Goal: Use online tool/utility: Utilize a website feature to perform a specific function

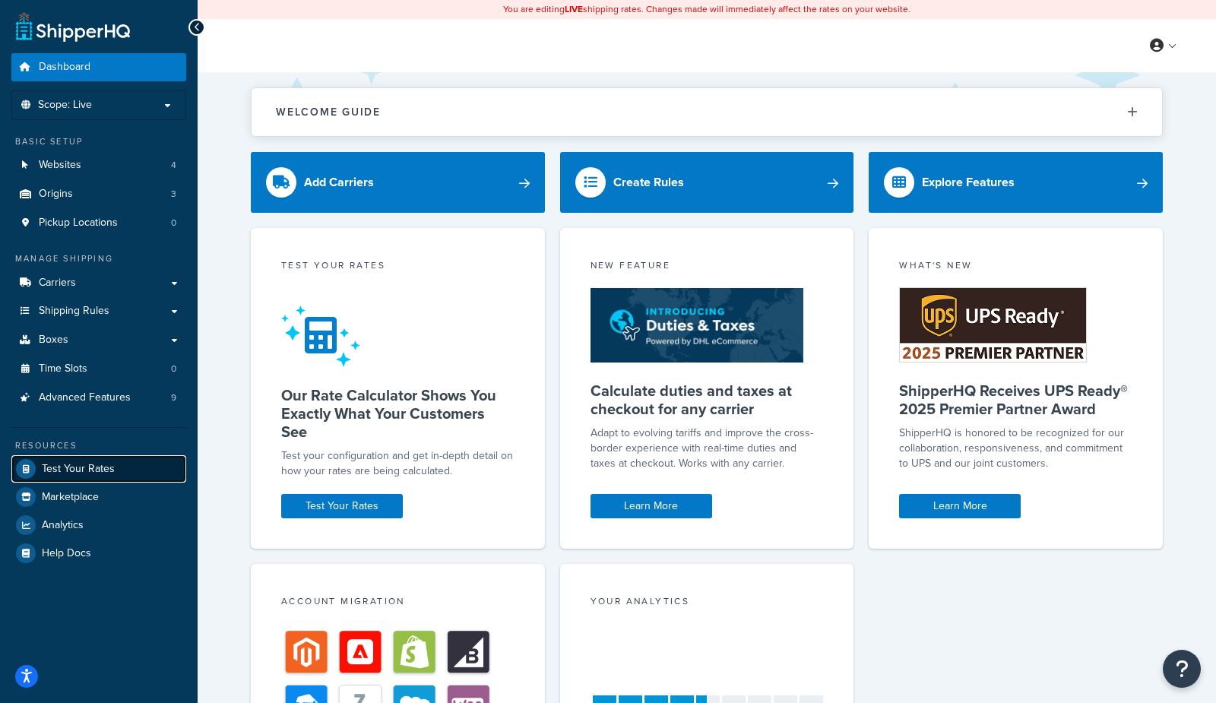
click at [75, 465] on span "Test Your Rates" at bounding box center [78, 469] width 73 height 13
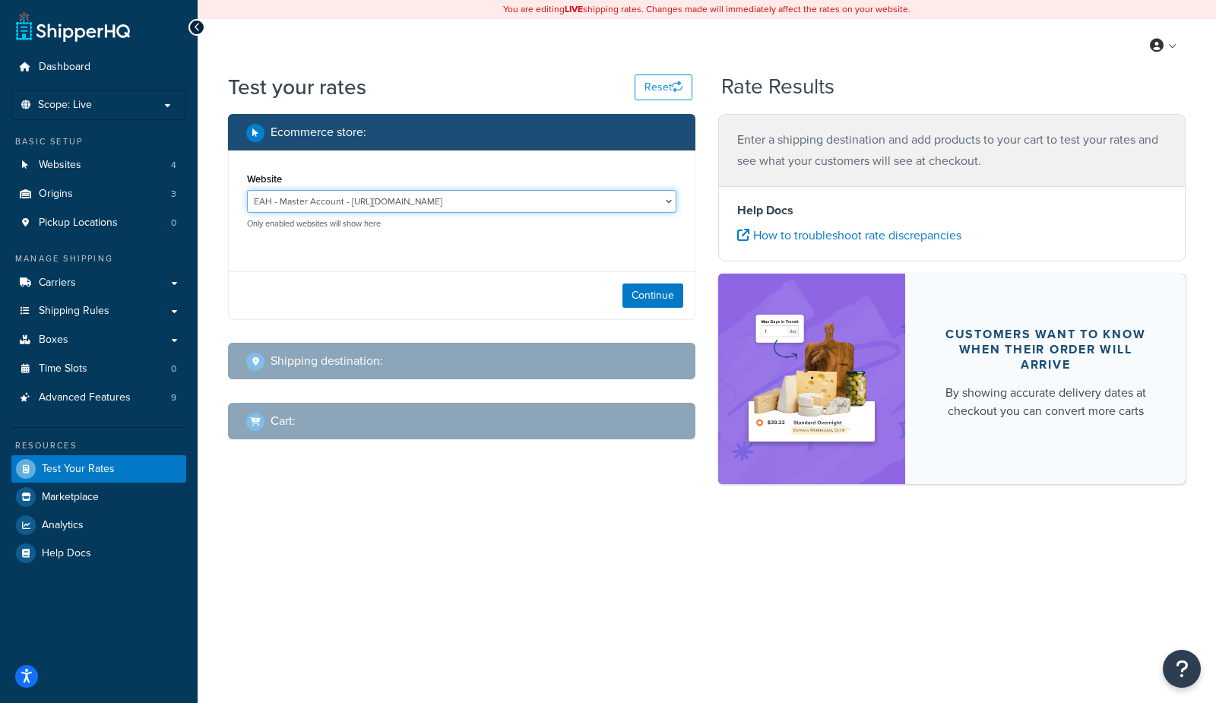
click at [483, 199] on select "EAH - Master Account - [URL][DOMAIN_NAME] RCI - Staging - [URL][DOMAIN_NAME][US…" at bounding box center [462, 201] width 430 height 23
select select "bd4750d74578c5f06571c96295b2fae1"
click at [247, 190] on select "EAH - Master Account - [URL][DOMAIN_NAME] RCI - Staging - [URL][DOMAIN_NAME][US…" at bounding box center [462, 201] width 430 height 23
click at [674, 299] on button "Continue" at bounding box center [653, 296] width 61 height 24
select select "[GEOGRAPHIC_DATA]"
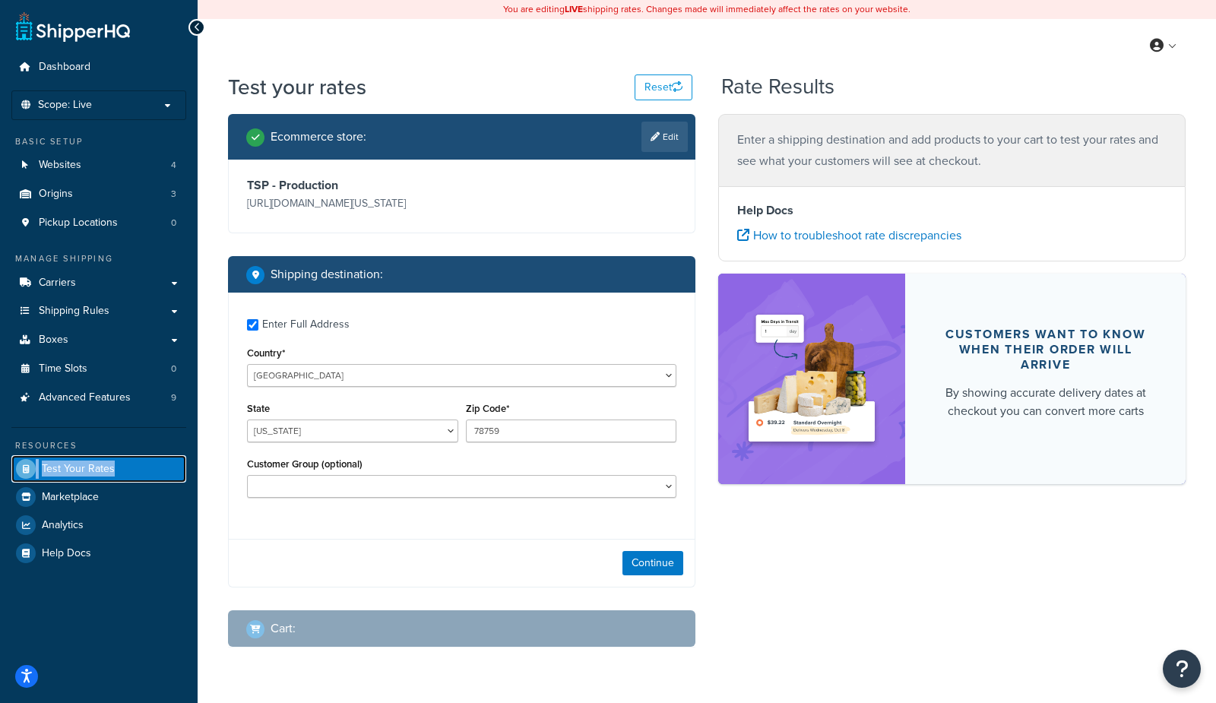
checkbox input "true"
type input "44256"
select select "OH"
select select
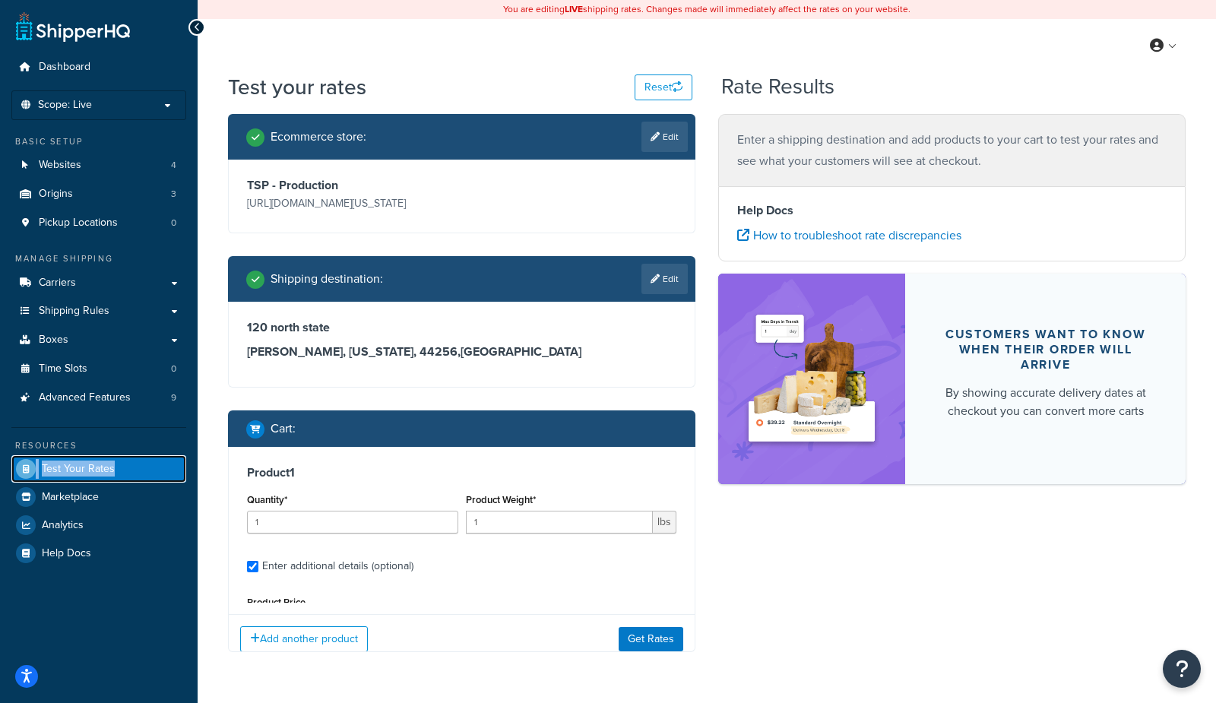
type input "444"
type input "9730.33"
type input "41.000000"
type input "34.000000"
type input "25.000000"
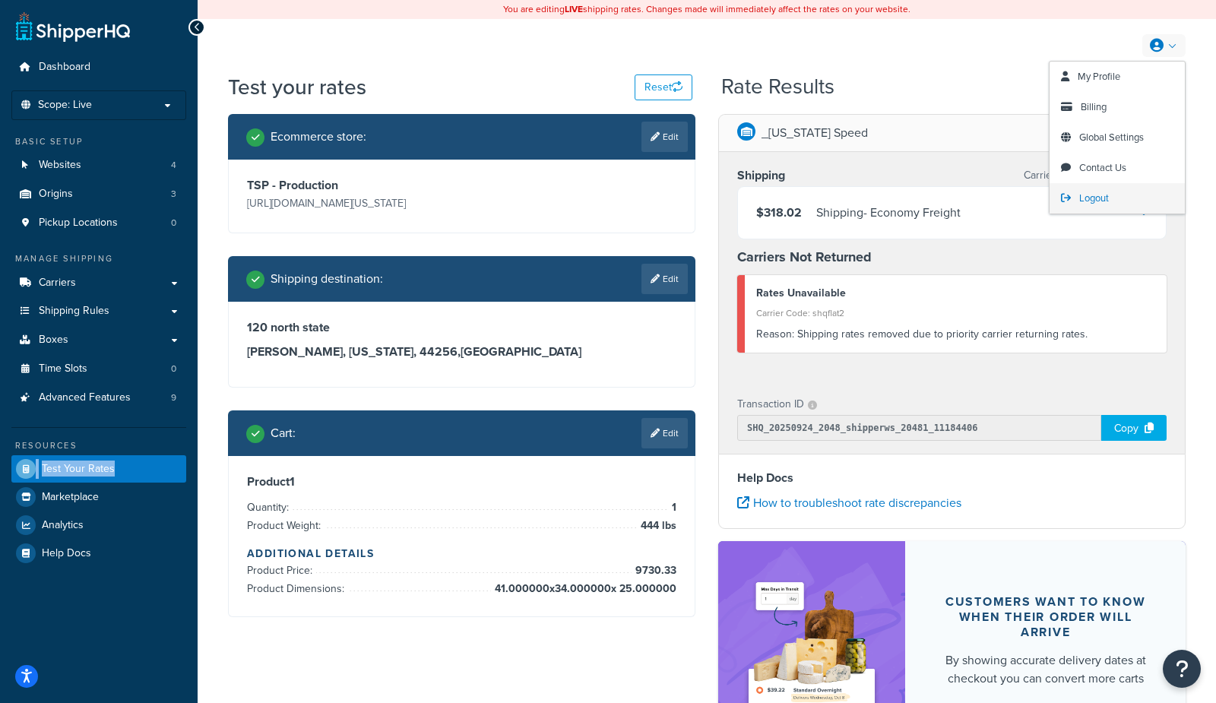
click at [1090, 203] on span "Logout" at bounding box center [1095, 198] width 30 height 14
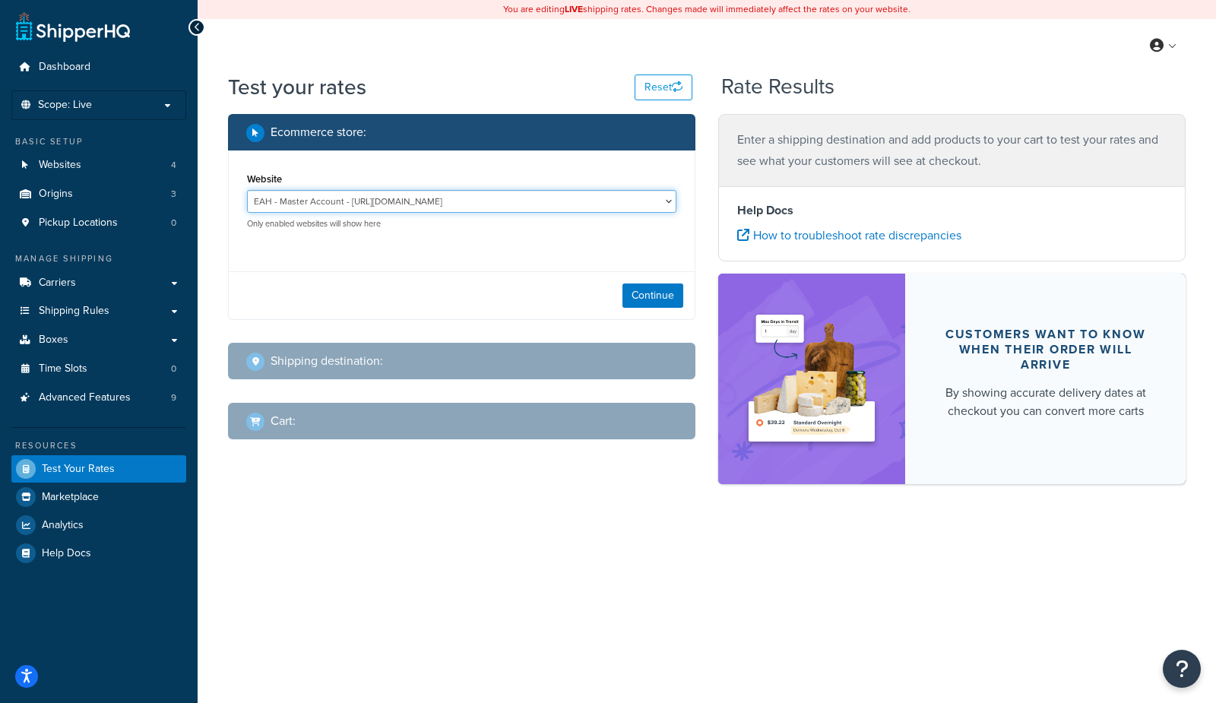
click at [499, 204] on select "EAH - Master Account - [URL][DOMAIN_NAME] RCI - Staging - [URL][DOMAIN_NAME][US…" at bounding box center [462, 201] width 430 height 23
select select "bd4750d74578c5f06571c96295b2fae1"
click at [247, 190] on select "EAH - Master Account - [URL][DOMAIN_NAME] RCI - Staging - [URL][DOMAIN_NAME][US…" at bounding box center [462, 201] width 430 height 23
click at [640, 295] on button "Continue" at bounding box center [653, 296] width 61 height 24
select select "[GEOGRAPHIC_DATA]"
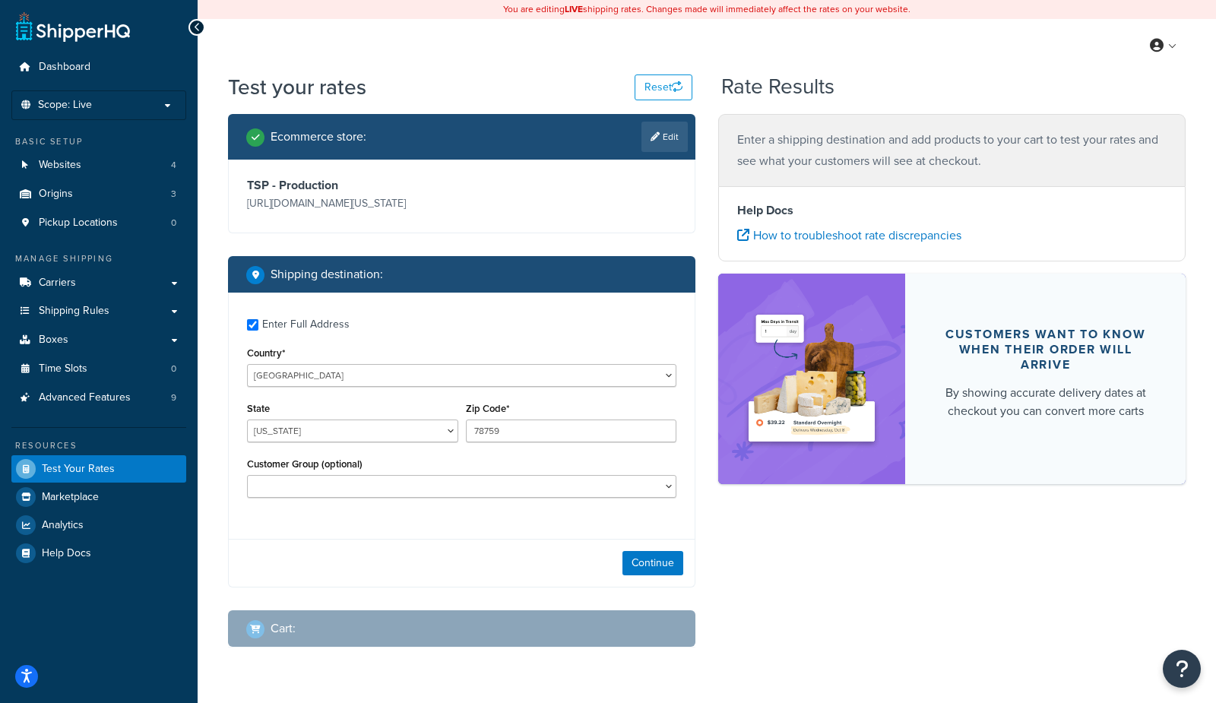
checkbox input "true"
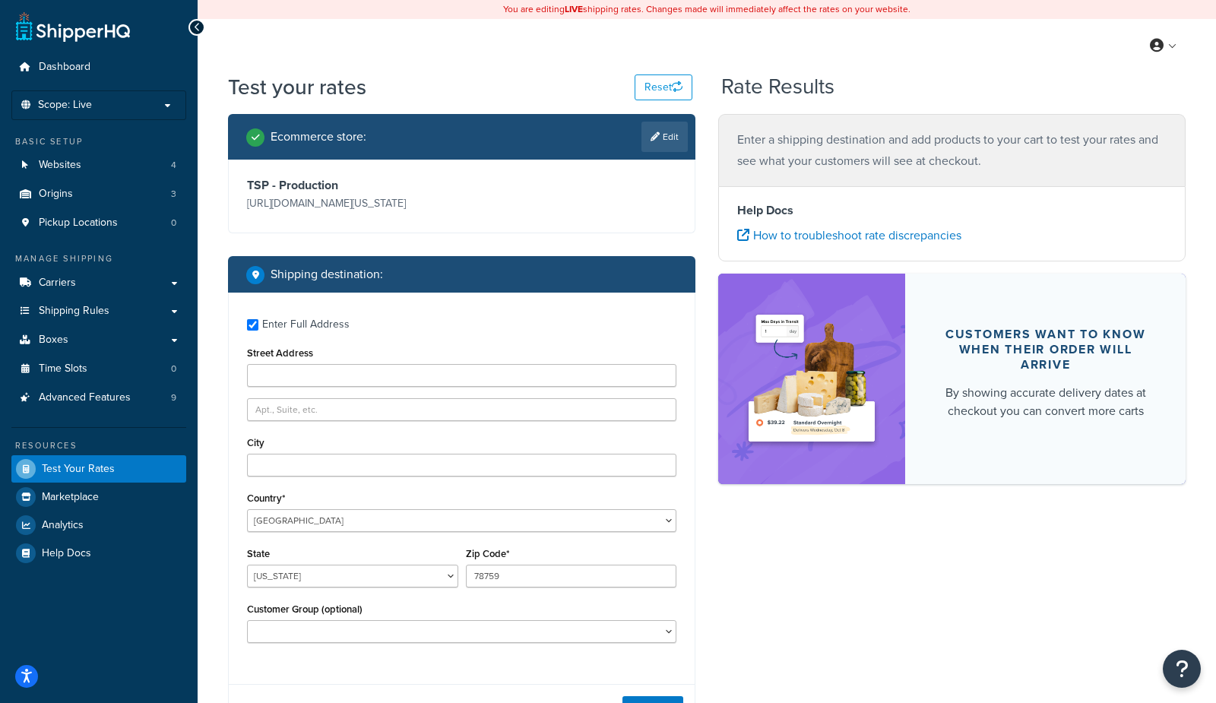
type input "120 north state"
type input "[PERSON_NAME]"
type input "44256"
select select "OH"
select select
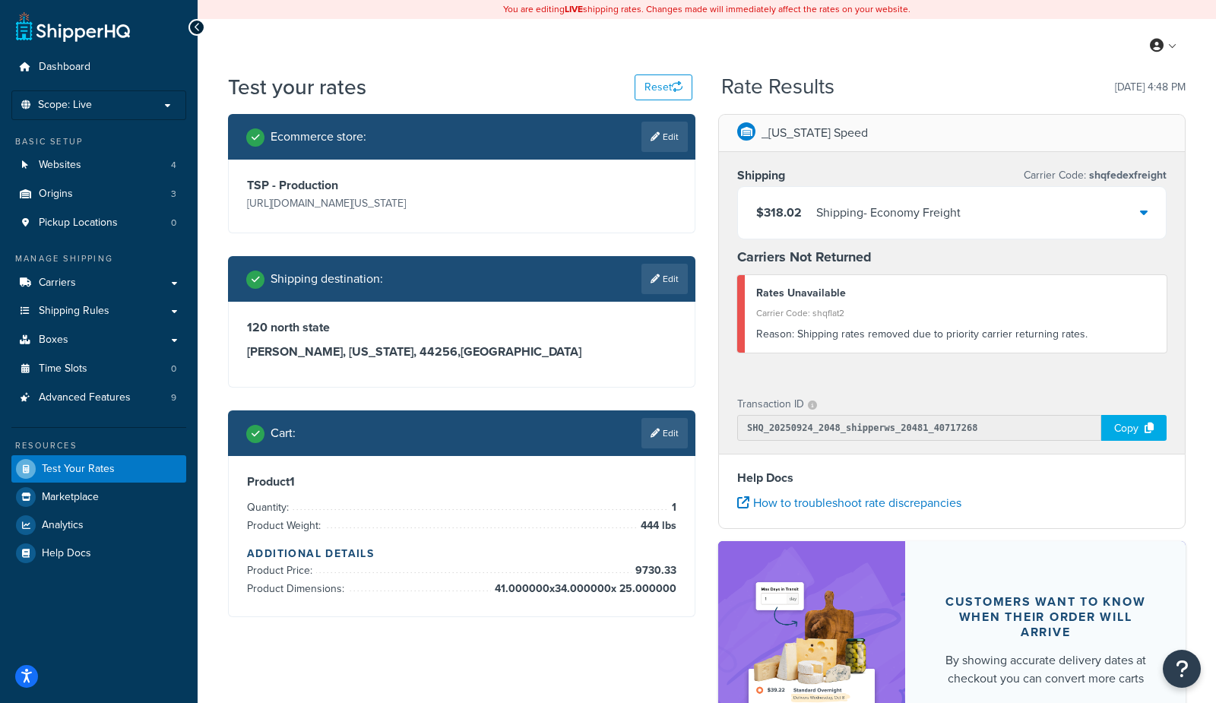
click at [664, 429] on link "Edit" at bounding box center [665, 433] width 46 height 30
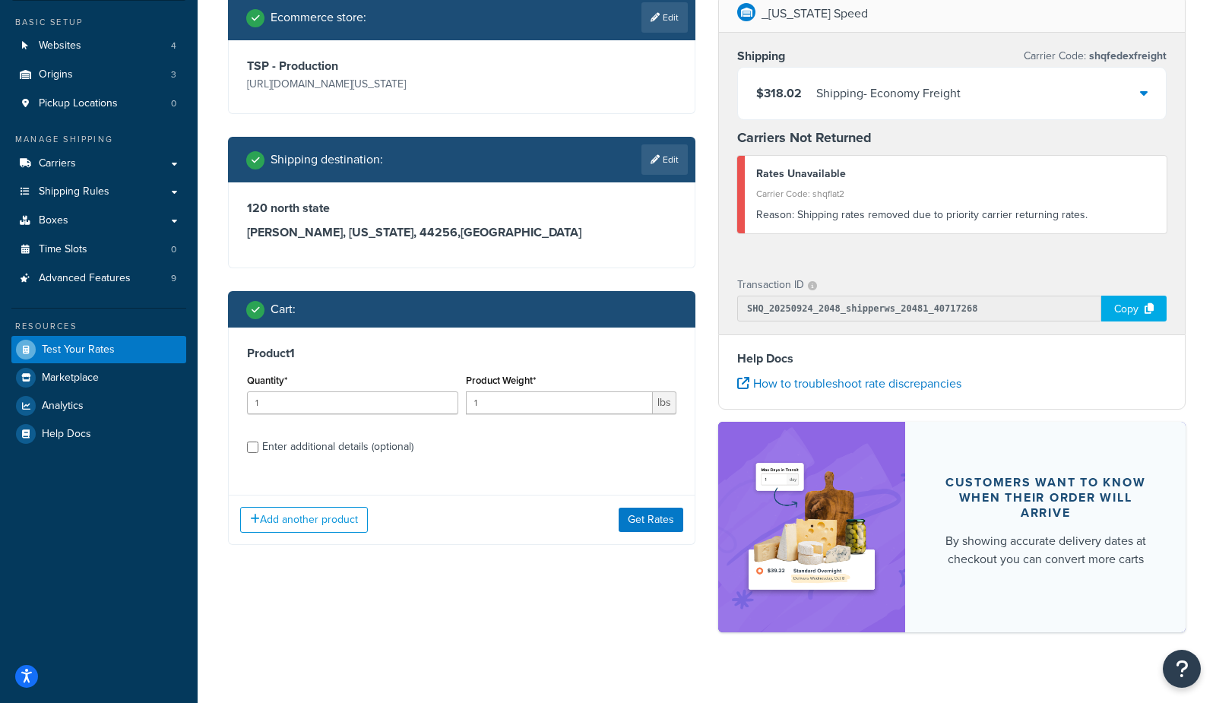
scroll to position [138, 0]
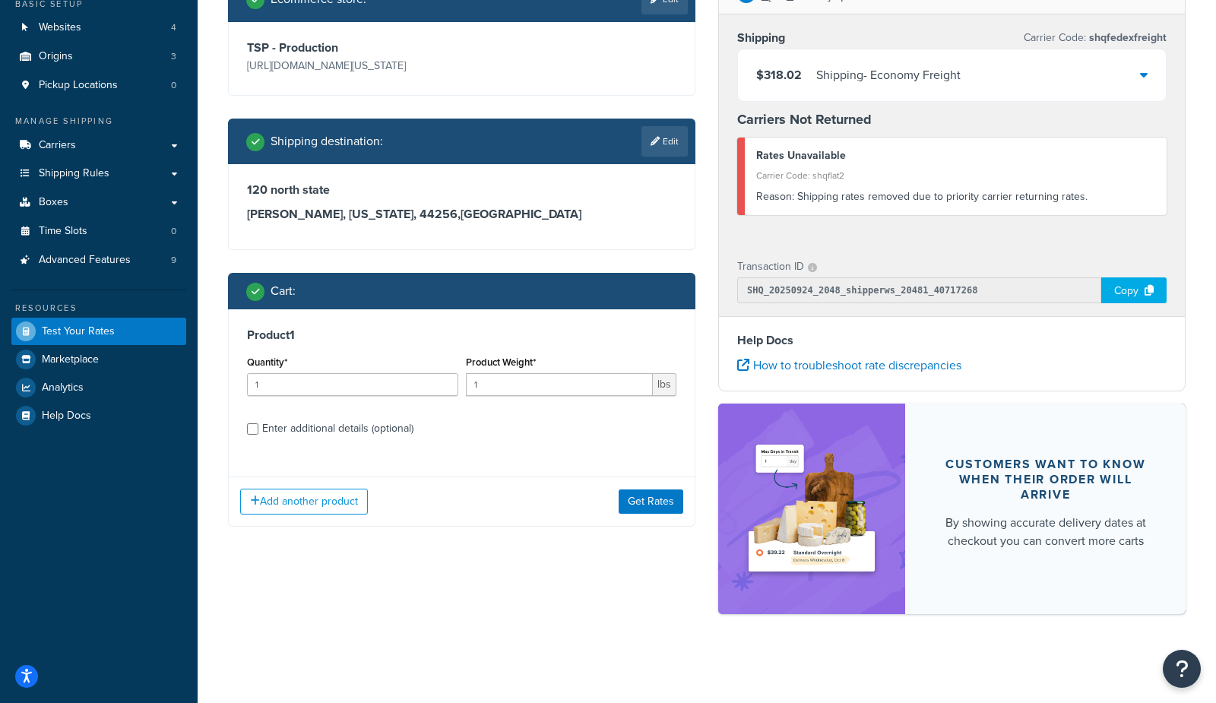
click at [397, 421] on div "Enter additional details (optional)" at bounding box center [337, 428] width 151 height 21
click at [258, 423] on input "Enter additional details (optional)" at bounding box center [252, 428] width 11 height 11
checkbox input "true"
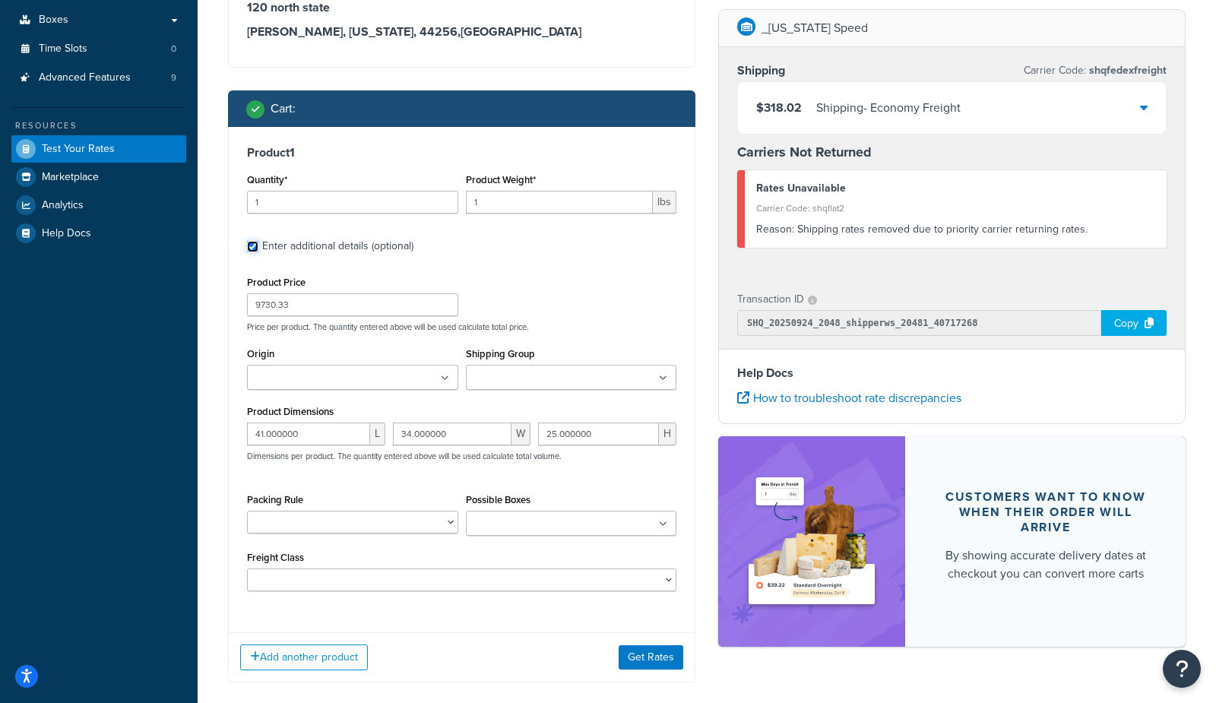
scroll to position [322, 0]
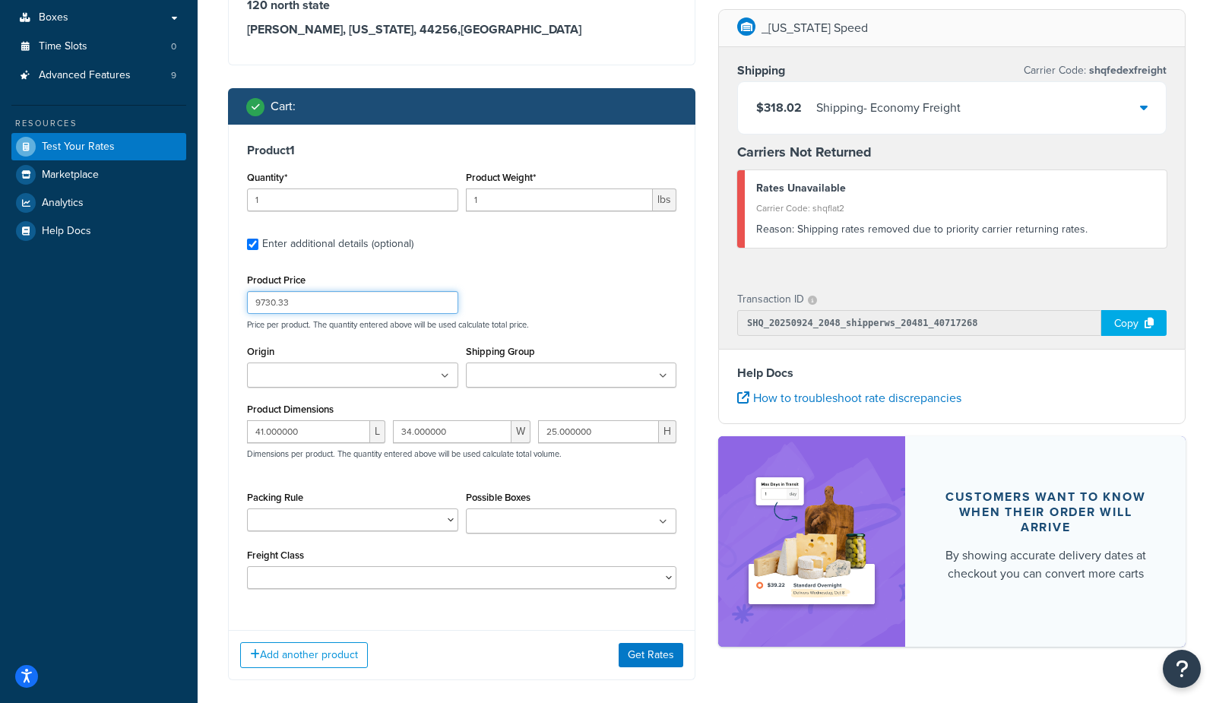
drag, startPoint x: 325, startPoint y: 304, endPoint x: 142, endPoint y: 288, distance: 183.9
click at [142, 288] on div "Dashboard Scope: Live Basic Setup Websites 4 Origins 3 Pickup Locations 0 Manag…" at bounding box center [608, 229] width 1216 height 1102
type input "699.99"
click at [545, 197] on input "1" at bounding box center [560, 200] width 188 height 23
type input "15"
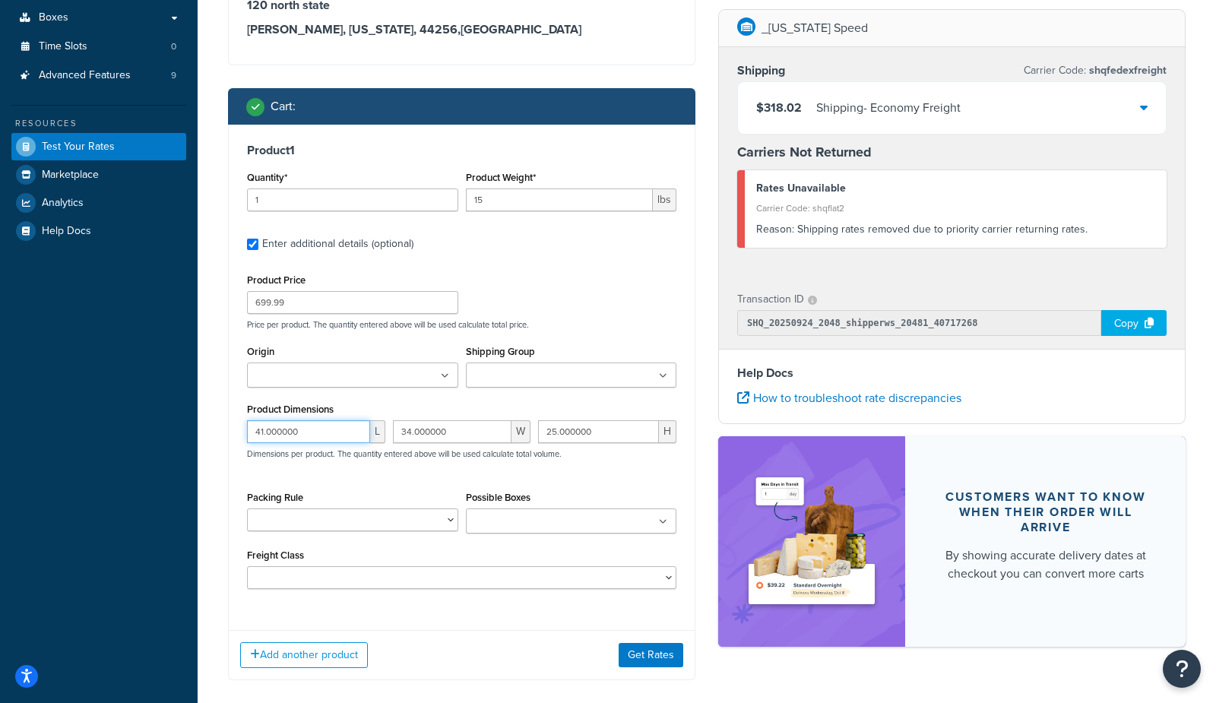
drag, startPoint x: 309, startPoint y: 428, endPoint x: 35, endPoint y: 409, distance: 274.3
click at [35, 409] on div "Dashboard Scope: Live Basic Setup Websites 4 Origins 3 Pickup Locations 0 Manag…" at bounding box center [608, 229] width 1216 height 1102
type input "25"
type input "7"
type input "13"
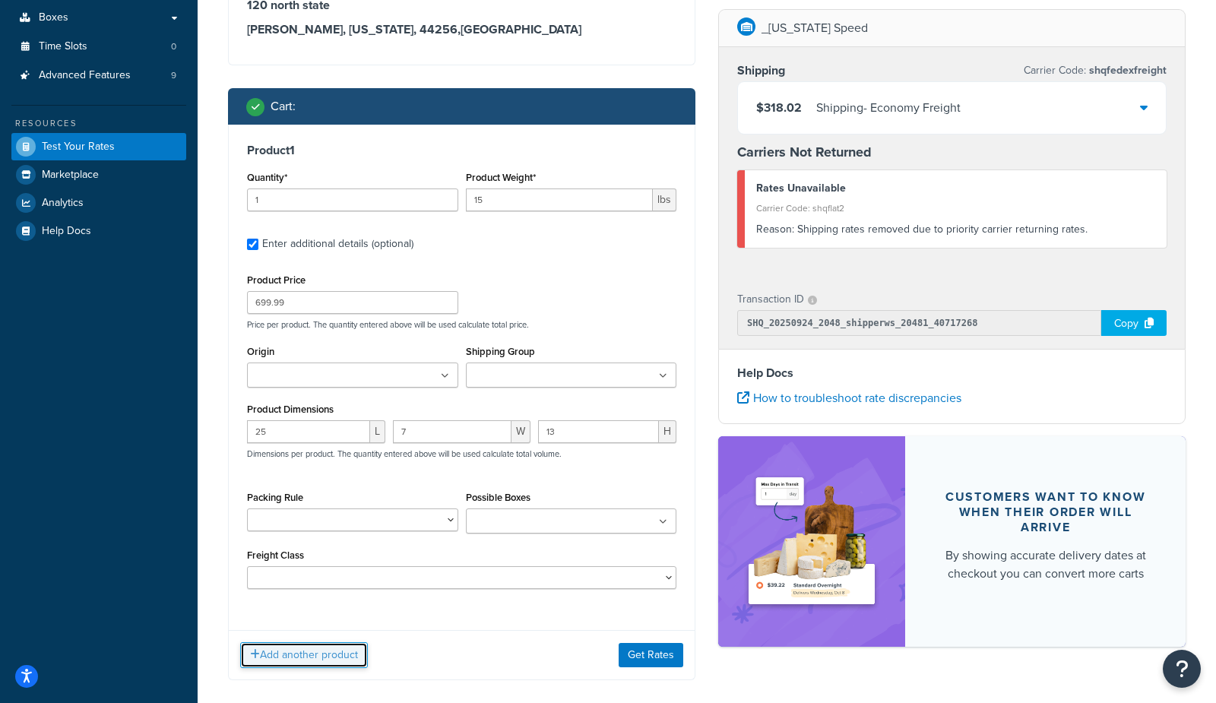
click at [265, 658] on button "Add another product" at bounding box center [304, 655] width 128 height 26
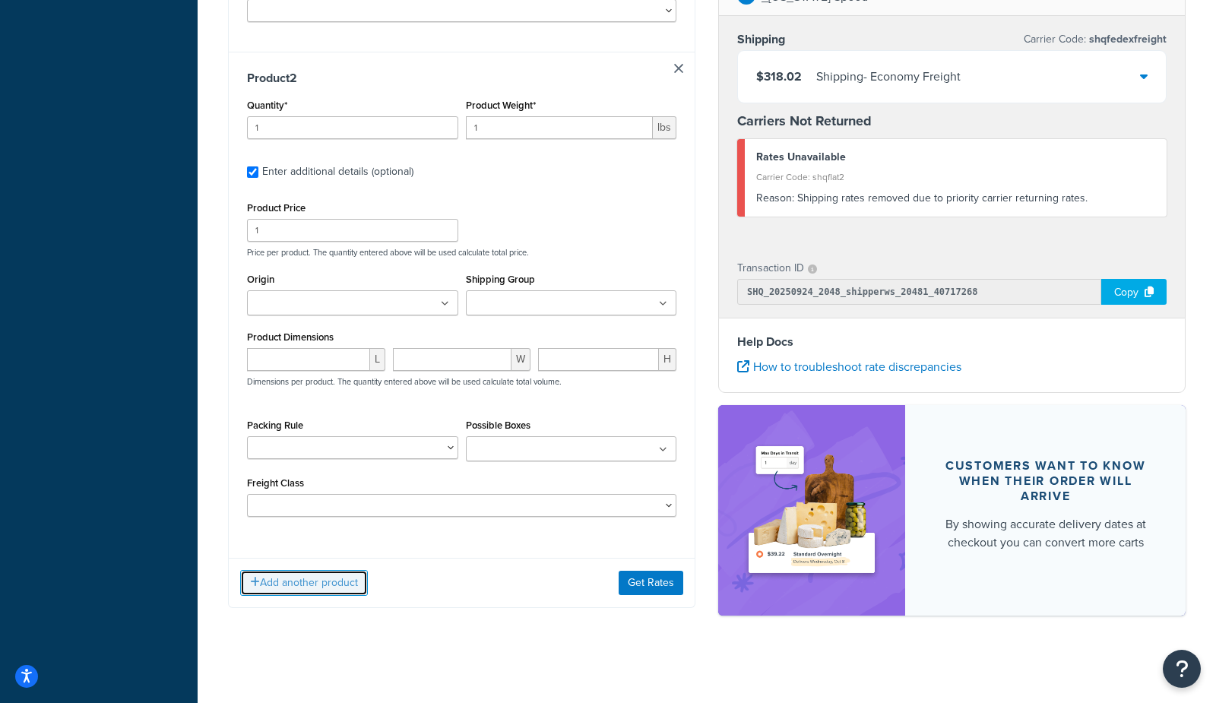
scroll to position [890, 0]
drag, startPoint x: 547, startPoint y: 134, endPoint x: 350, endPoint y: 123, distance: 197.2
click at [350, 124] on div "Quantity* 1 Product Weight* 1 lbs" at bounding box center [461, 121] width 437 height 55
type input "53"
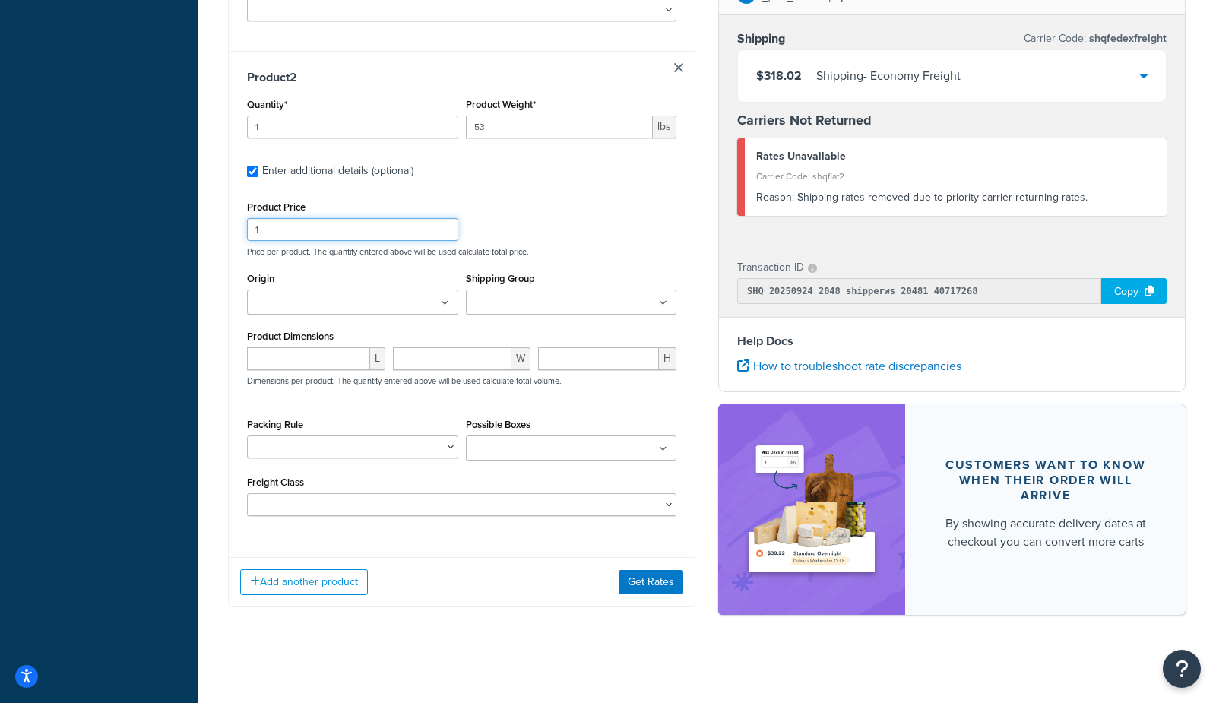
drag, startPoint x: 338, startPoint y: 233, endPoint x: 219, endPoint y: 227, distance: 119.5
type input "899.99"
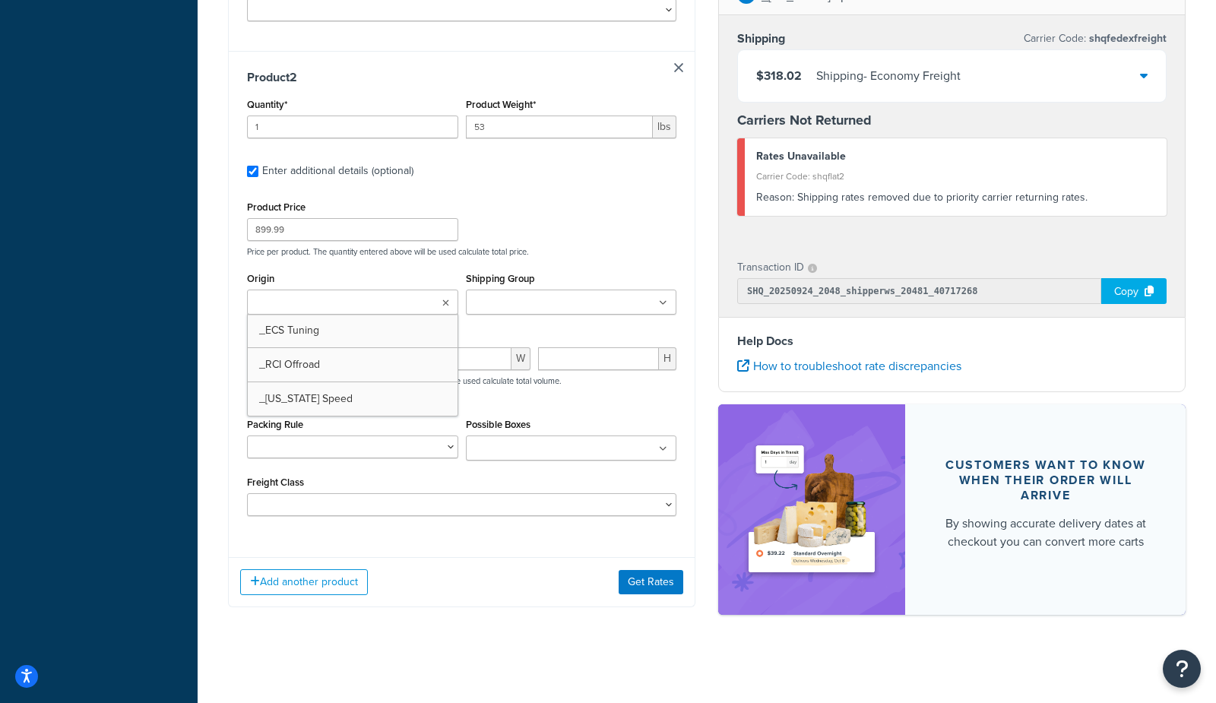
drag, startPoint x: 159, startPoint y: 366, endPoint x: 209, endPoint y: 382, distance: 52.4
drag, startPoint x: 292, startPoint y: 359, endPoint x: 281, endPoint y: 359, distance: 11.4
click at [290, 359] on input "number" at bounding box center [308, 358] width 123 height 23
type input "28"
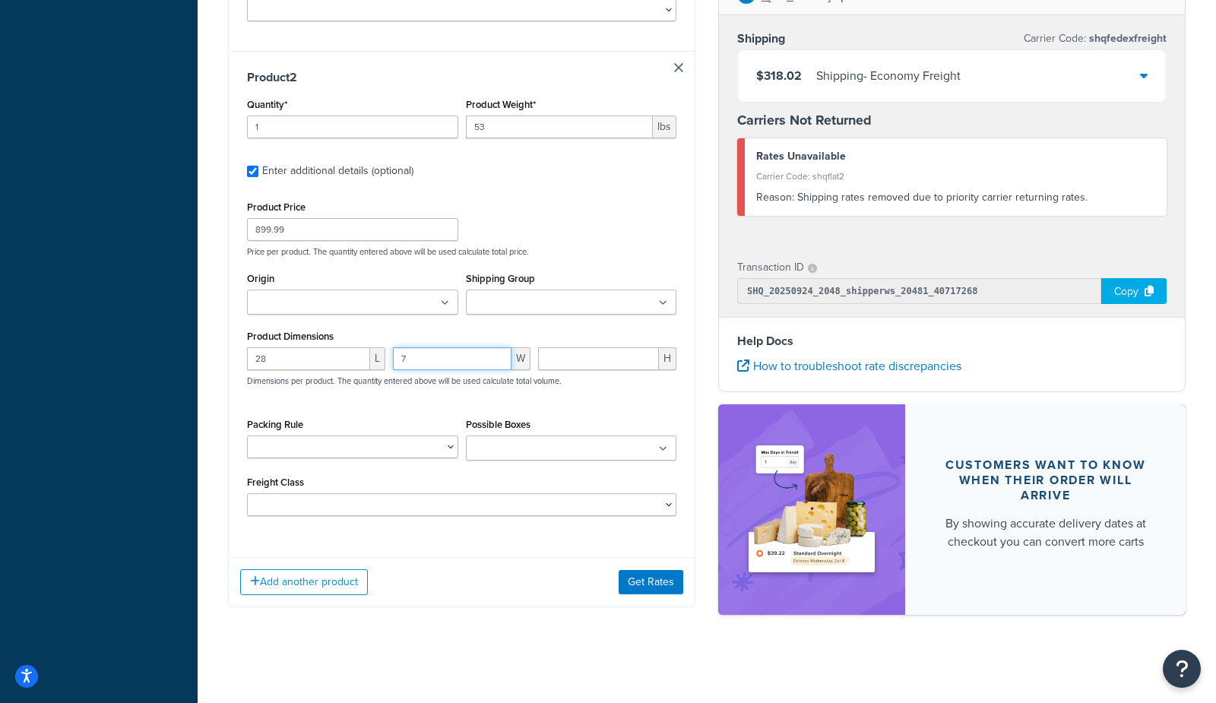
type input "7"
drag, startPoint x: 147, startPoint y: 487, endPoint x: 200, endPoint y: 521, distance: 62.2
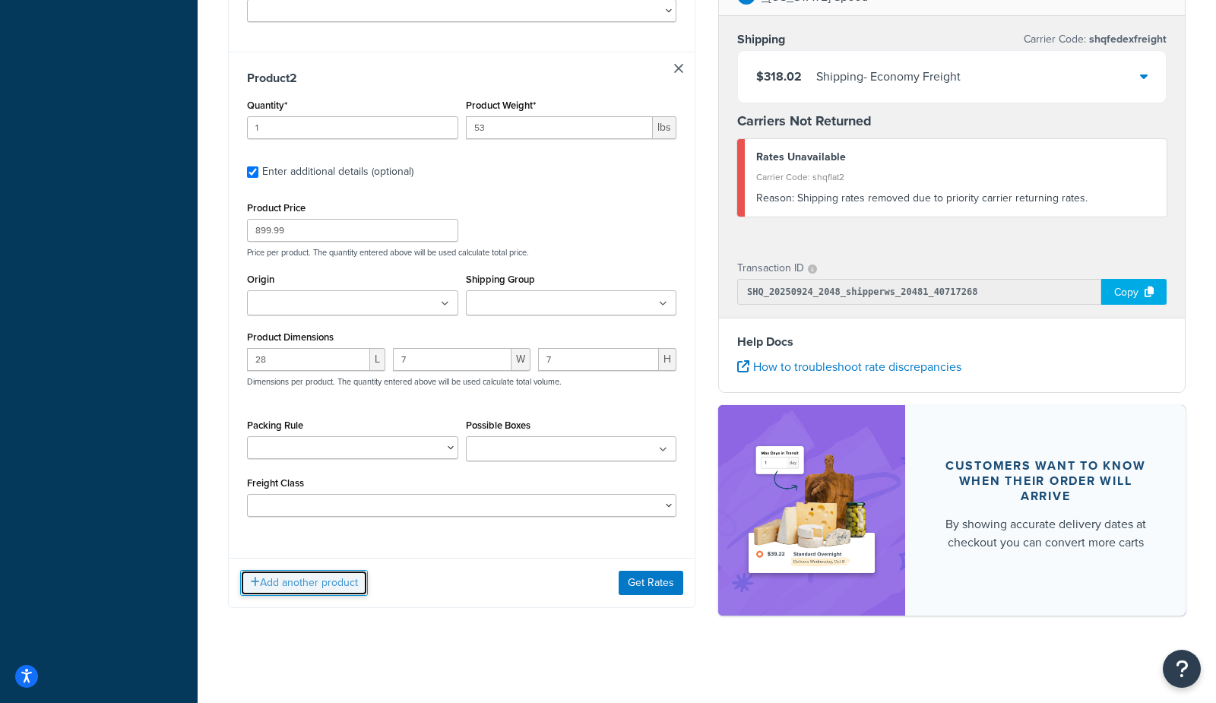
drag, startPoint x: 291, startPoint y: 581, endPoint x: 287, endPoint y: 527, distance: 54.1
click at [288, 575] on button "Add another product" at bounding box center [304, 583] width 128 height 26
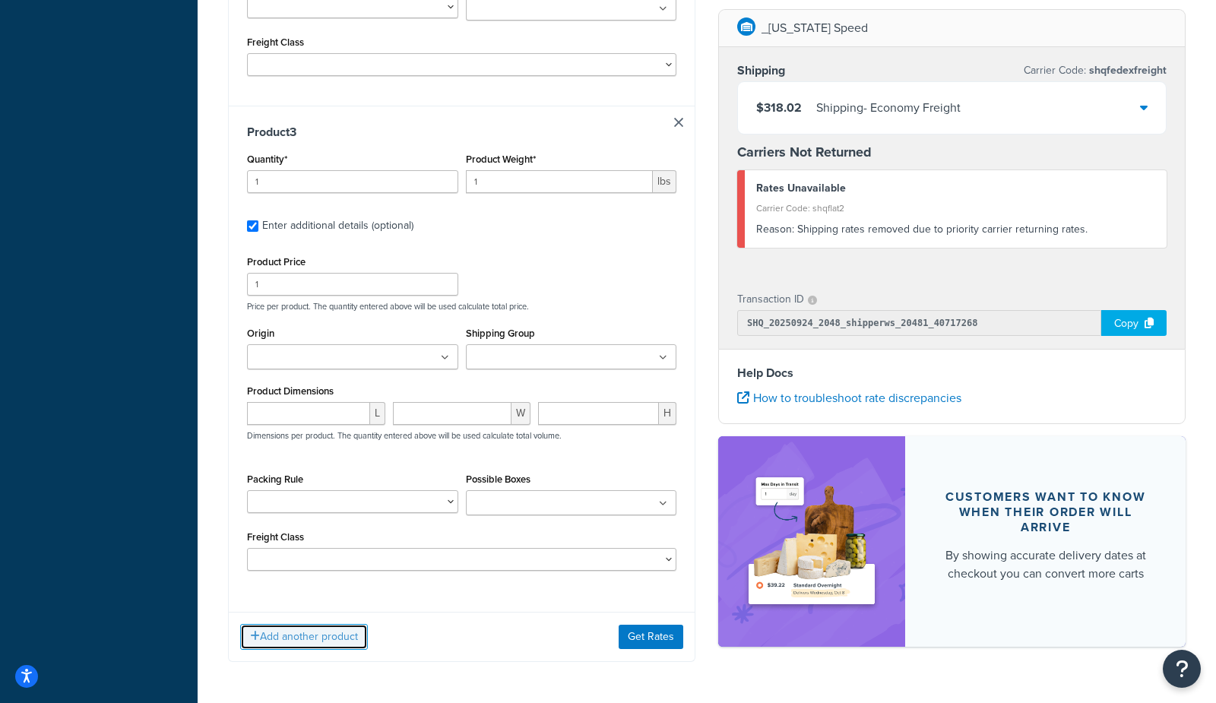
scroll to position [1385, 0]
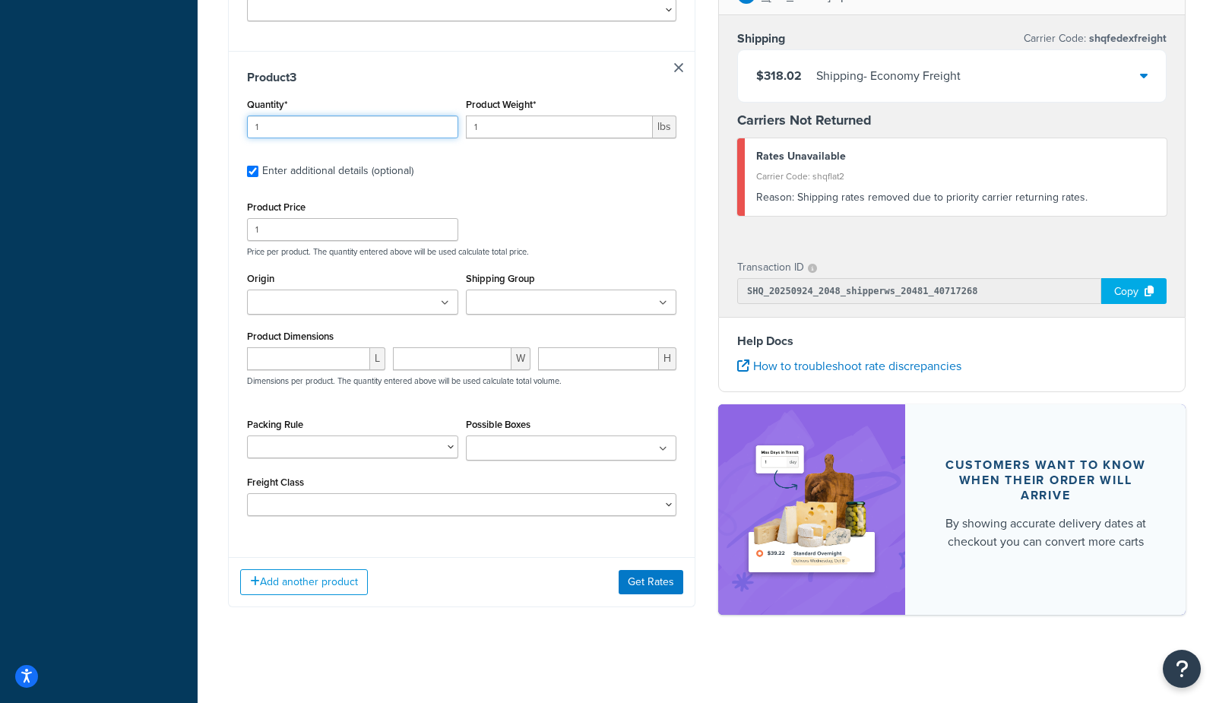
click at [319, 122] on input "1" at bounding box center [352, 127] width 211 height 23
type input "12"
type input ".1"
drag, startPoint x: 151, startPoint y: 191, endPoint x: 159, endPoint y: 169, distance: 23.3
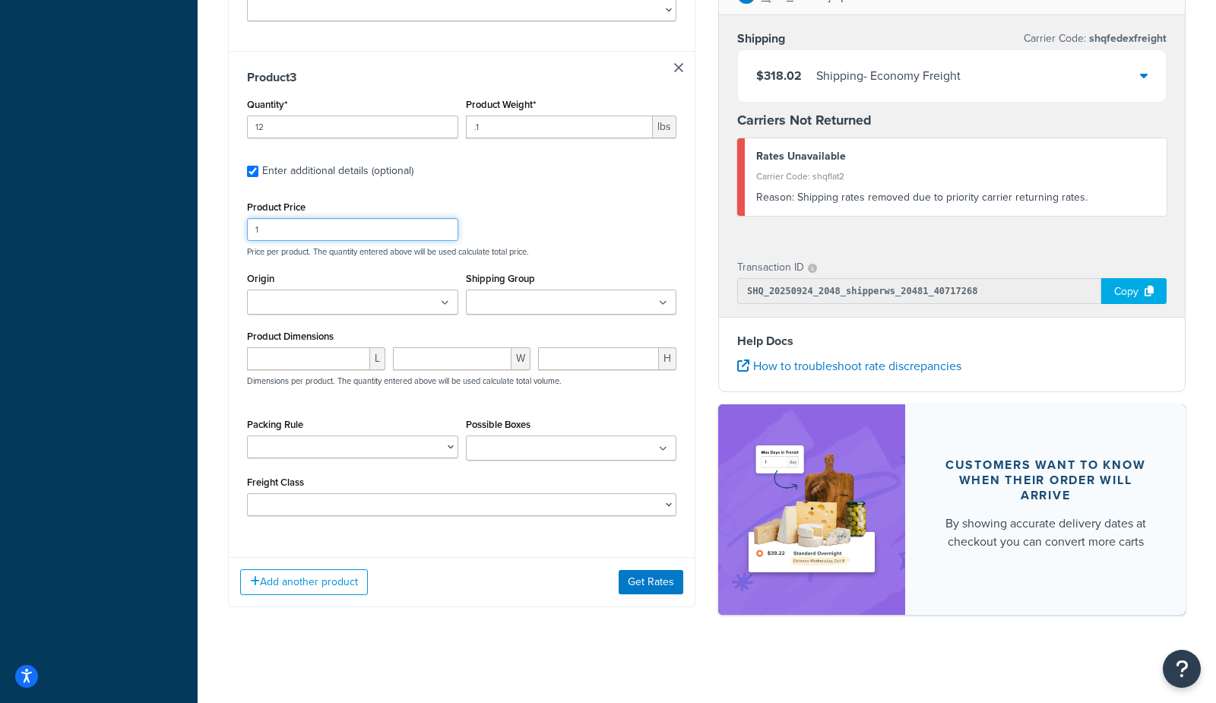
drag, startPoint x: 376, startPoint y: 234, endPoint x: 0, endPoint y: 217, distance: 376.7
type input "95.88"
drag, startPoint x: 163, startPoint y: 318, endPoint x: 144, endPoint y: 293, distance: 31.5
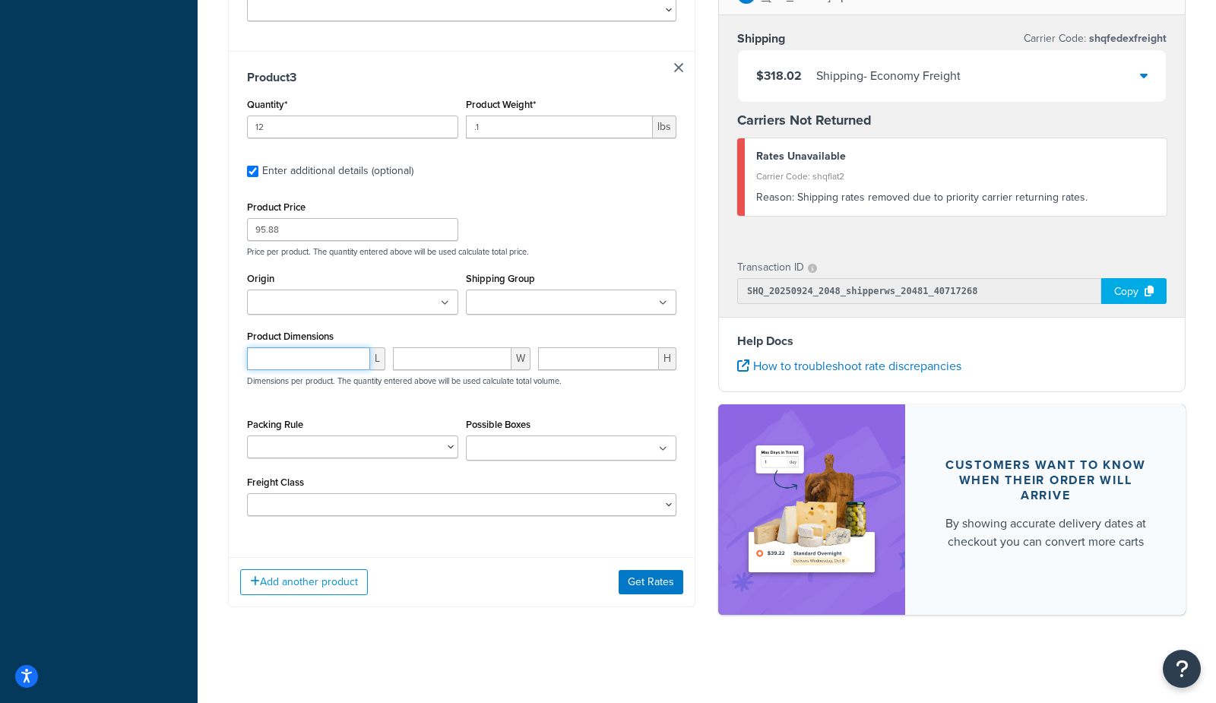
click at [304, 355] on input "number" at bounding box center [308, 358] width 123 height 23
type input "4"
type input "1"
drag, startPoint x: 191, startPoint y: 355, endPoint x: 240, endPoint y: 300, distance: 73.7
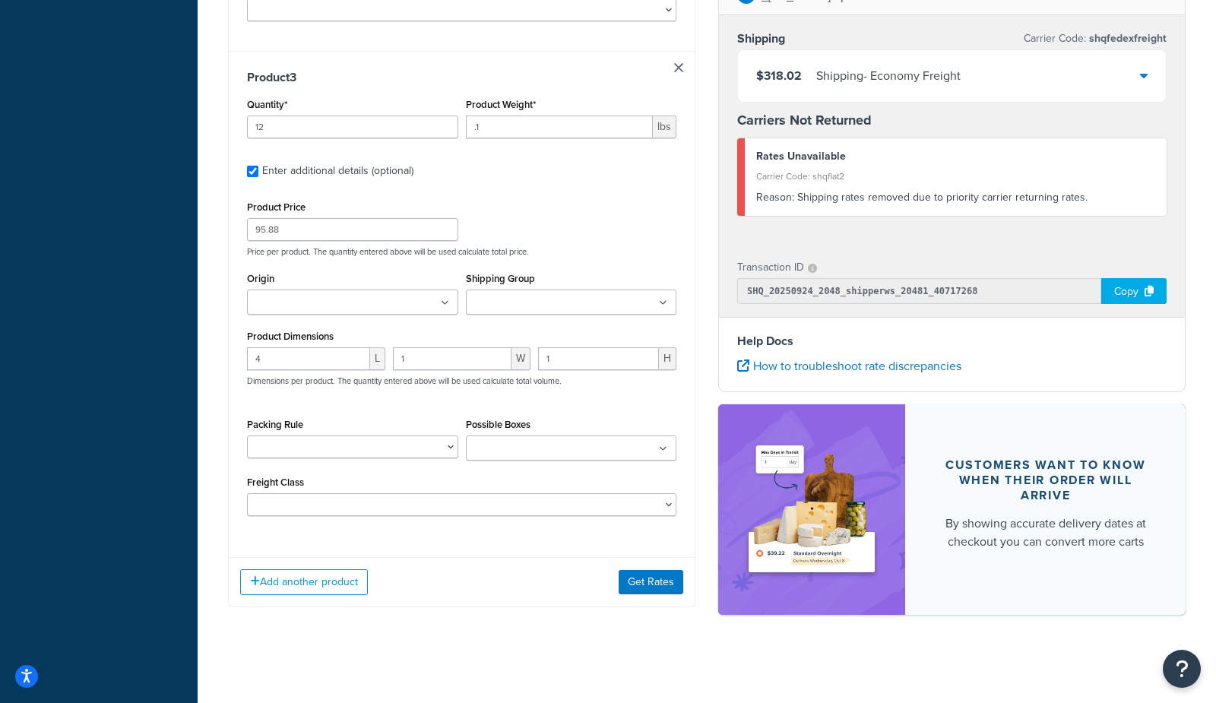
click at [267, 587] on button "Add another product" at bounding box center [304, 582] width 128 height 26
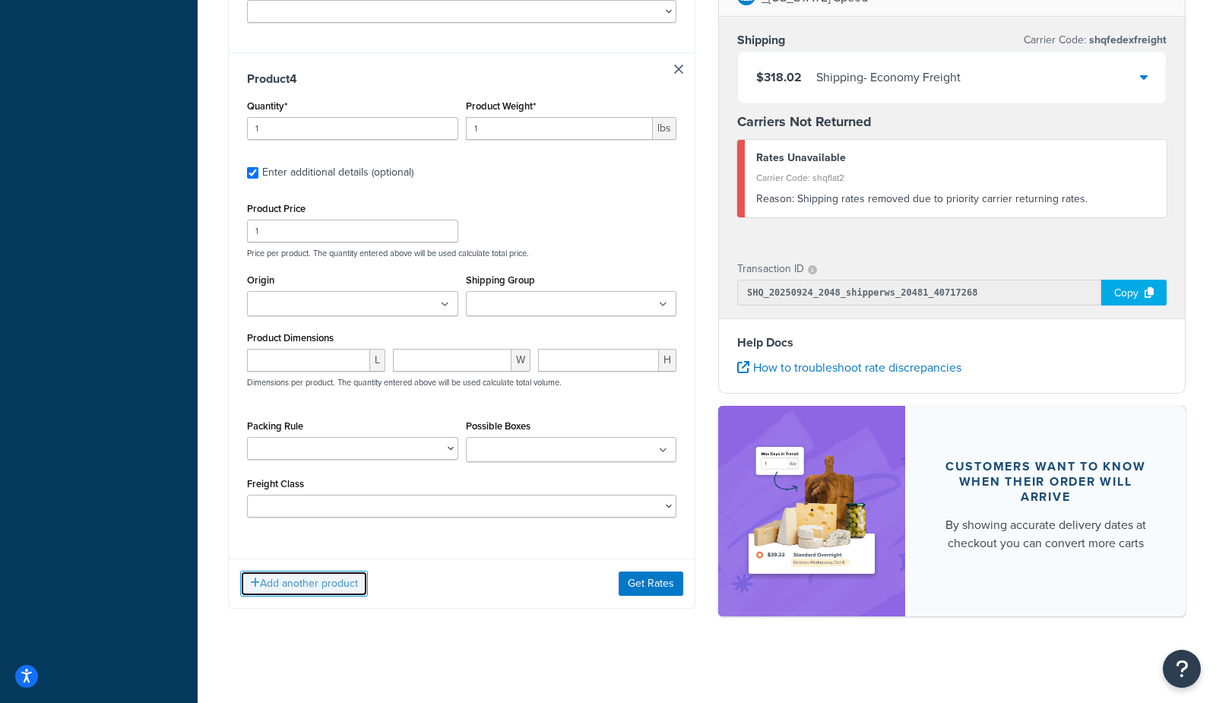
scroll to position [1879, 0]
drag, startPoint x: 522, startPoint y: 119, endPoint x: 323, endPoint y: 120, distance: 198.4
click at [324, 121] on div "Quantity* 1 Product Weight* 1 lbs" at bounding box center [461, 122] width 437 height 55
drag, startPoint x: 522, startPoint y: 131, endPoint x: 281, endPoint y: 113, distance: 240.9
click at [281, 113] on div "Quantity* 1 Product Weight* 1 lbs" at bounding box center [461, 122] width 437 height 55
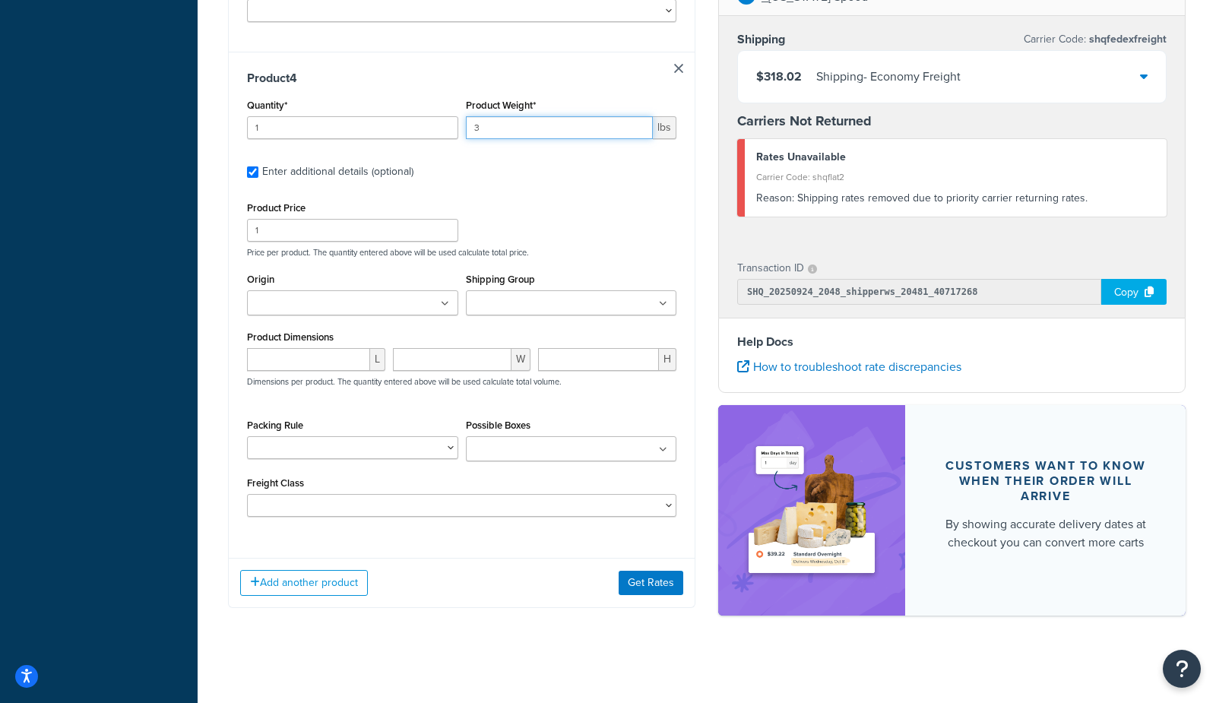
type input "3"
drag, startPoint x: 301, startPoint y: 235, endPoint x: 0, endPoint y: 224, distance: 301.2
type input "34.99"
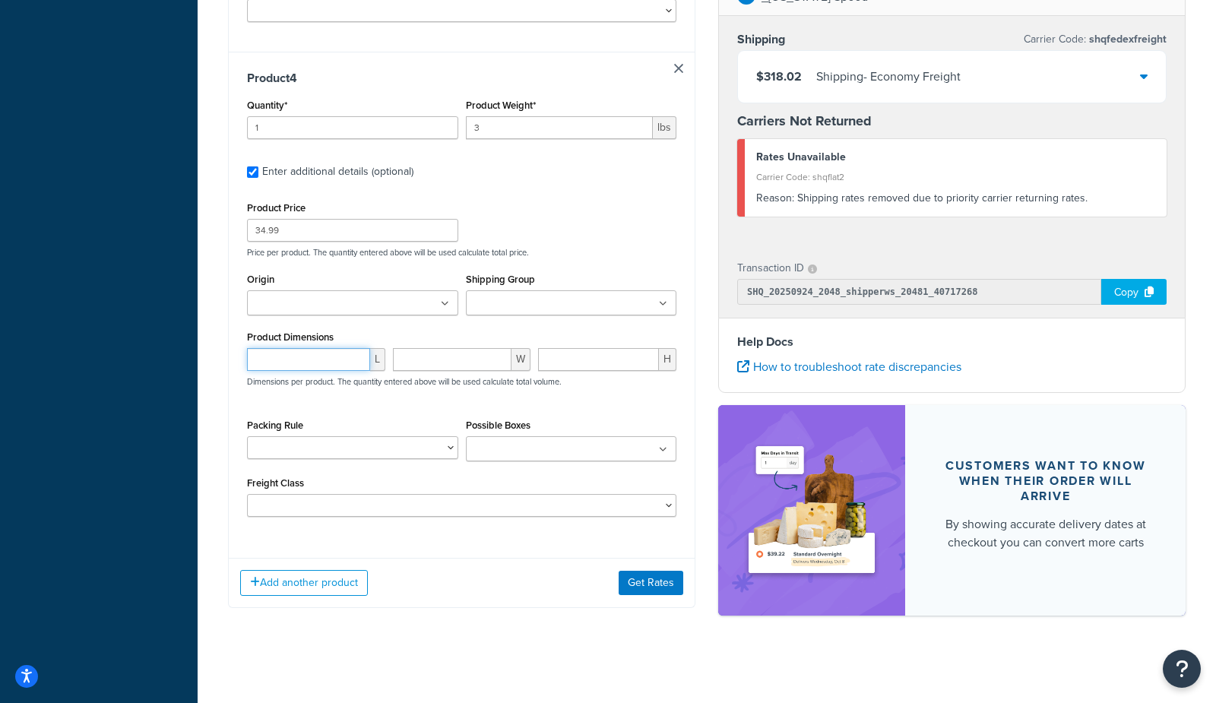
click at [300, 348] on input "number" at bounding box center [308, 359] width 123 height 23
type input "12"
type input "7"
type input "13"
drag, startPoint x: 117, startPoint y: 392, endPoint x: 163, endPoint y: 287, distance: 114.7
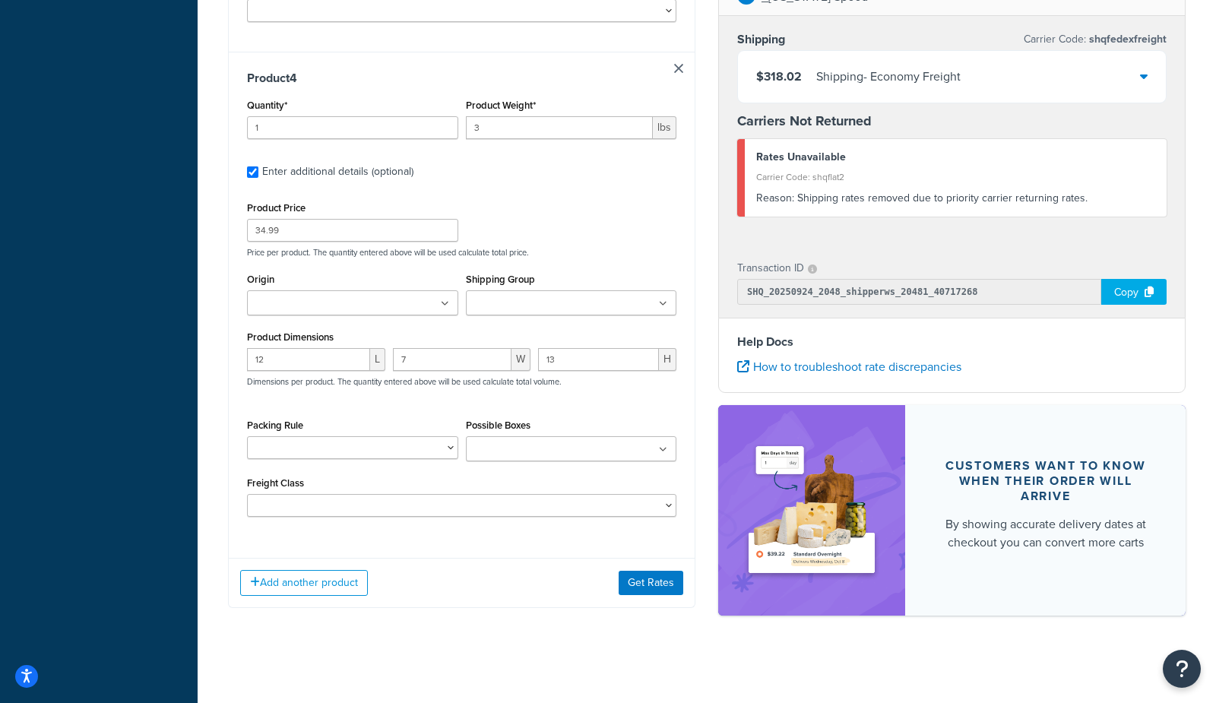
drag, startPoint x: 157, startPoint y: 371, endPoint x: 163, endPoint y: 390, distance: 20.2
click at [282, 585] on button "Add another product" at bounding box center [304, 583] width 128 height 26
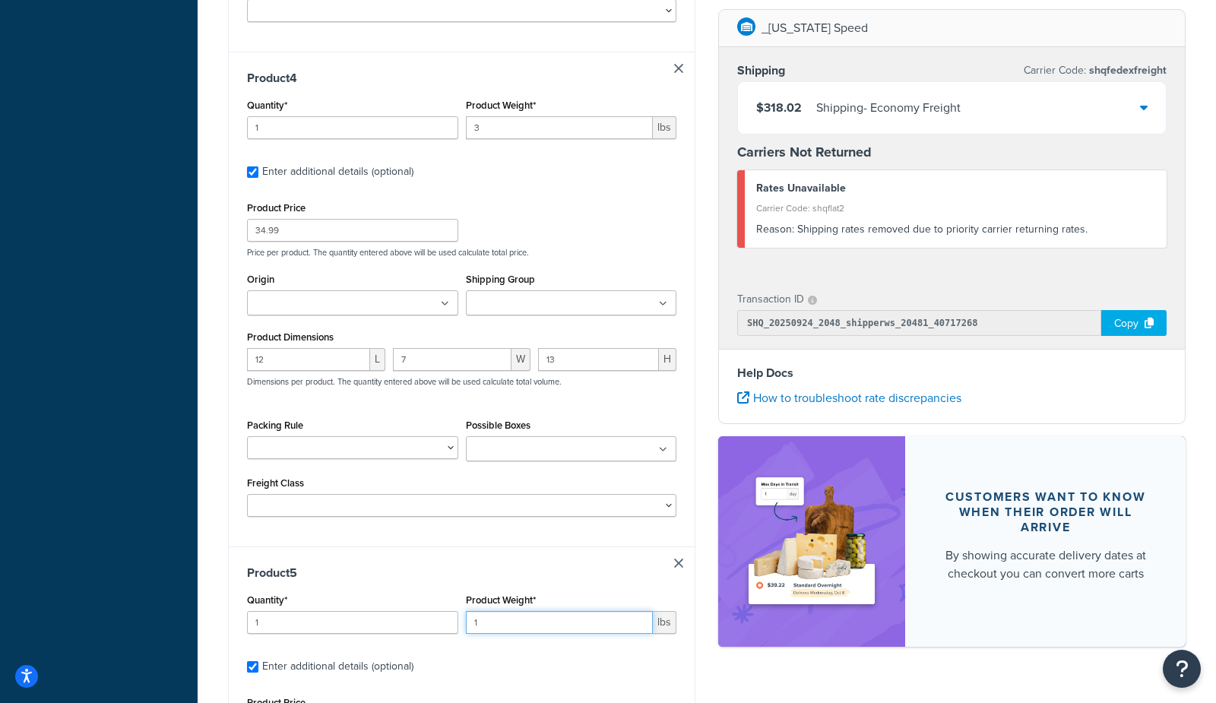
click at [535, 625] on input "1" at bounding box center [560, 622] width 188 height 23
type input ".01"
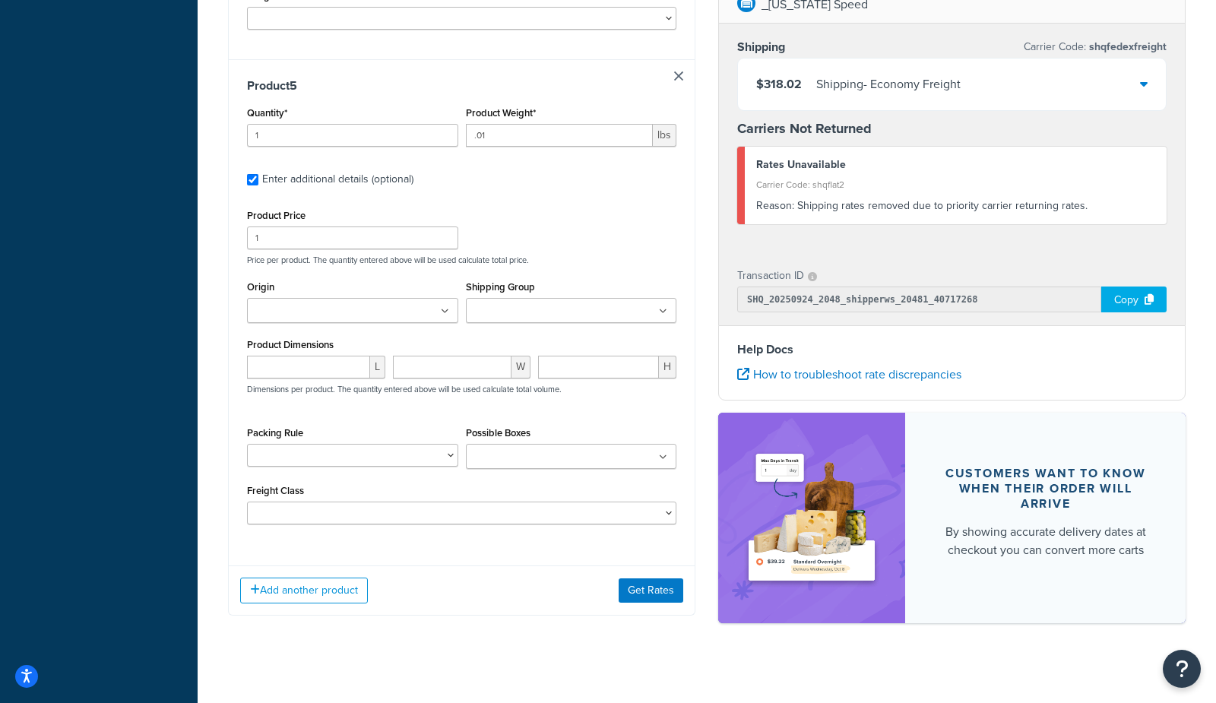
scroll to position [2373, 0]
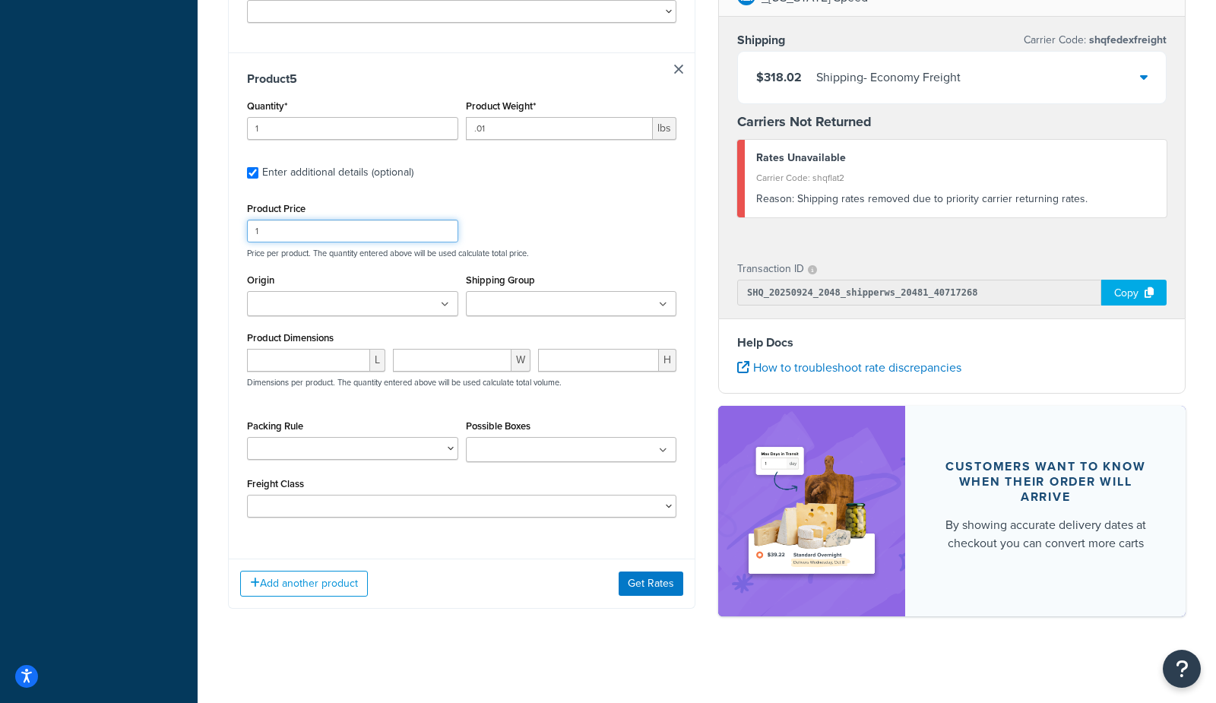
drag, startPoint x: 292, startPoint y: 231, endPoint x: 91, endPoint y: 224, distance: 200.8
type input "299.99"
drag, startPoint x: 106, startPoint y: 208, endPoint x: 170, endPoint y: 1, distance: 217.1
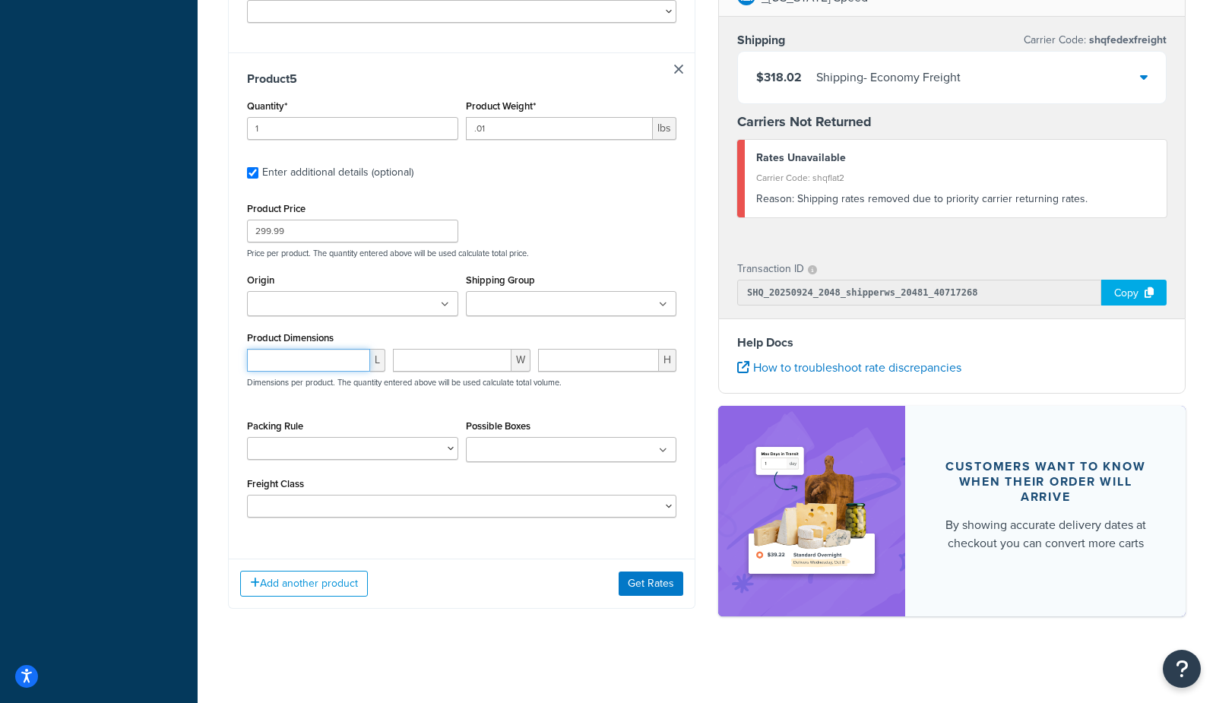
click at [257, 357] on input "number" at bounding box center [308, 360] width 123 height 23
type input ".1"
type input "1"
type input ".1"
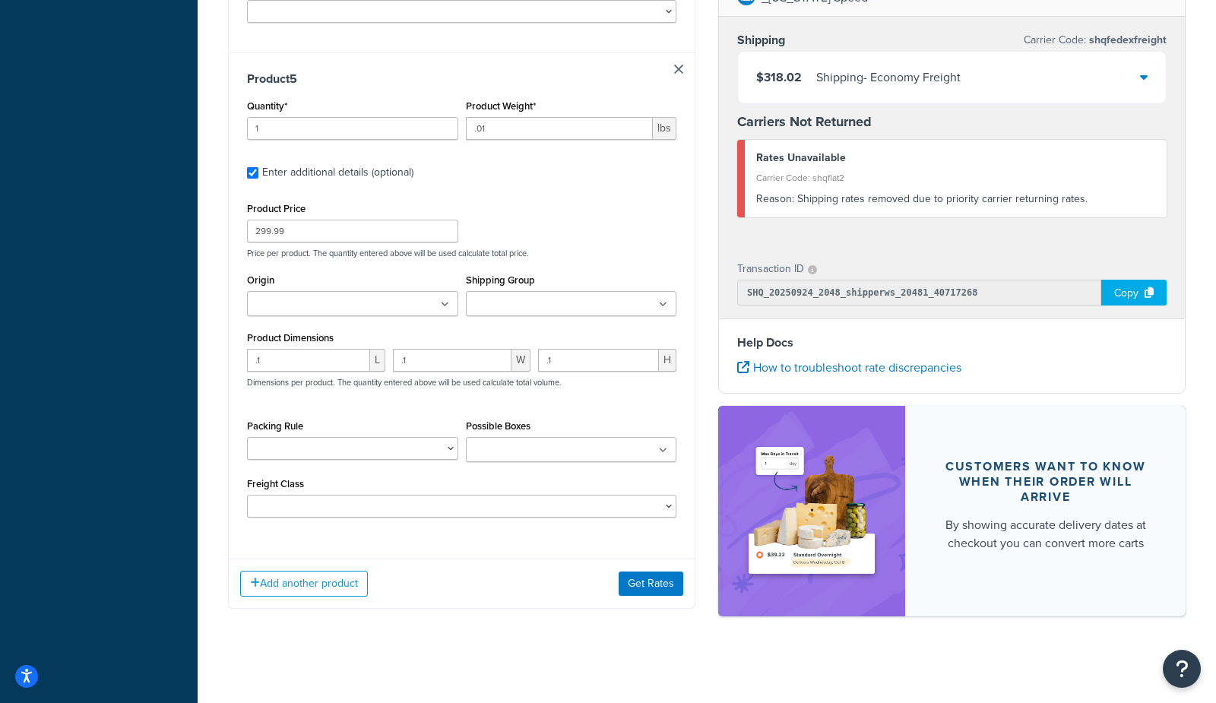
drag, startPoint x: 176, startPoint y: 319, endPoint x: 252, endPoint y: 25, distance: 303.3
click at [286, 579] on button "Add another product" at bounding box center [304, 584] width 128 height 26
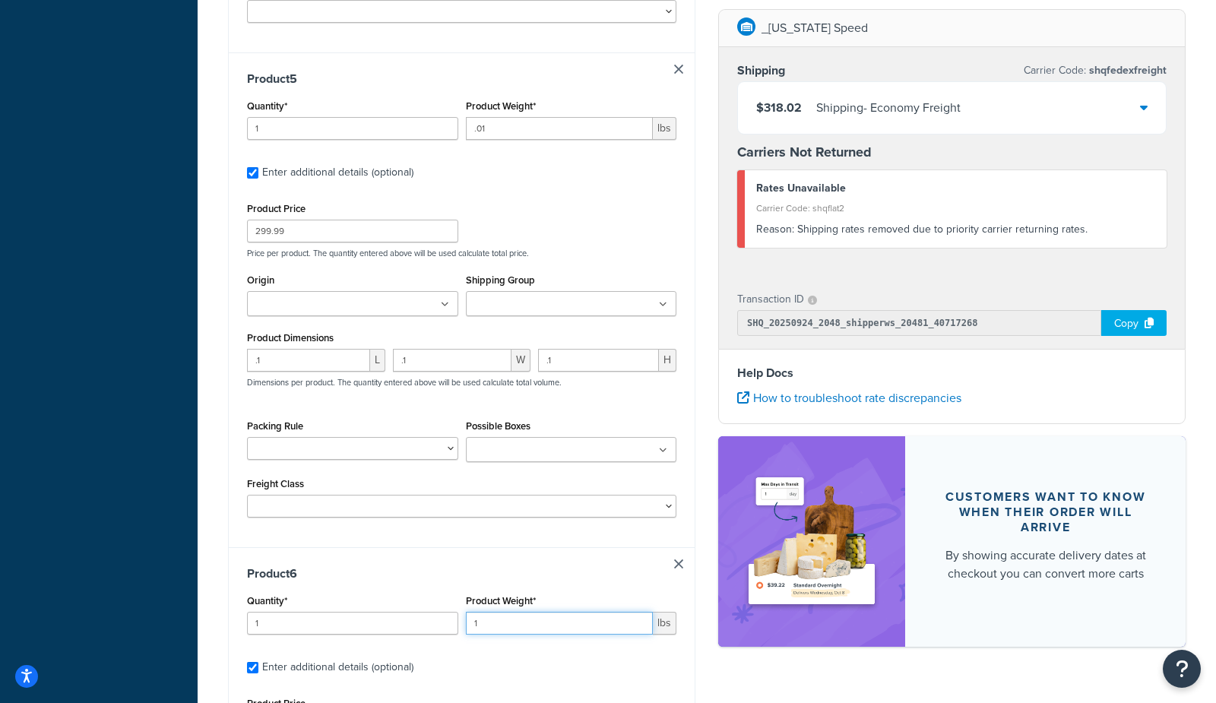
drag, startPoint x: 506, startPoint y: 620, endPoint x: 182, endPoint y: 578, distance: 325.8
type input ".1"
drag, startPoint x: 176, startPoint y: 581, endPoint x: 154, endPoint y: 574, distance: 22.4
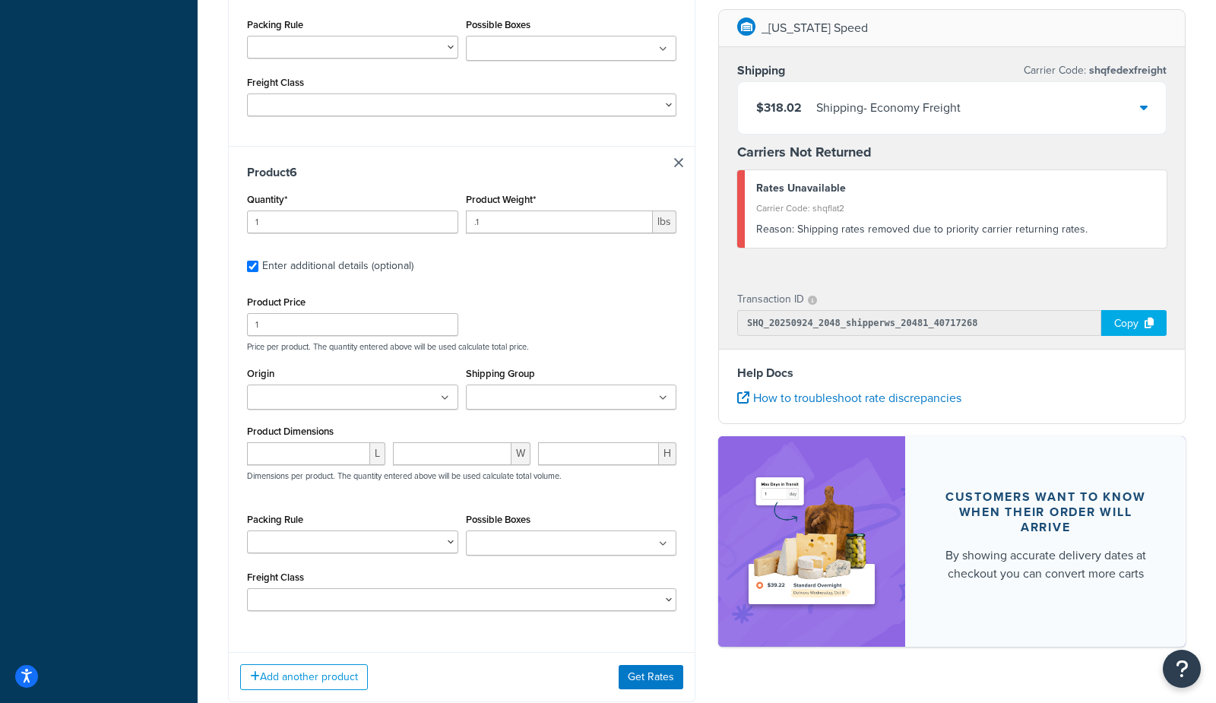
scroll to position [2778, 0]
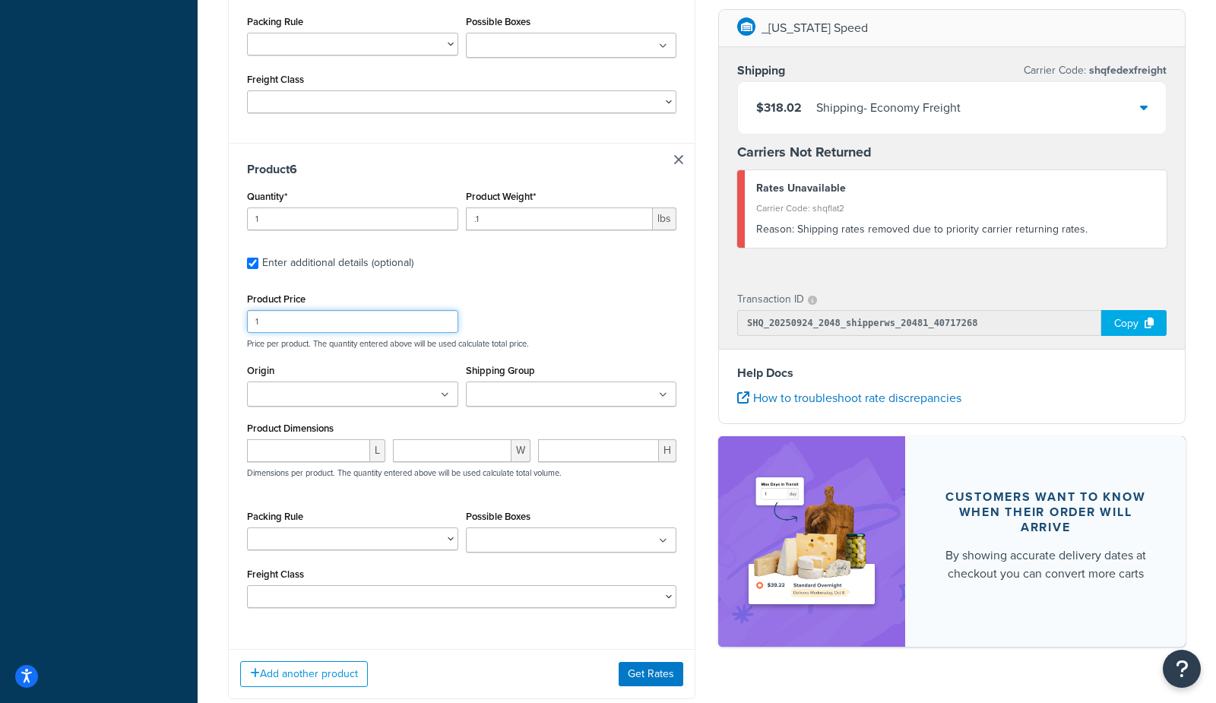
drag, startPoint x: 295, startPoint y: 329, endPoint x: 290, endPoint y: 313, distance: 16.6
click at [290, 313] on div "Product Price 1 Price per product. The quantity entered above will be used calc…" at bounding box center [461, 319] width 437 height 60
drag, startPoint x: 290, startPoint y: 313, endPoint x: 126, endPoint y: 306, distance: 164.4
click at [265, 315] on input "769.99" at bounding box center [352, 321] width 211 height 23
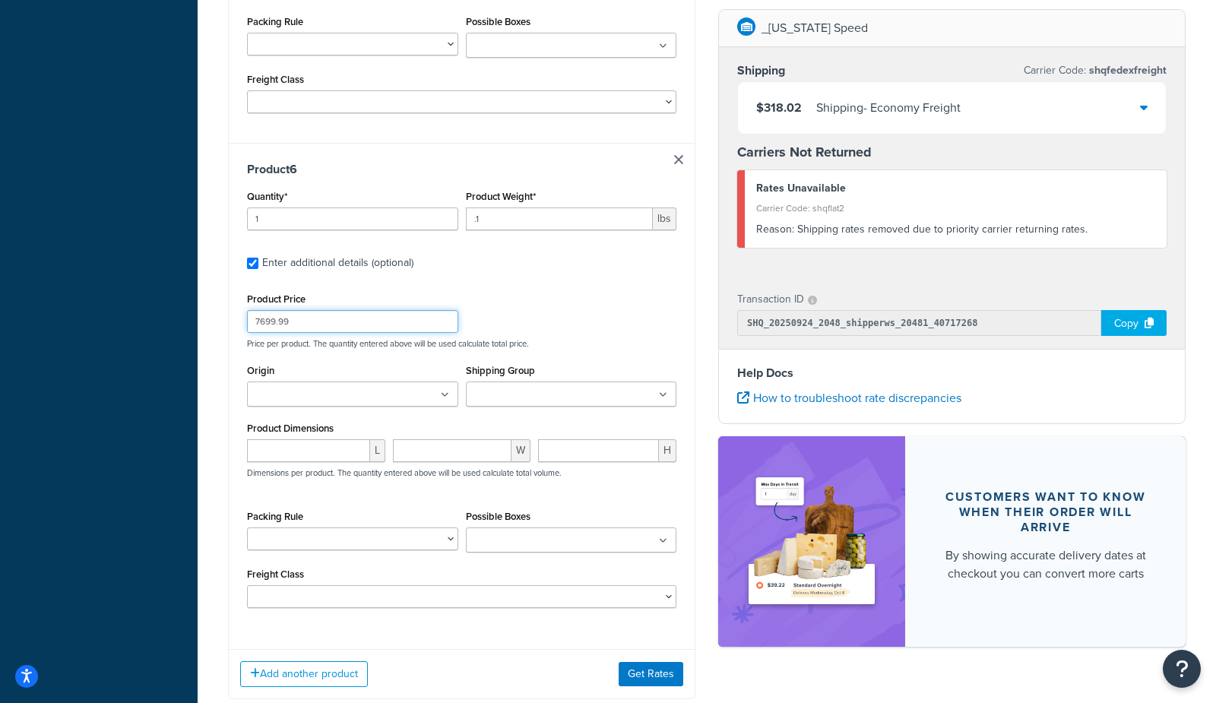
type input "7699.99"
drag, startPoint x: 164, startPoint y: 518, endPoint x: 537, endPoint y: 655, distance: 397.3
click at [654, 673] on button "Get Rates" at bounding box center [651, 674] width 65 height 24
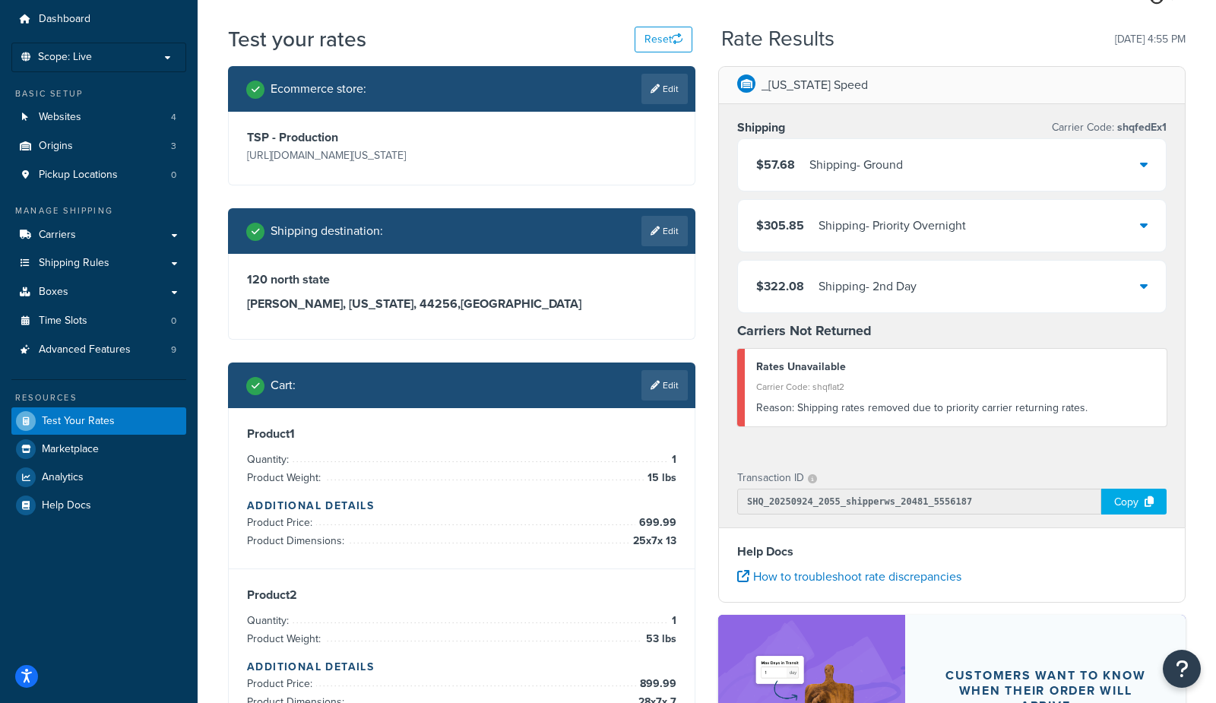
scroll to position [0, 0]
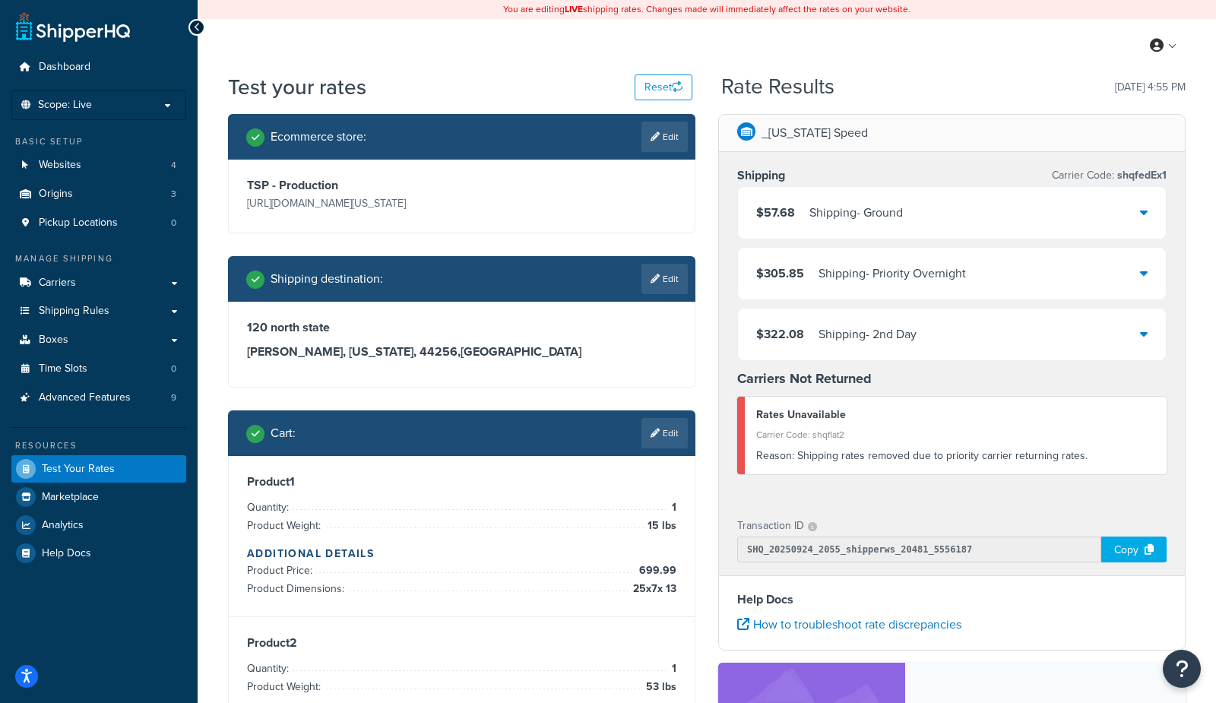
click at [795, 207] on div "$57.68 Shipping - Ground" at bounding box center [829, 212] width 147 height 21
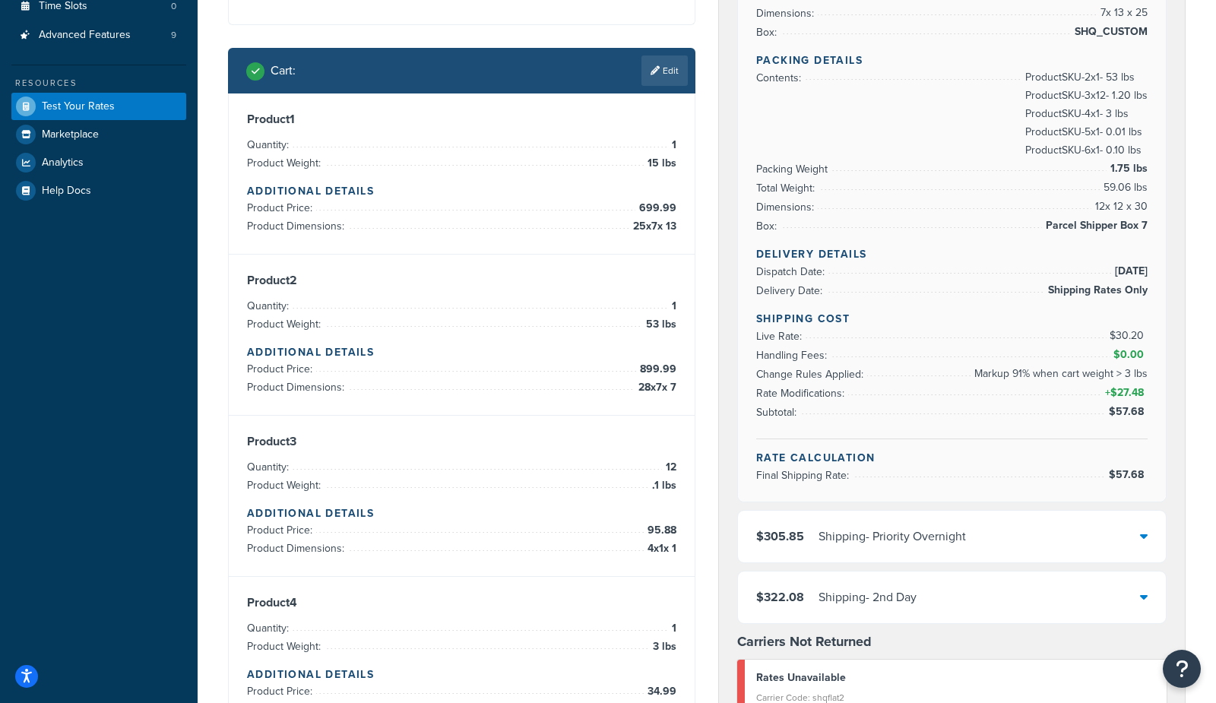
scroll to position [360, 0]
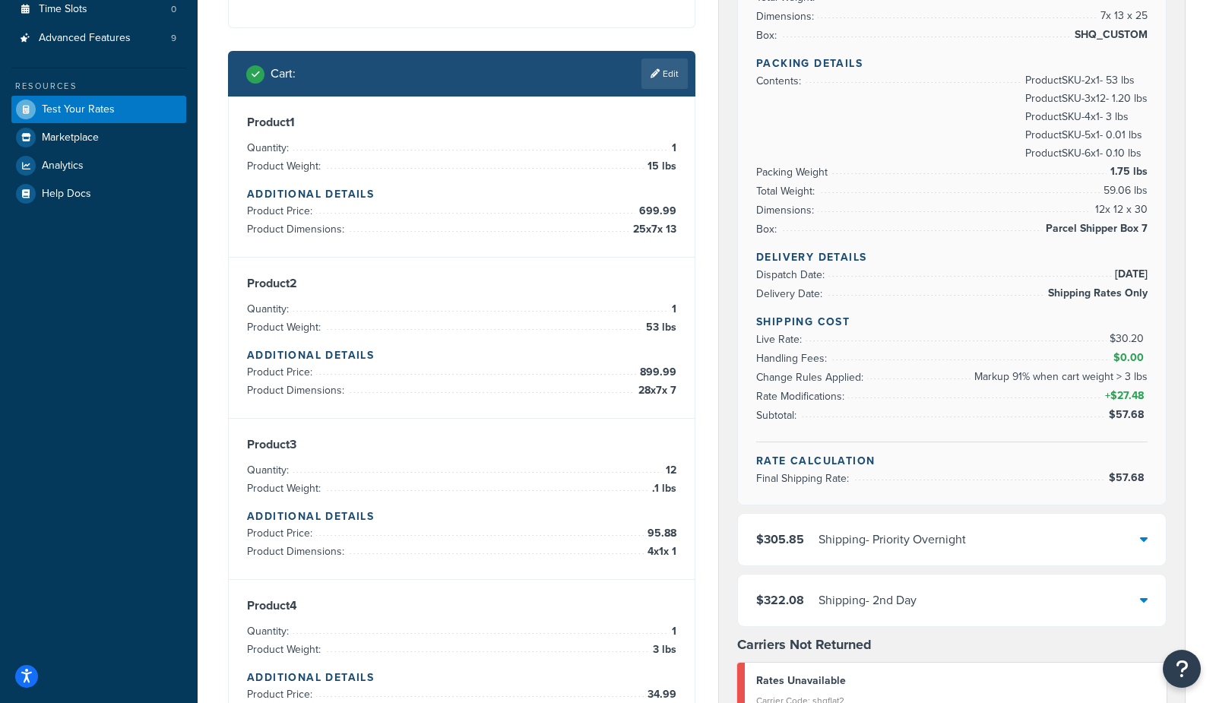
click at [667, 78] on link "Edit" at bounding box center [665, 74] width 46 height 30
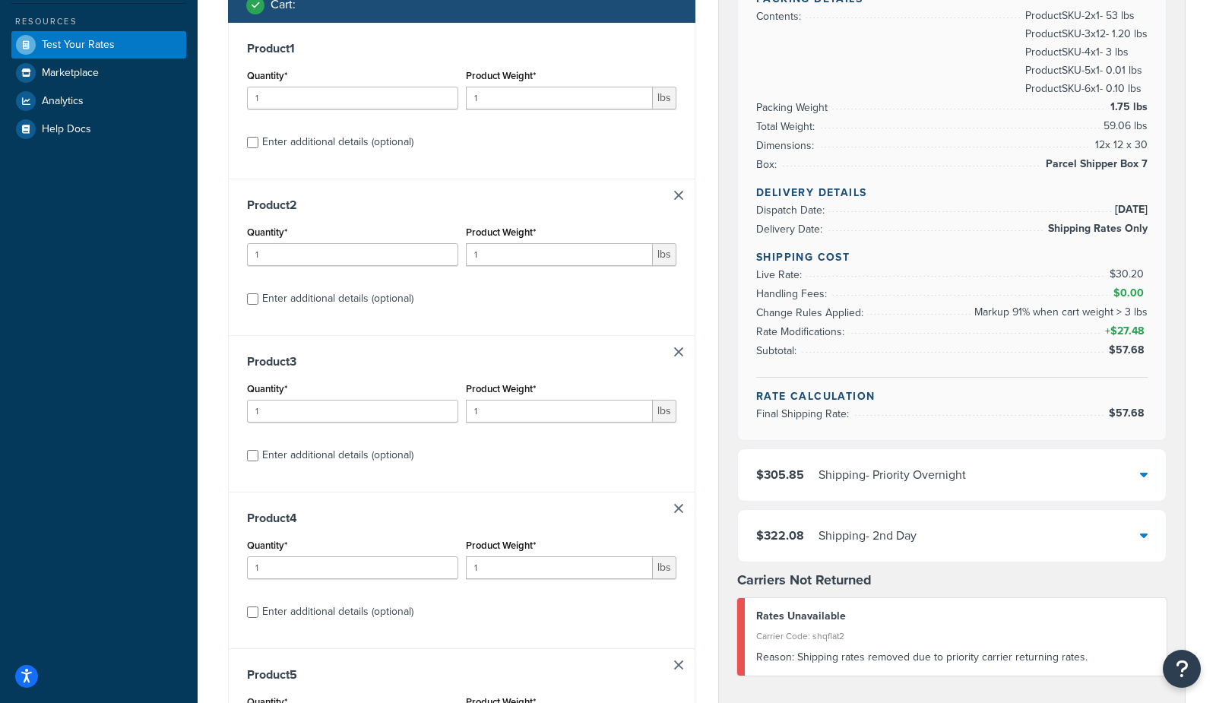
scroll to position [362, 0]
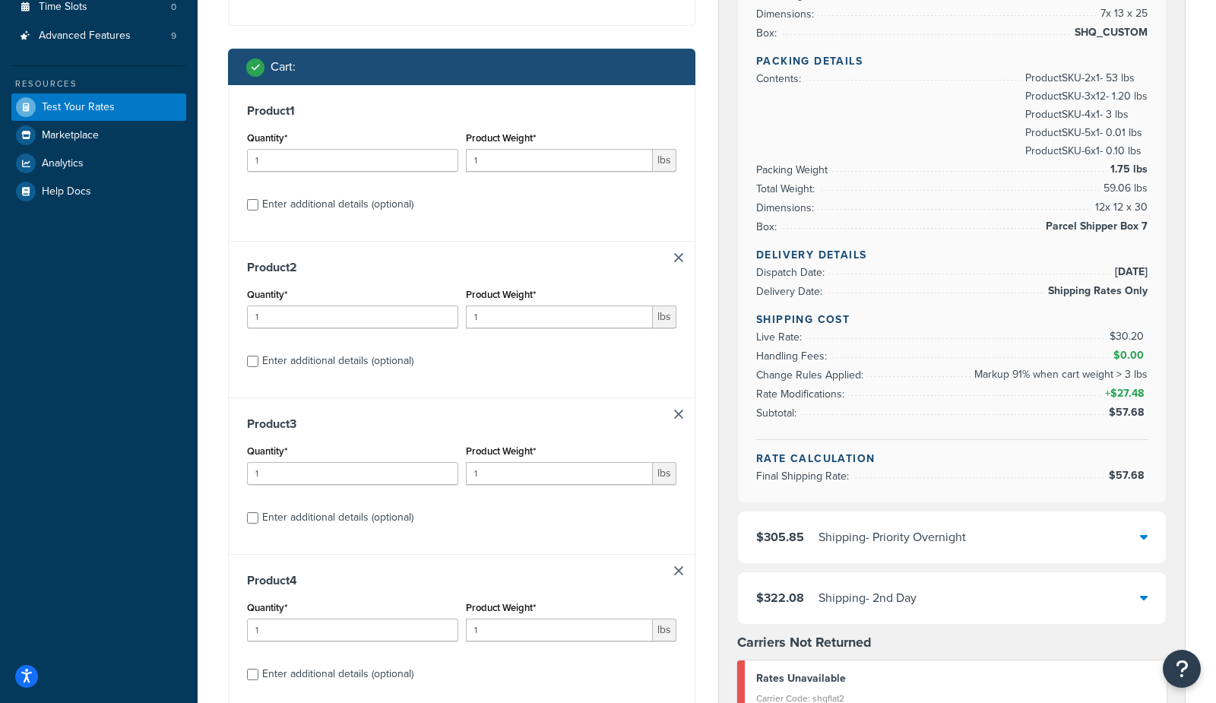
click at [349, 201] on div "Enter additional details (optional)" at bounding box center [337, 204] width 151 height 21
click at [258, 201] on input "Enter additional details (optional)" at bounding box center [252, 204] width 11 height 11
checkbox input "true"
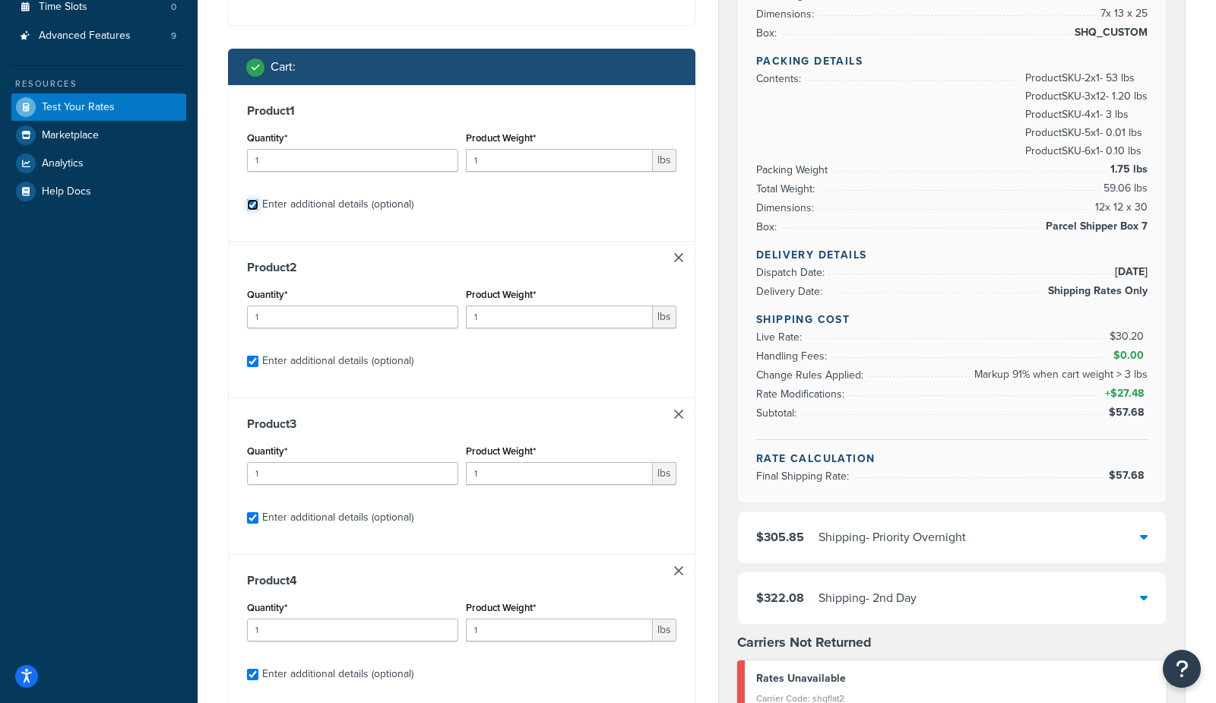
checkbox input "true"
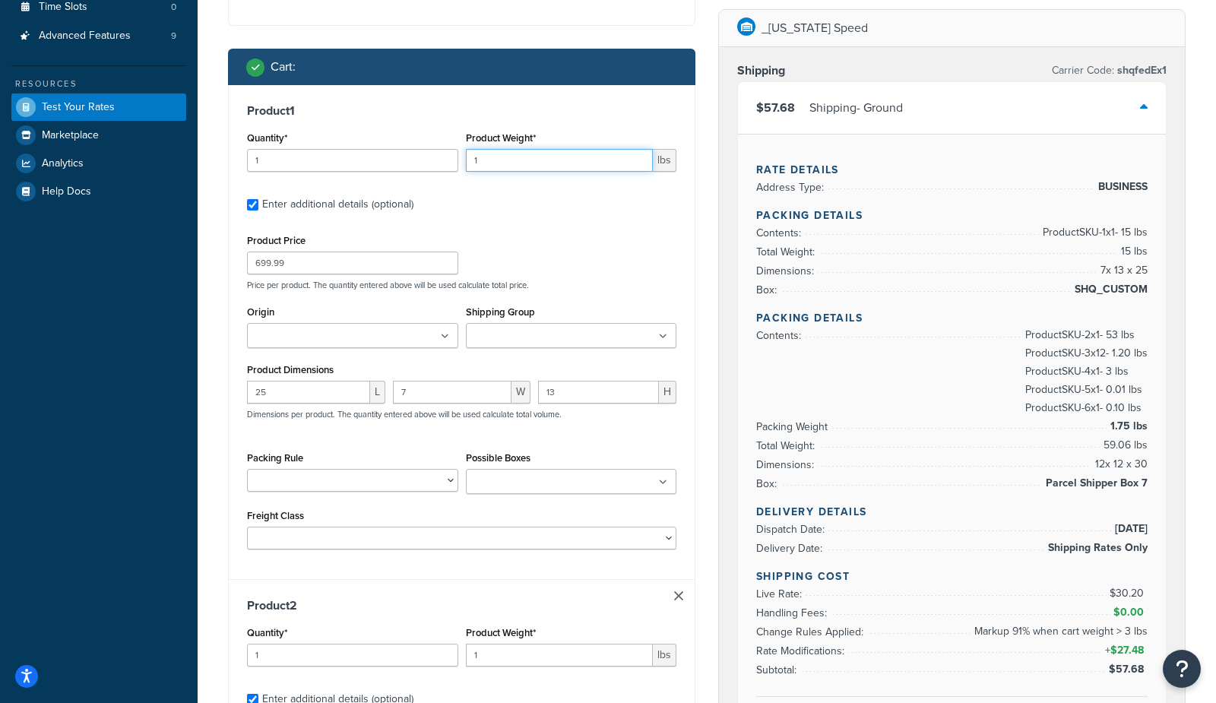
click at [552, 157] on input "1" at bounding box center [560, 160] width 188 height 23
type input "15"
drag, startPoint x: 568, startPoint y: 653, endPoint x: 330, endPoint y: 631, distance: 239.0
click at [330, 631] on div "Quantity* 1 Product Weight* 1 lbs" at bounding box center [461, 650] width 437 height 55
type input "53"
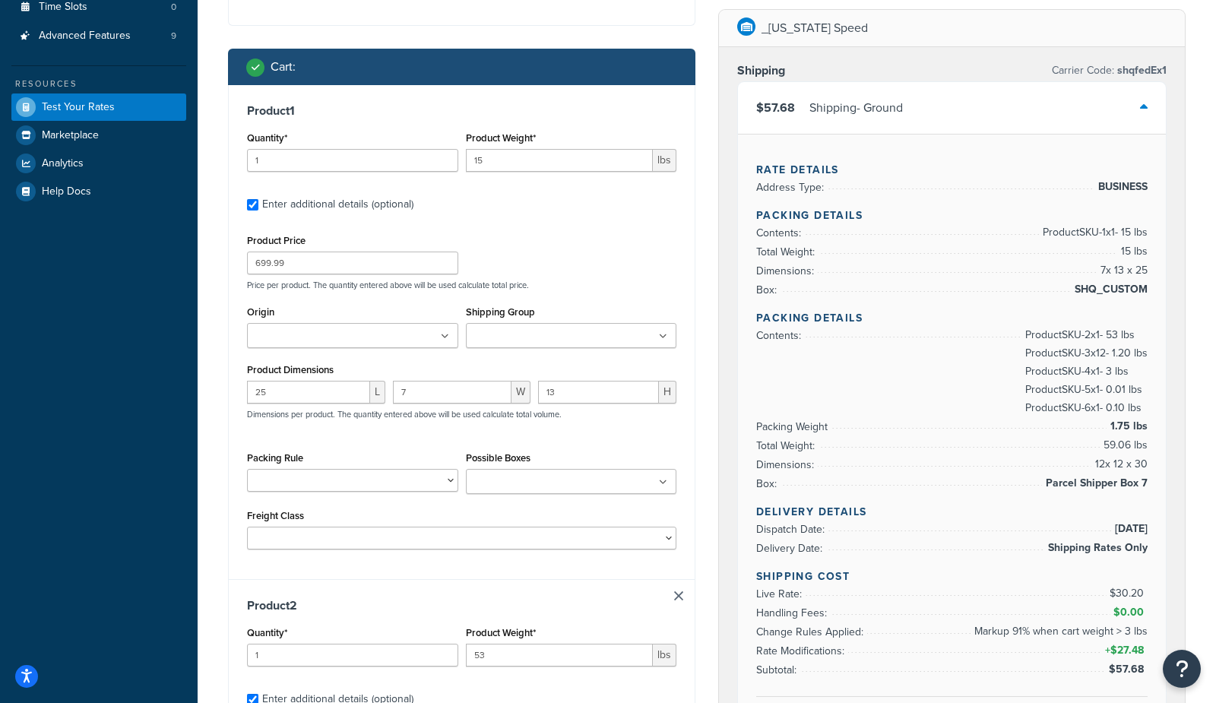
drag, startPoint x: 129, startPoint y: 556, endPoint x: 134, endPoint y: 547, distance: 10.2
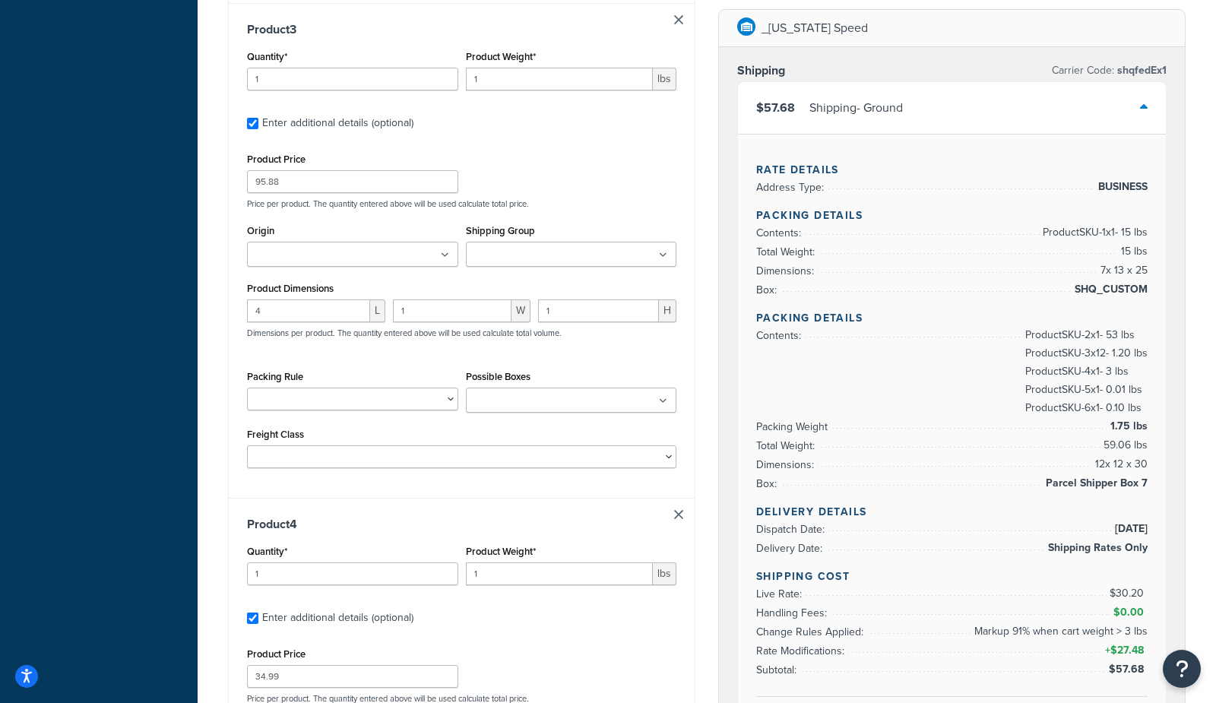
scroll to position [1443, 0]
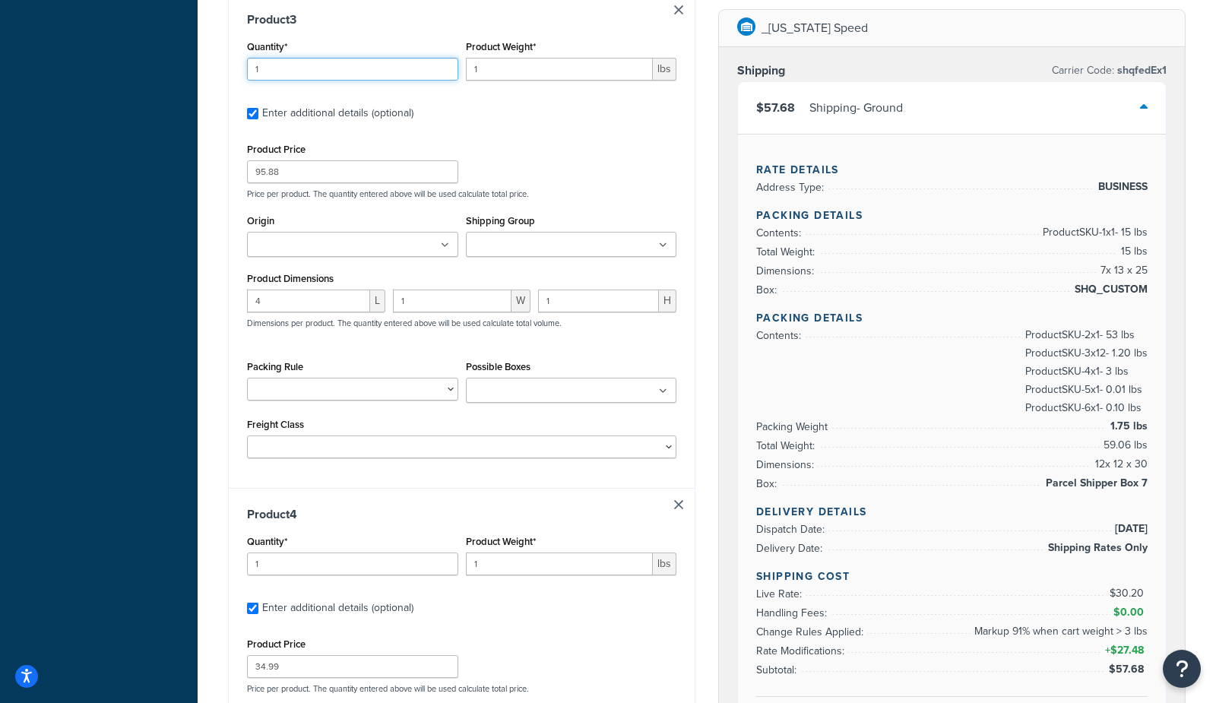
click at [355, 72] on input "1" at bounding box center [352, 69] width 211 height 23
type input "12"
type input ".1"
click at [158, 218] on div "Dashboard Scope: Live Basic Setup Websites 4 Origins 3 Pickup Locations 0 Manag…" at bounding box center [99, 345] width 198 height 3576
drag, startPoint x: 318, startPoint y: 168, endPoint x: 0, endPoint y: 139, distance: 319.1
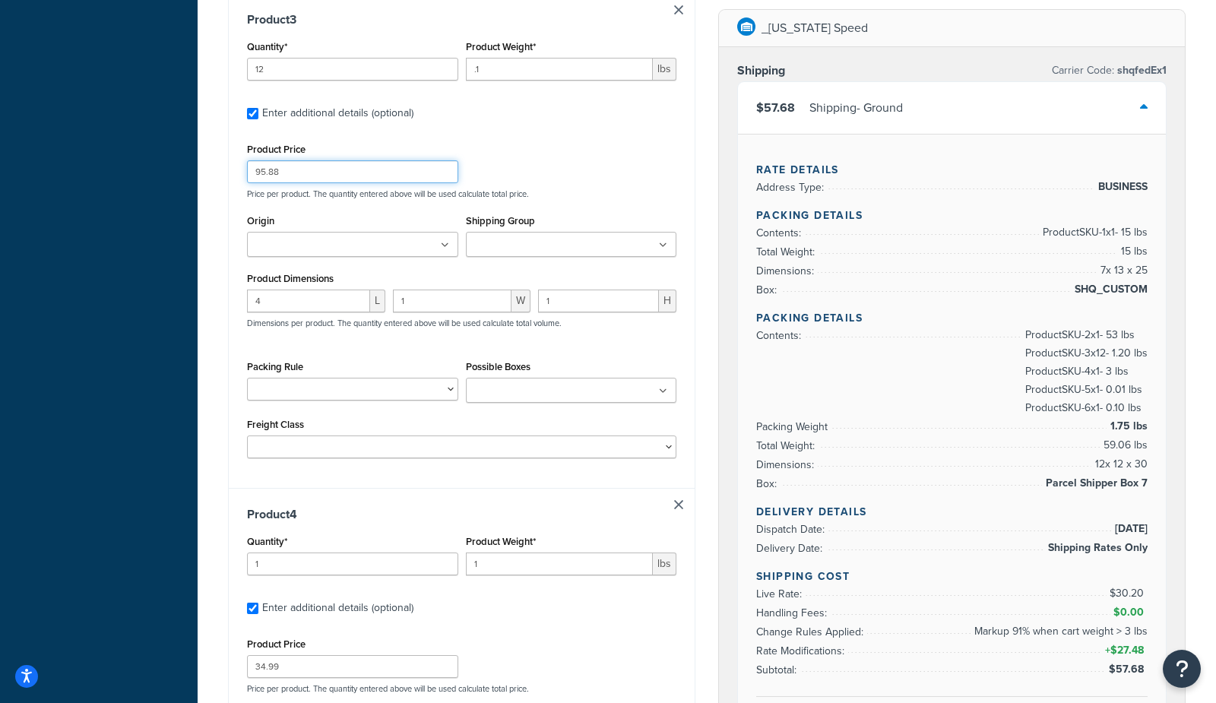
click at [0, 139] on div "Dashboard Scope: Live Basic Setup Websites 4 Origins 3 Pickup Locations 0 Manag…" at bounding box center [608, 345] width 1216 height 3576
type input "7.99"
click at [157, 182] on div "Dashboard Scope: Live Basic Setup Websites 4 Origins 3 Pickup Locations 0 Manag…" at bounding box center [99, 345] width 198 height 3576
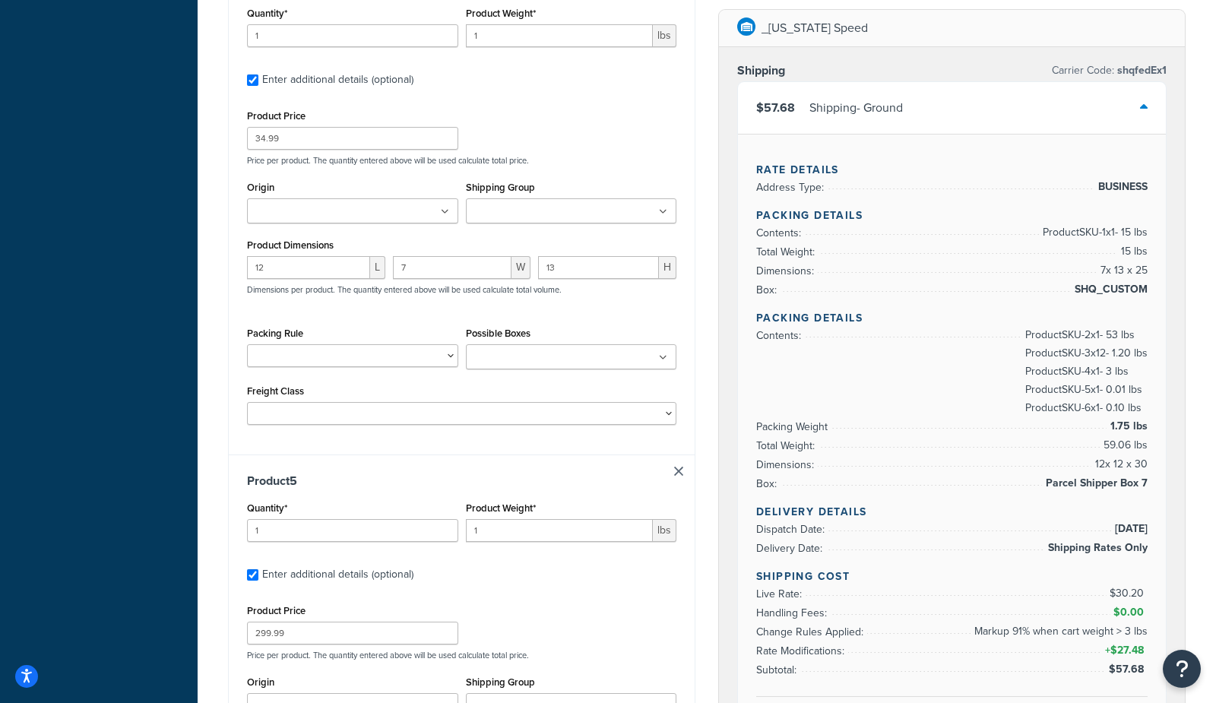
scroll to position [1972, 0]
drag, startPoint x: 512, startPoint y: 32, endPoint x: 439, endPoint y: 32, distance: 73.0
click at [439, 32] on div "Quantity* 1 Product Weight* 1 lbs" at bounding box center [461, 29] width 437 height 55
type input "3"
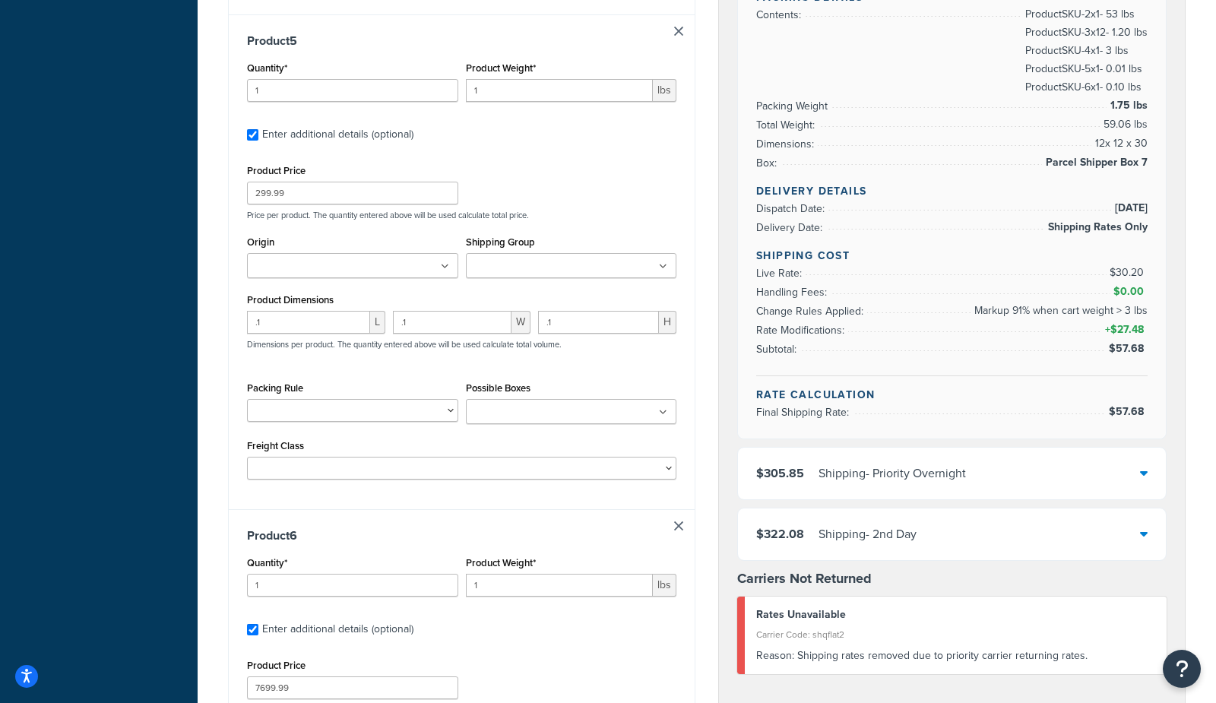
scroll to position [2427, 0]
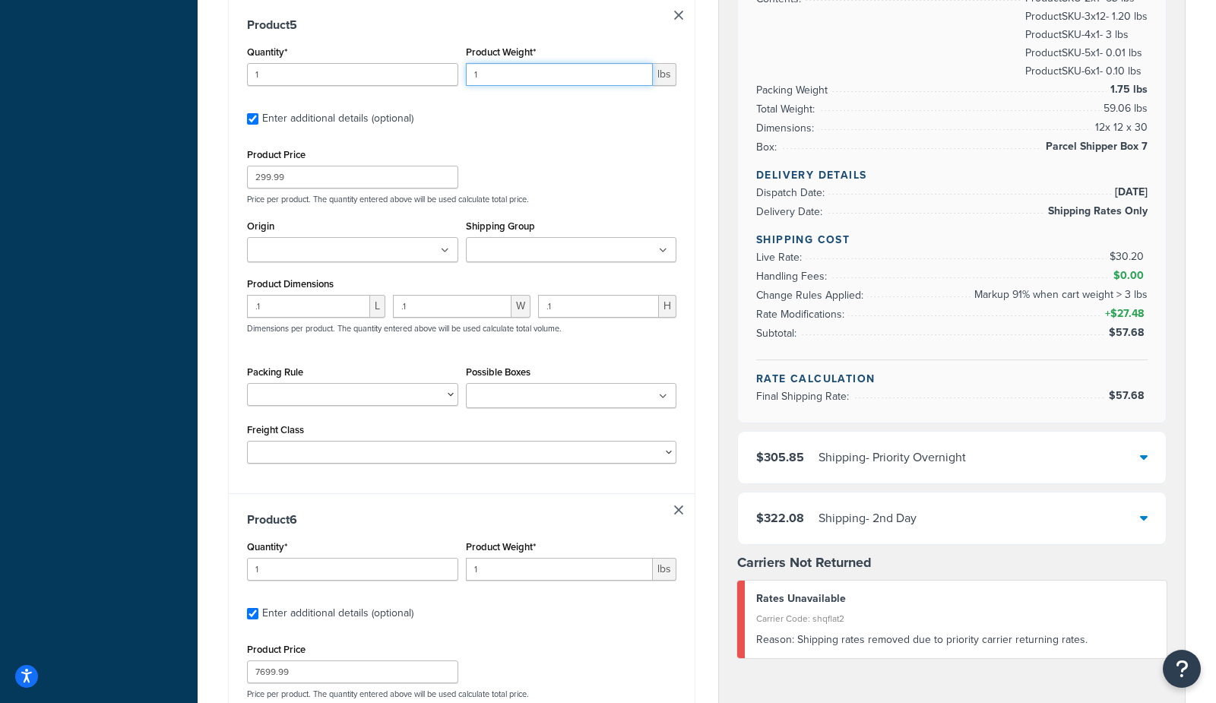
click at [544, 70] on input "1" at bounding box center [560, 74] width 188 height 23
type input "1"
type input ".01"
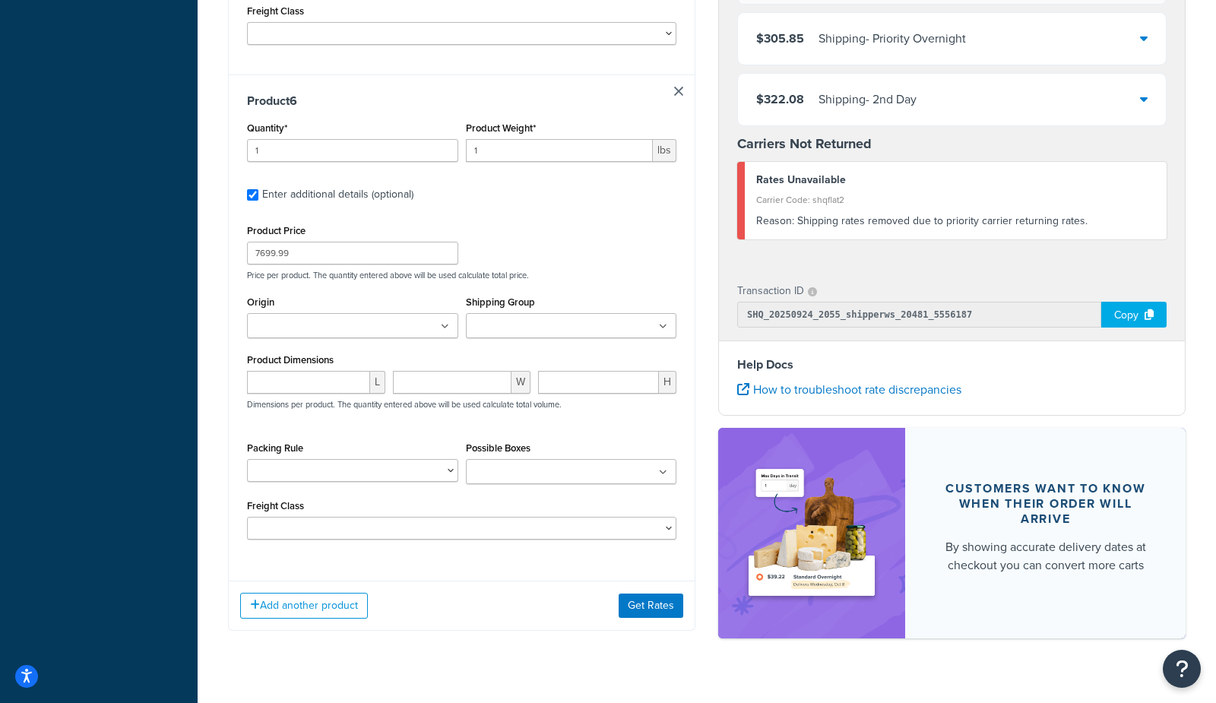
scroll to position [2855, 0]
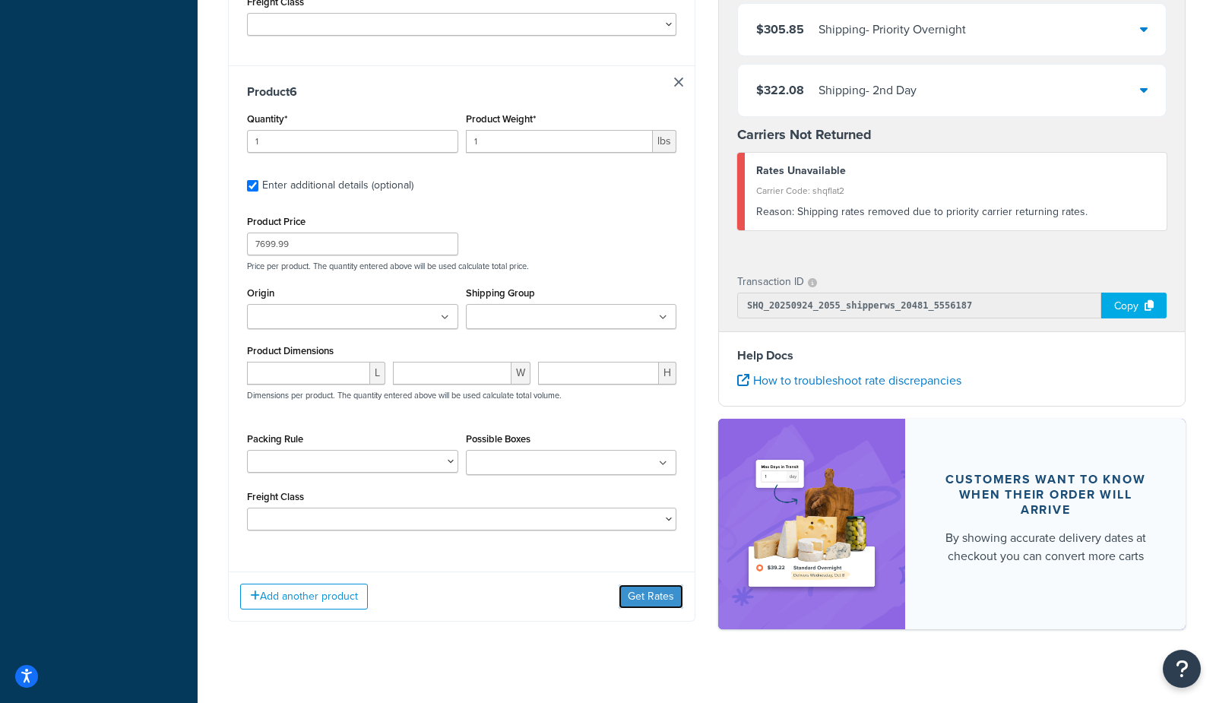
click at [656, 594] on button "Get Rates" at bounding box center [651, 597] width 65 height 24
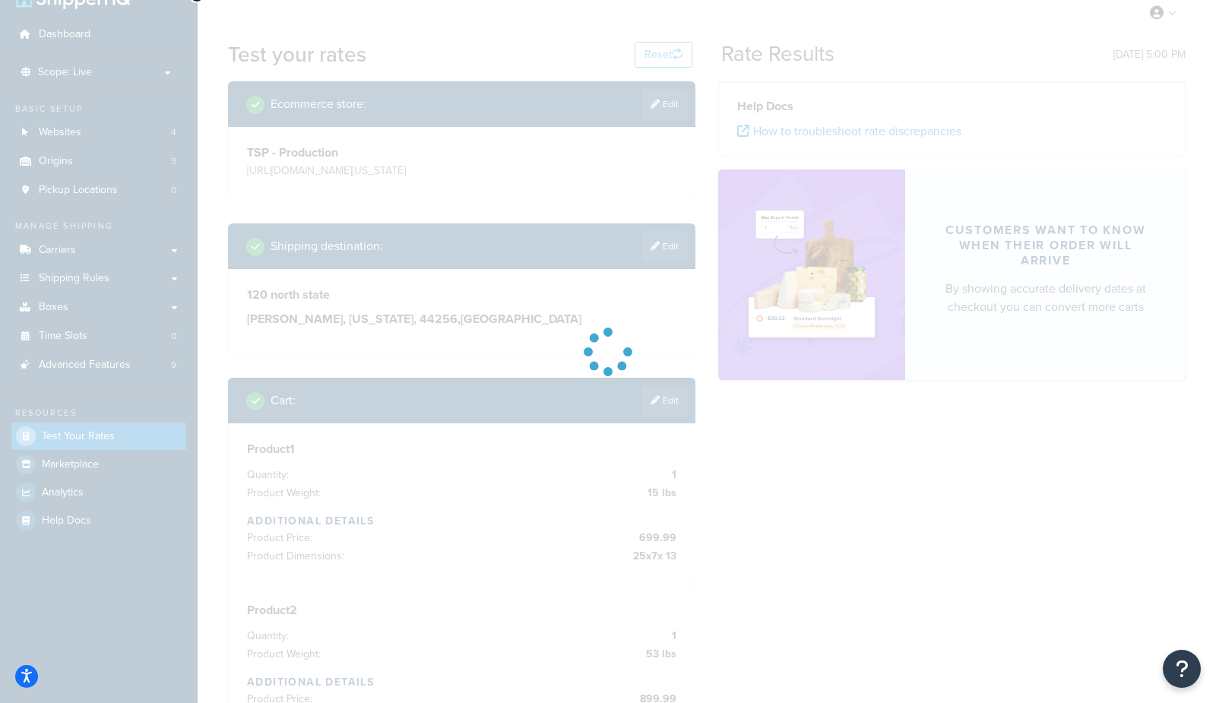
scroll to position [0, 0]
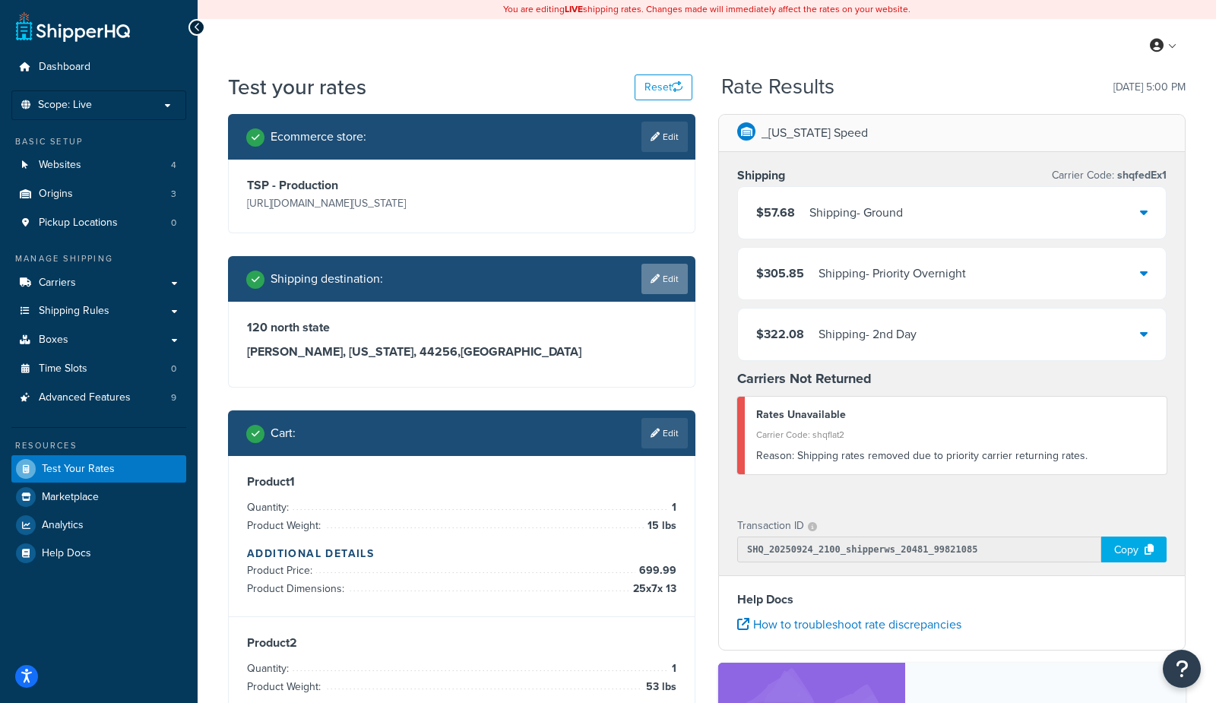
click at [663, 281] on link "Edit" at bounding box center [665, 279] width 46 height 30
select select "OH"
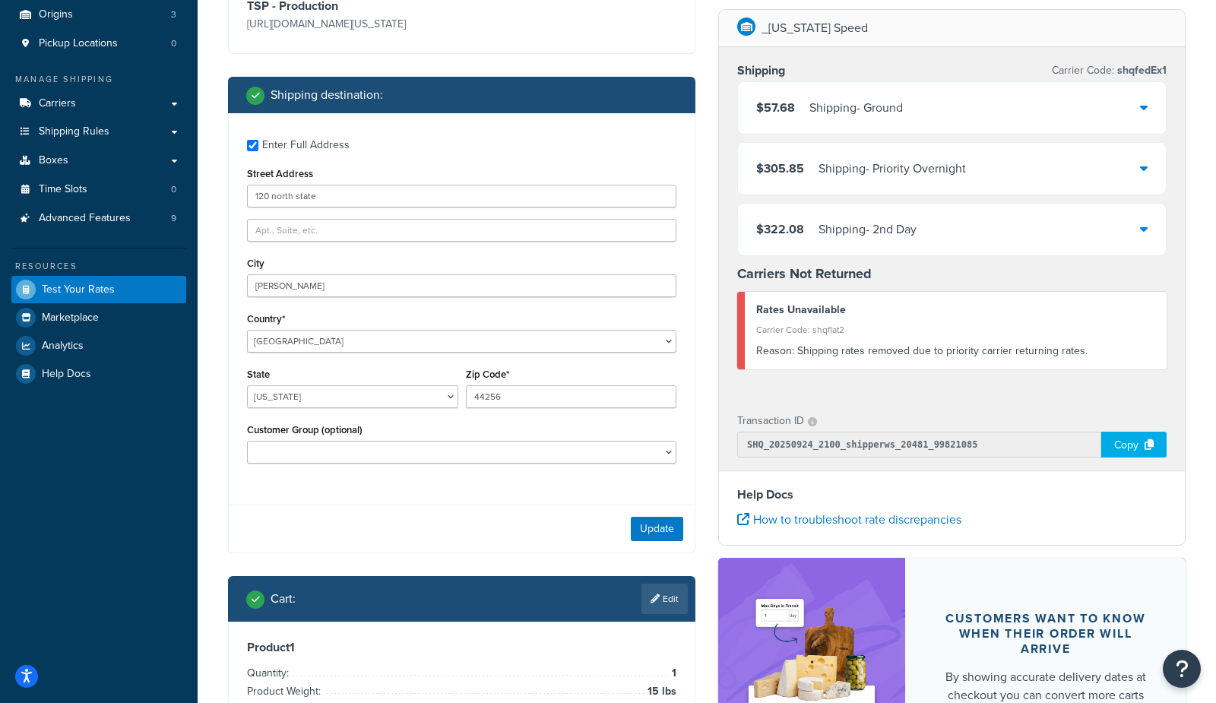
scroll to position [183, 0]
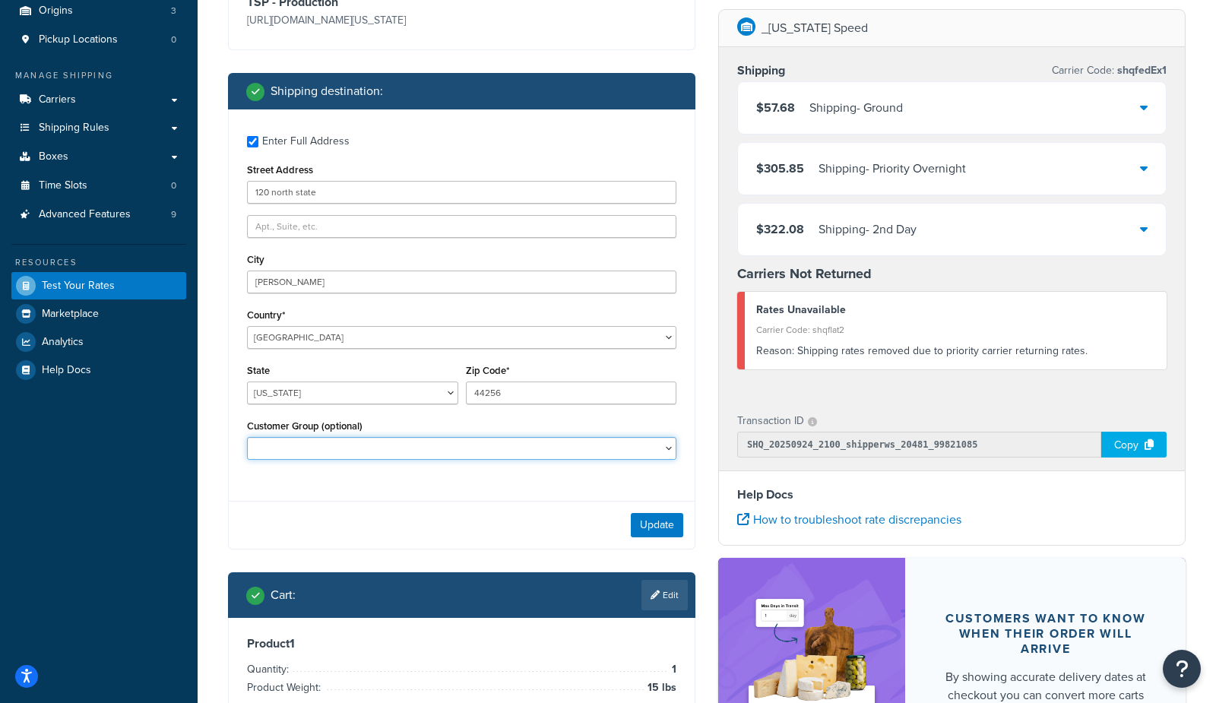
click at [287, 438] on select "Logged In Not Logged in Retail Wholesale" at bounding box center [462, 448] width 430 height 23
click at [807, 99] on div "$57.68 Shipping - Ground" at bounding box center [829, 107] width 147 height 21
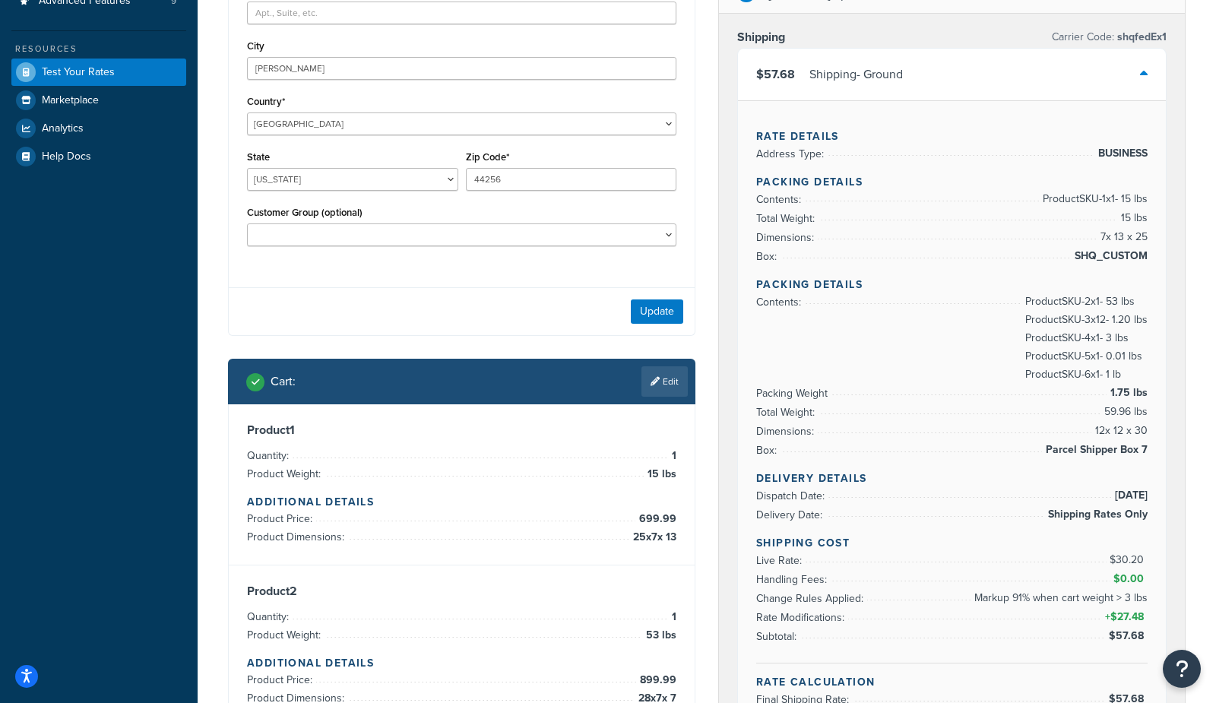
scroll to position [404, 0]
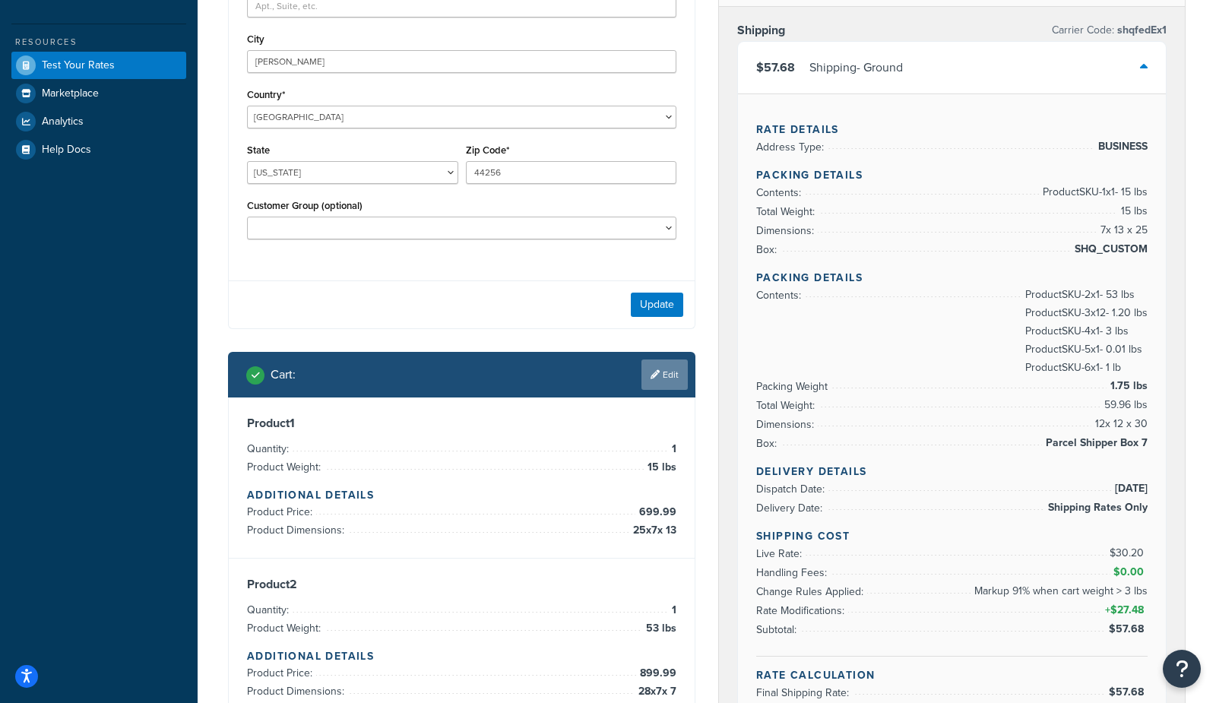
click at [666, 366] on link "Edit" at bounding box center [665, 375] width 46 height 30
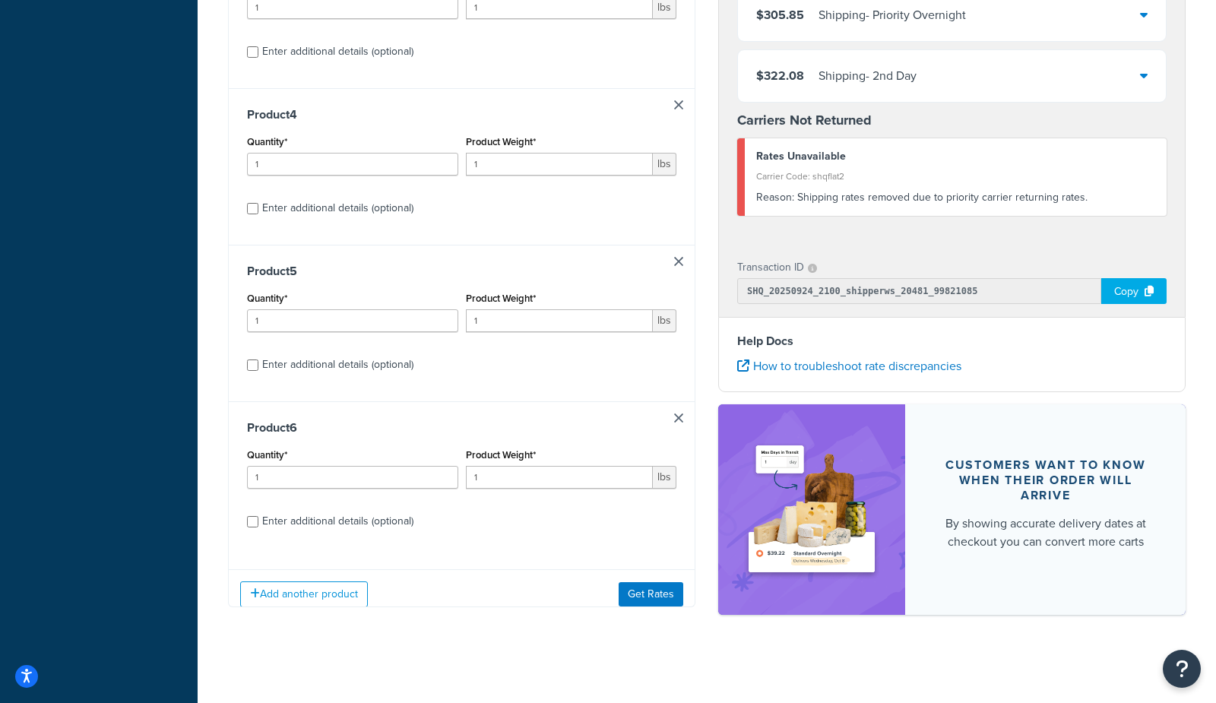
scroll to position [1187, 0]
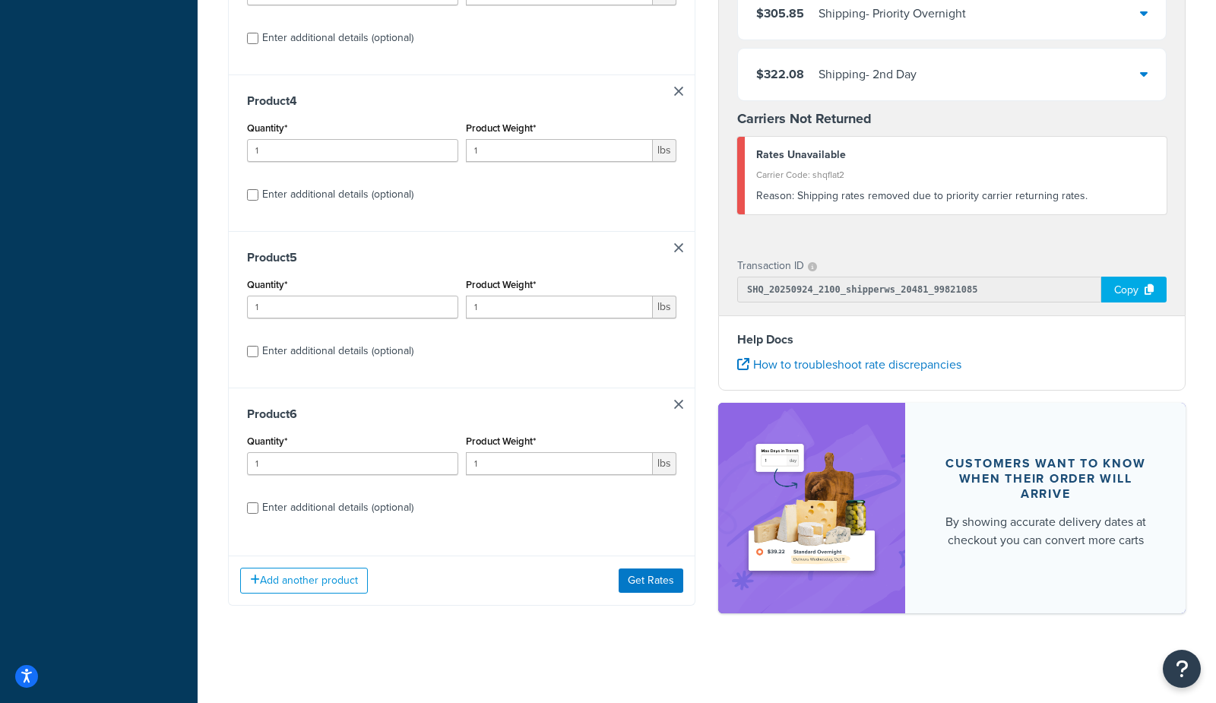
click at [289, 503] on div "Enter additional details (optional)" at bounding box center [337, 507] width 151 height 21
click at [258, 503] on input "Enter additional details (optional)" at bounding box center [252, 508] width 11 height 11
checkbox input "true"
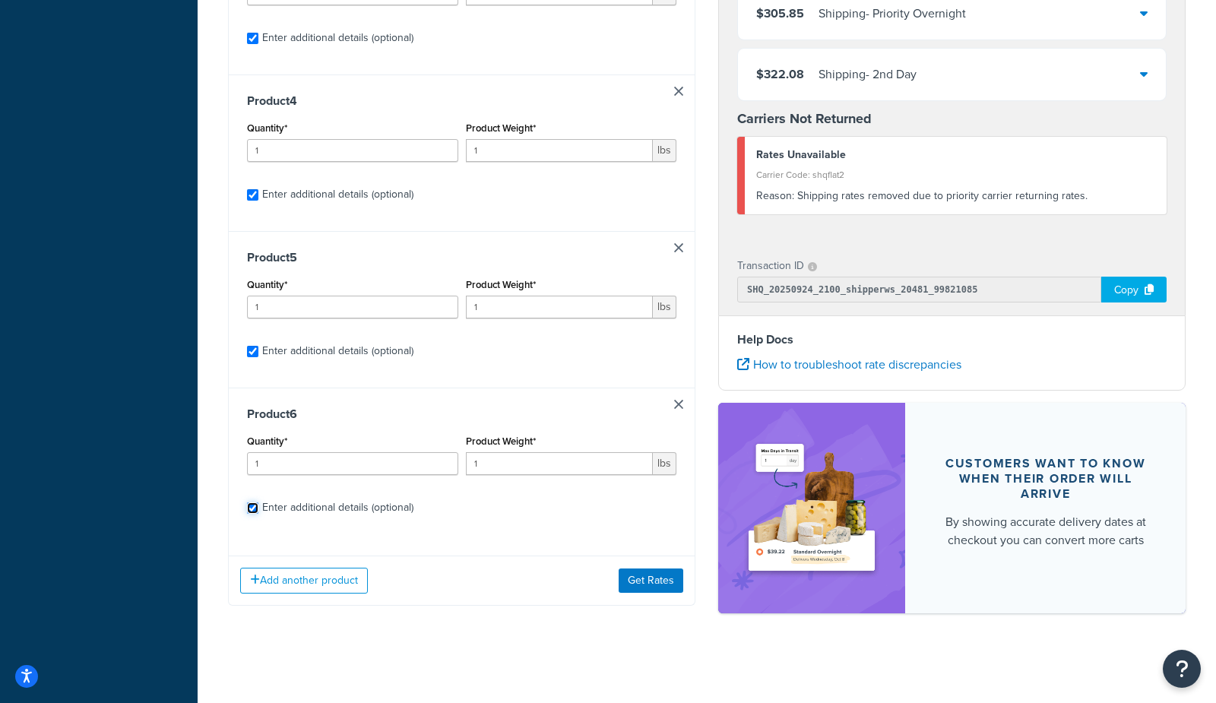
checkbox input "true"
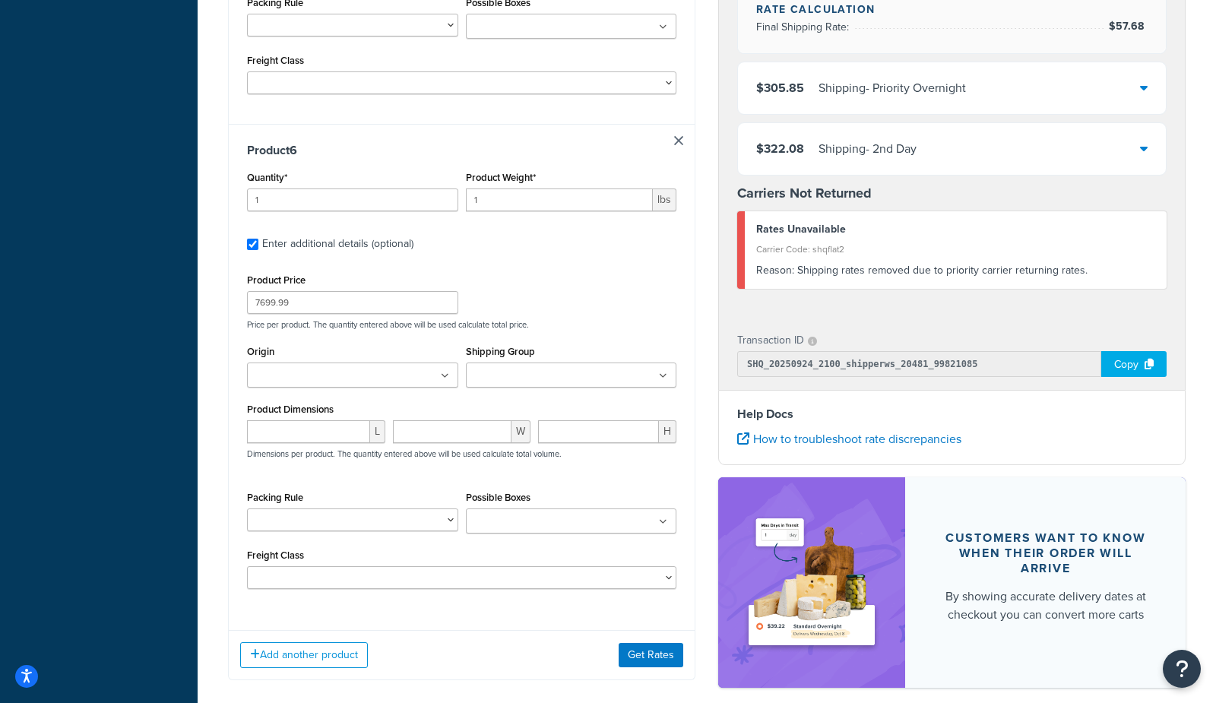
scroll to position [3213, 0]
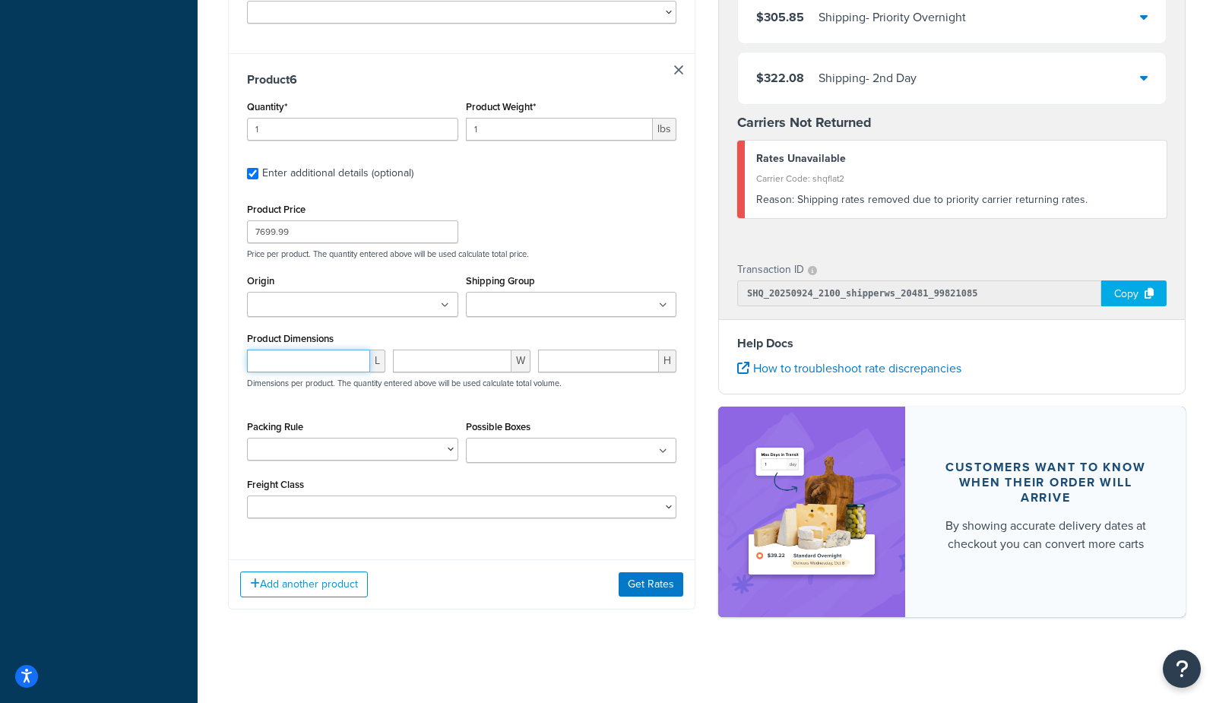
click at [277, 358] on input "number" at bounding box center [308, 361] width 123 height 23
type input "25"
type input "41"
type input "34"
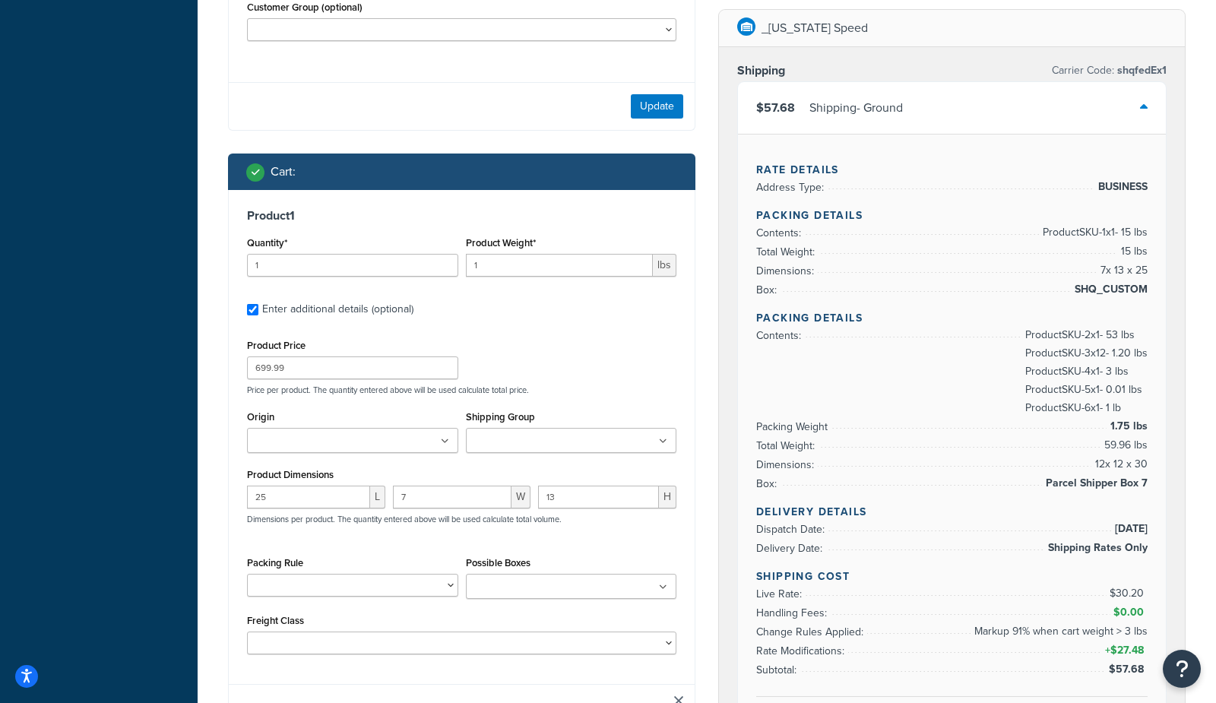
scroll to position [706, 0]
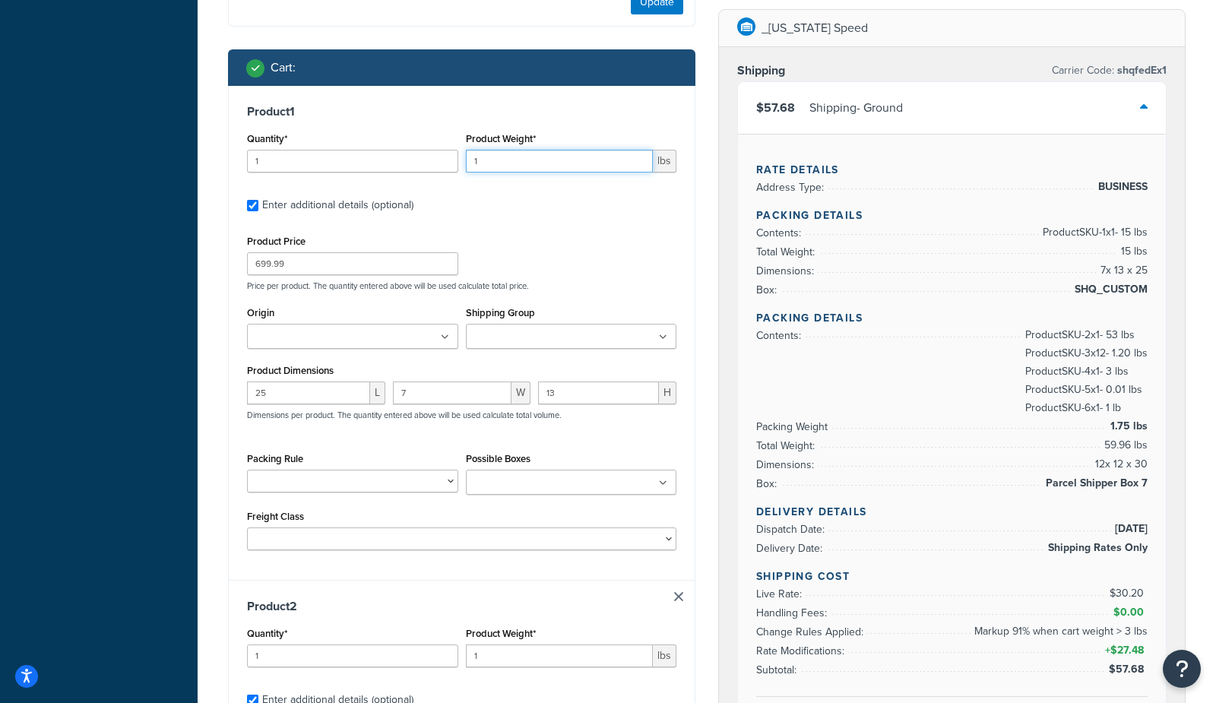
click at [509, 159] on input "1" at bounding box center [560, 161] width 188 height 23
type input "15"
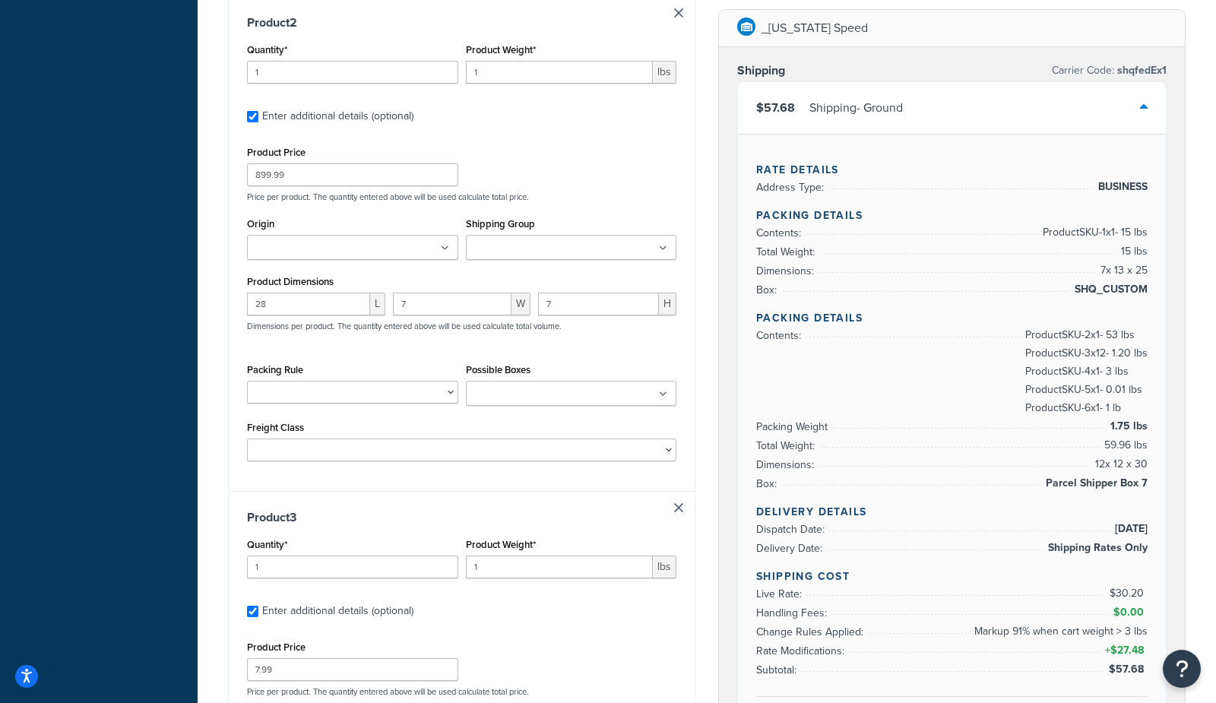
scroll to position [1294, 0]
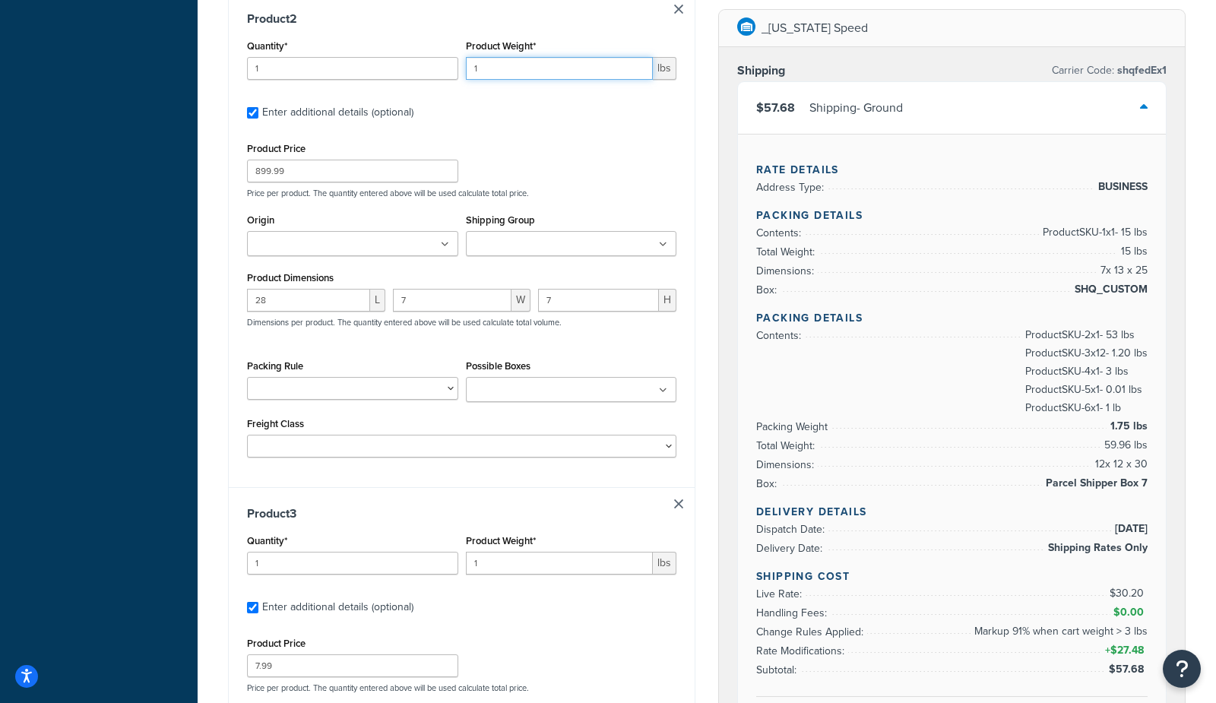
drag, startPoint x: 527, startPoint y: 67, endPoint x: 330, endPoint y: 53, distance: 197.4
click at [330, 53] on div "Quantity* 1 Product Weight* 1 lbs" at bounding box center [461, 63] width 437 height 55
type input "53"
click at [152, 179] on div "Dashboard Scope: Live Basic Setup Websites 4 Origins 3 Pickup Locations 0 Manag…" at bounding box center [99, 666] width 198 height 3921
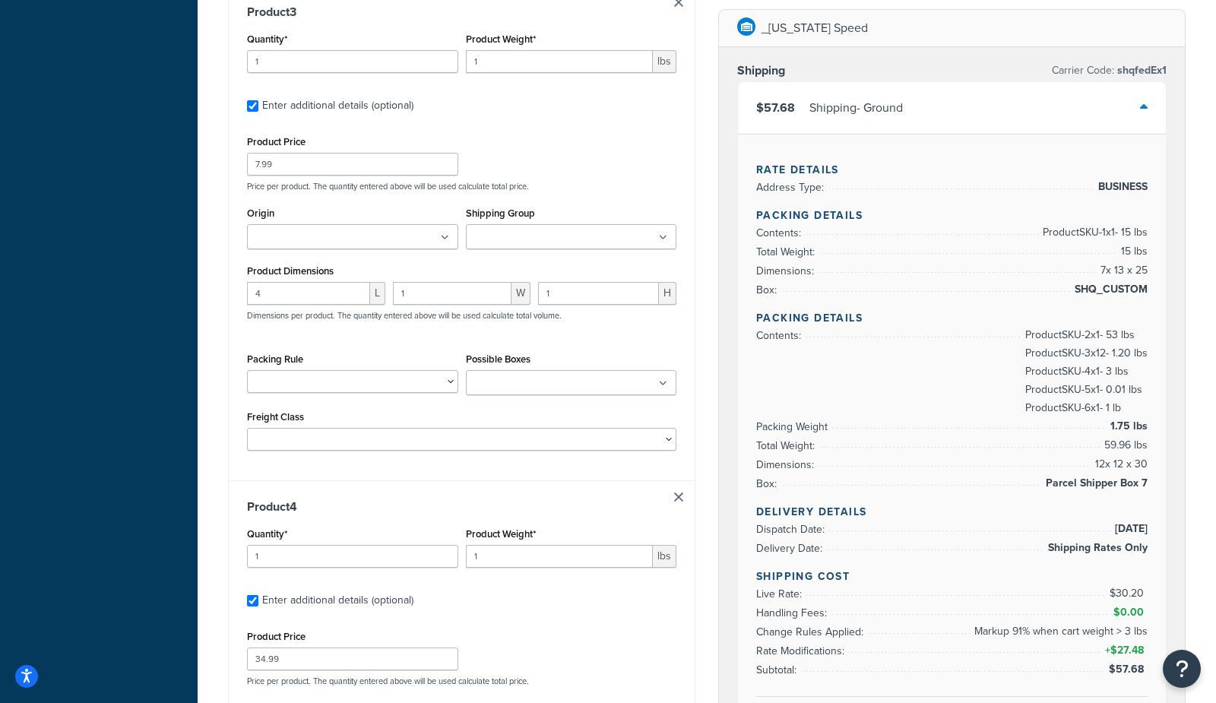
scroll to position [1794, 0]
click at [338, 63] on input "1" at bounding box center [352, 63] width 211 height 23
type input "12"
type input ".1"
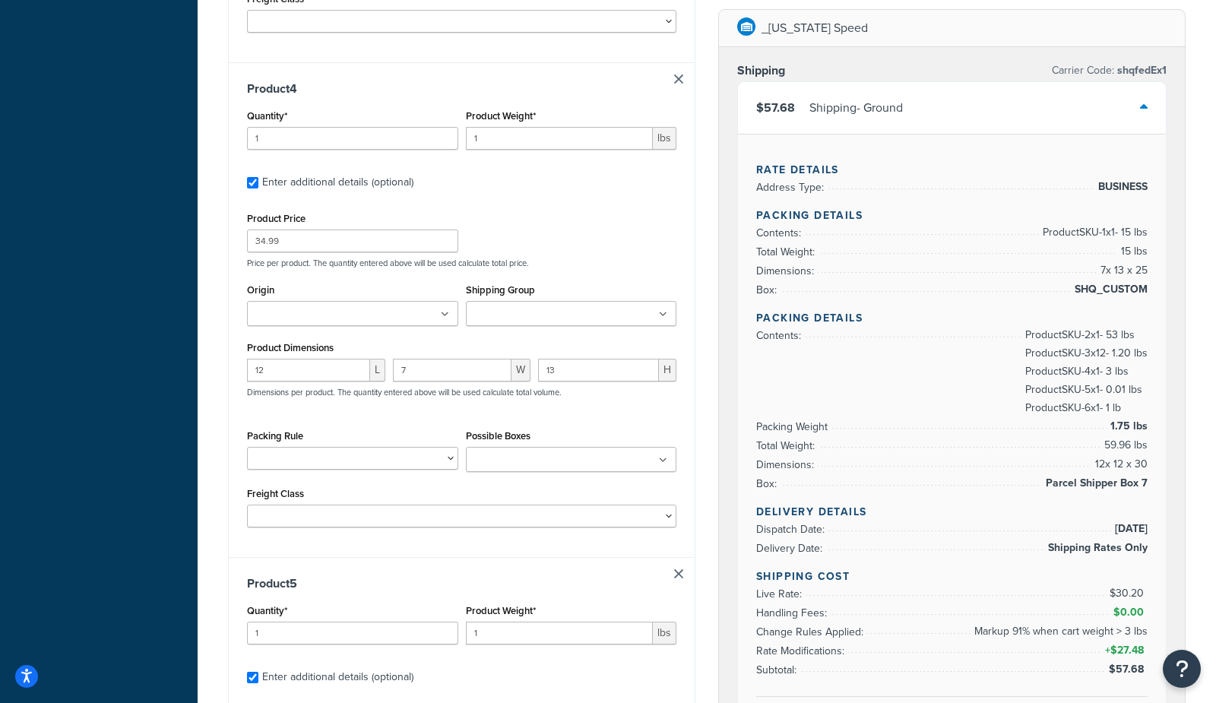
scroll to position [2223, 0]
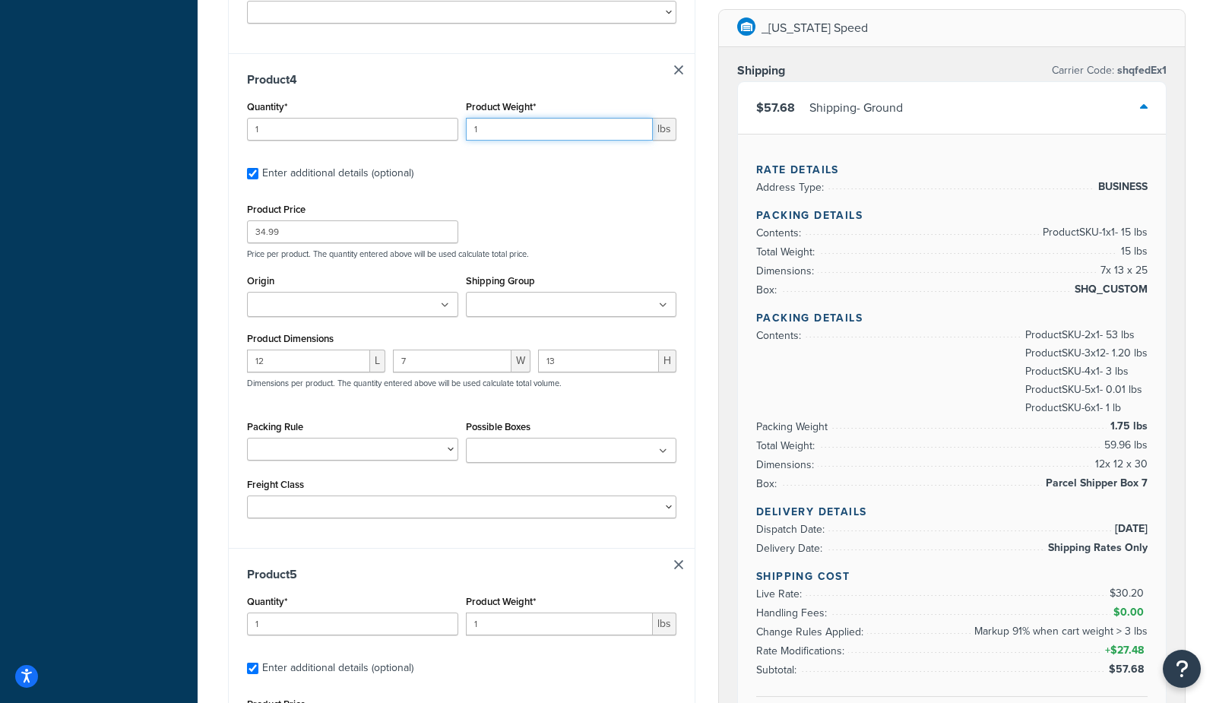
drag, startPoint x: 501, startPoint y: 132, endPoint x: 398, endPoint y: 130, distance: 102.7
click at [399, 131] on div "Quantity* 1 Product Weight* 1 lbs" at bounding box center [461, 124] width 437 height 55
type input "3"
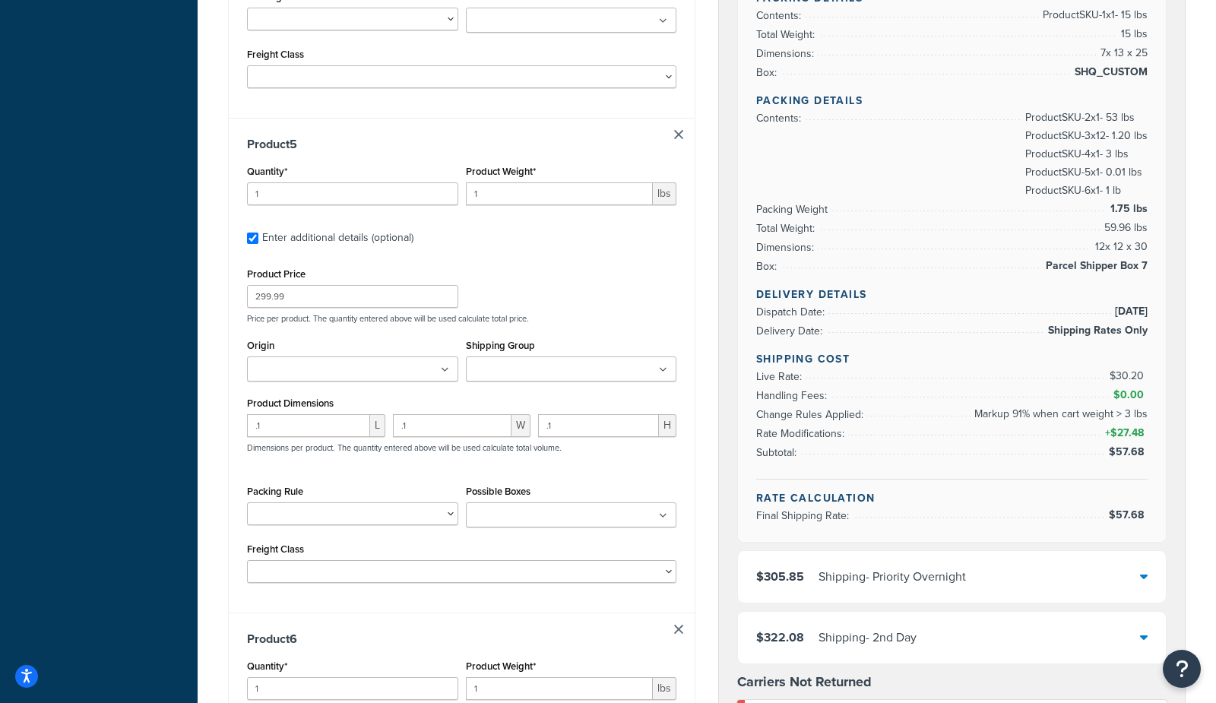
scroll to position [2683, 0]
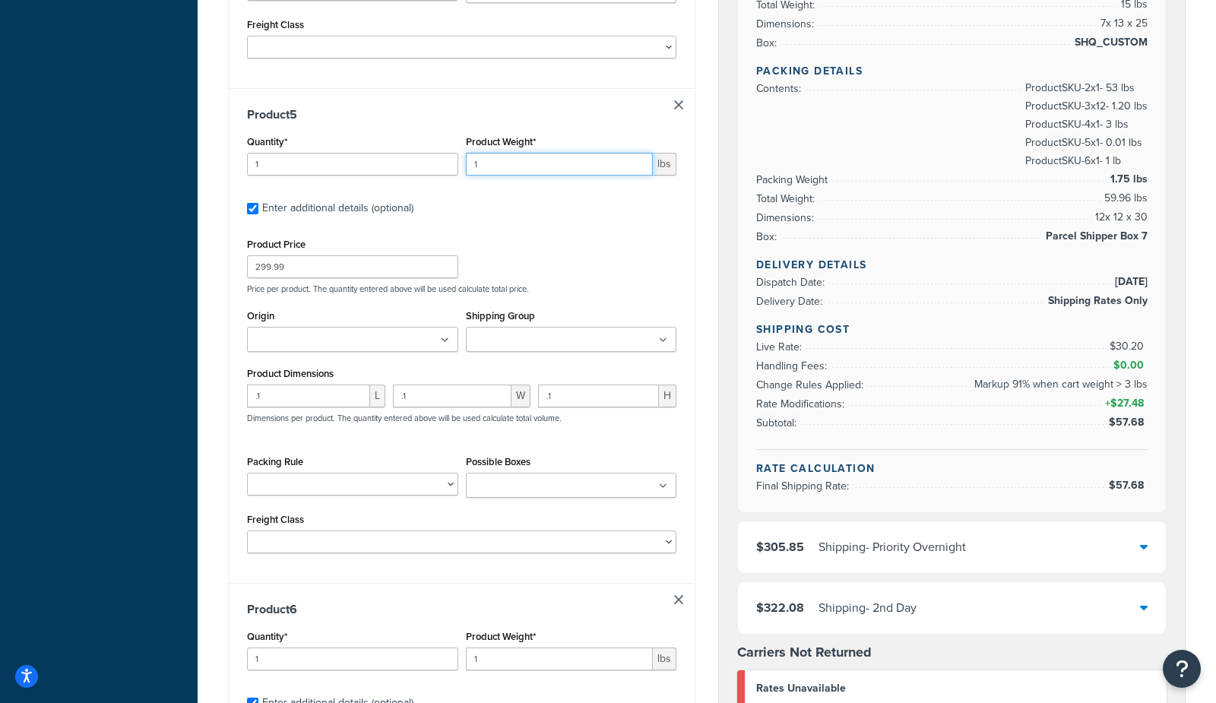
drag, startPoint x: 544, startPoint y: 161, endPoint x: 332, endPoint y: 147, distance: 212.5
click at [352, 143] on div "Quantity* 1 Product Weight* 1 lbs" at bounding box center [461, 159] width 437 height 55
type input ".01"
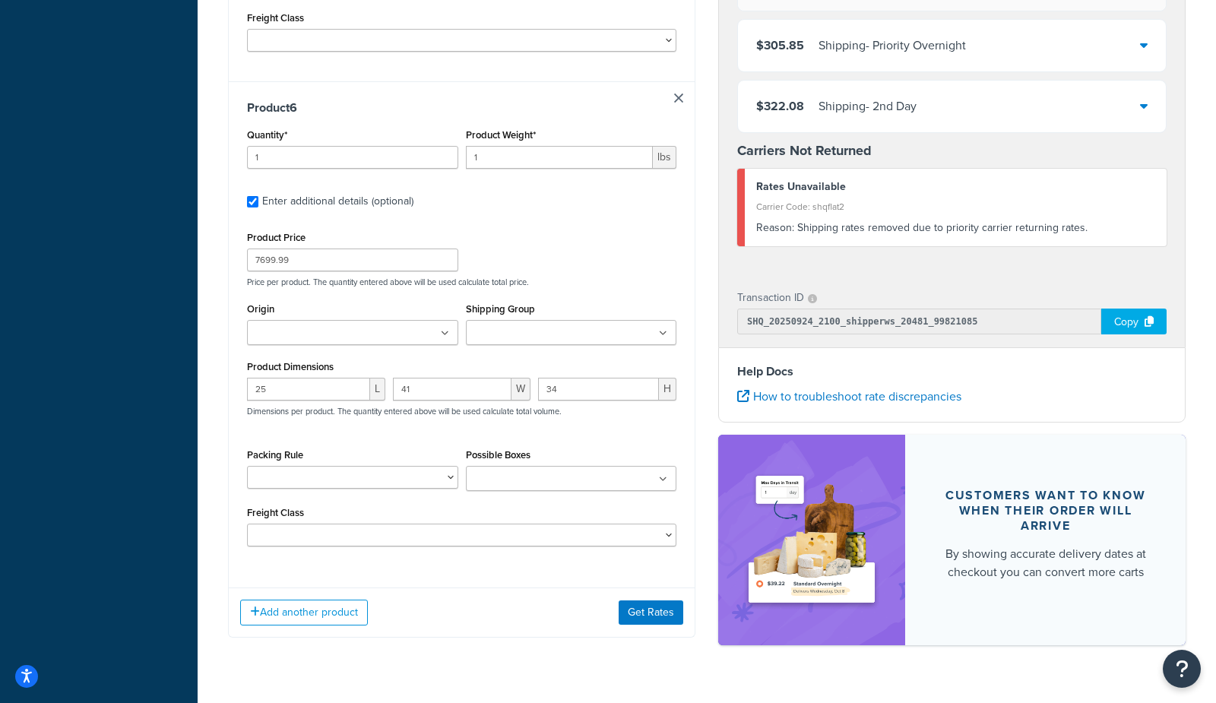
scroll to position [3197, 0]
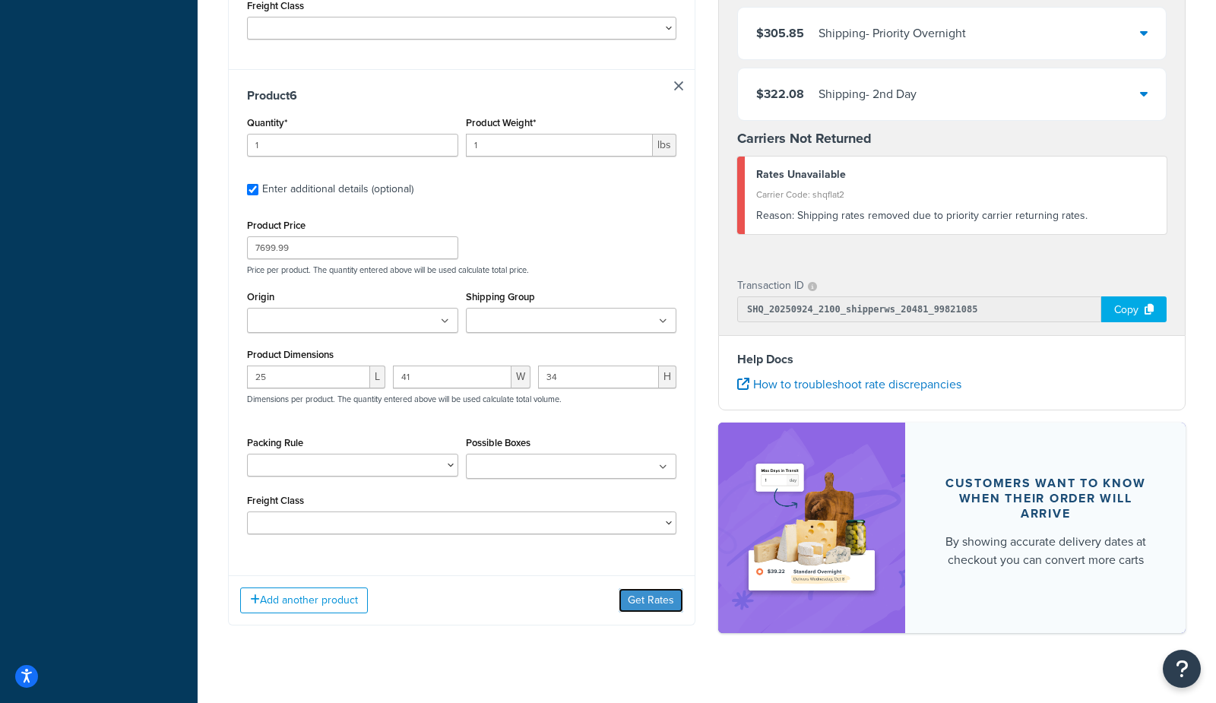
click at [648, 598] on button "Get Rates" at bounding box center [651, 600] width 65 height 24
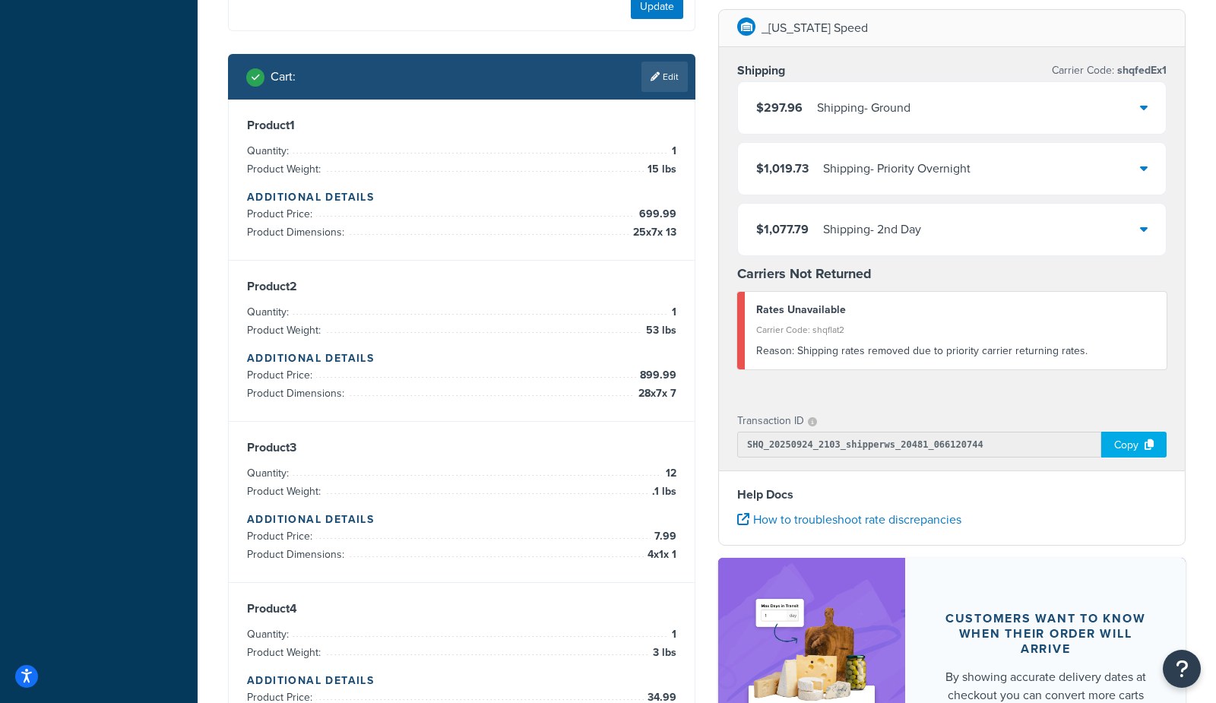
scroll to position [701, 0]
click at [760, 109] on span "$297.96" at bounding box center [779, 107] width 46 height 17
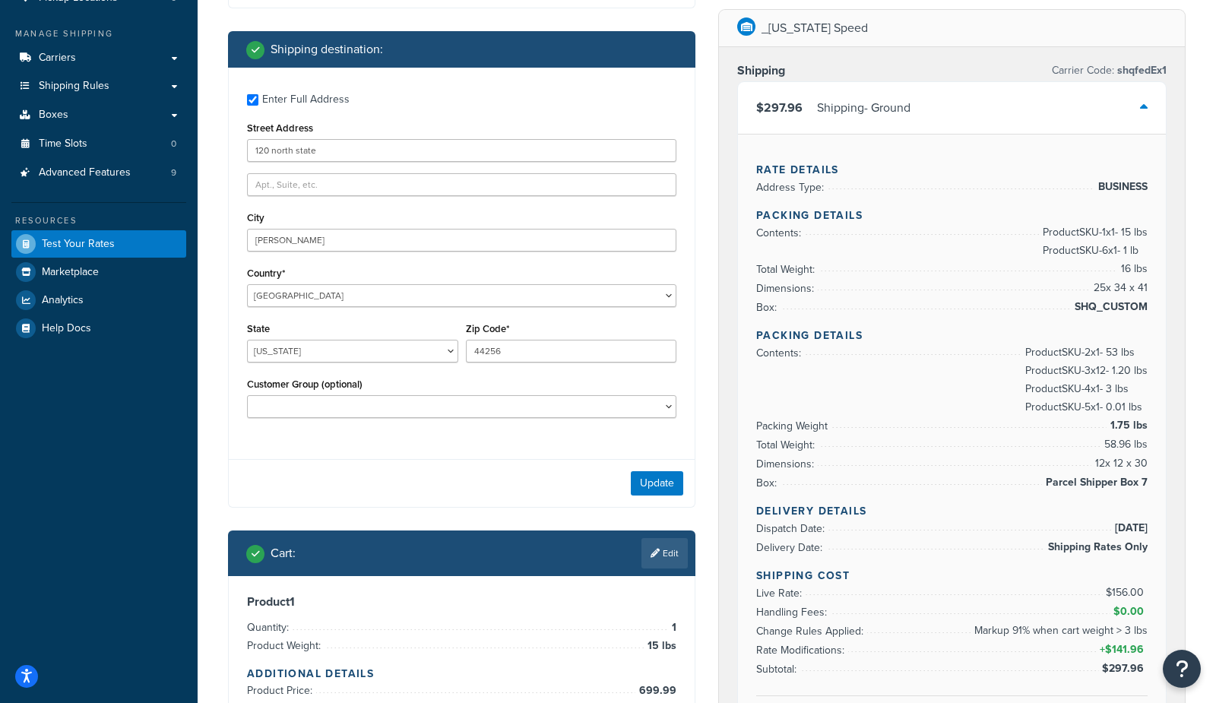
scroll to position [218, 0]
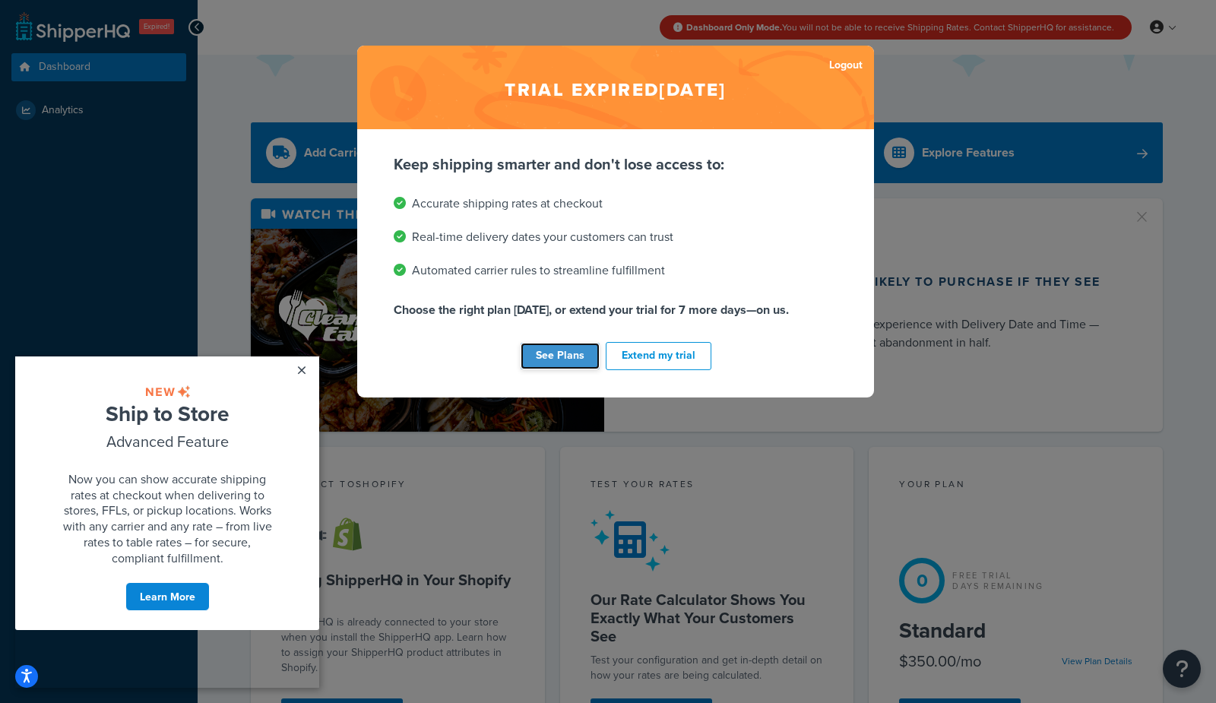
click at [584, 359] on link "See Plans" at bounding box center [560, 356] width 79 height 27
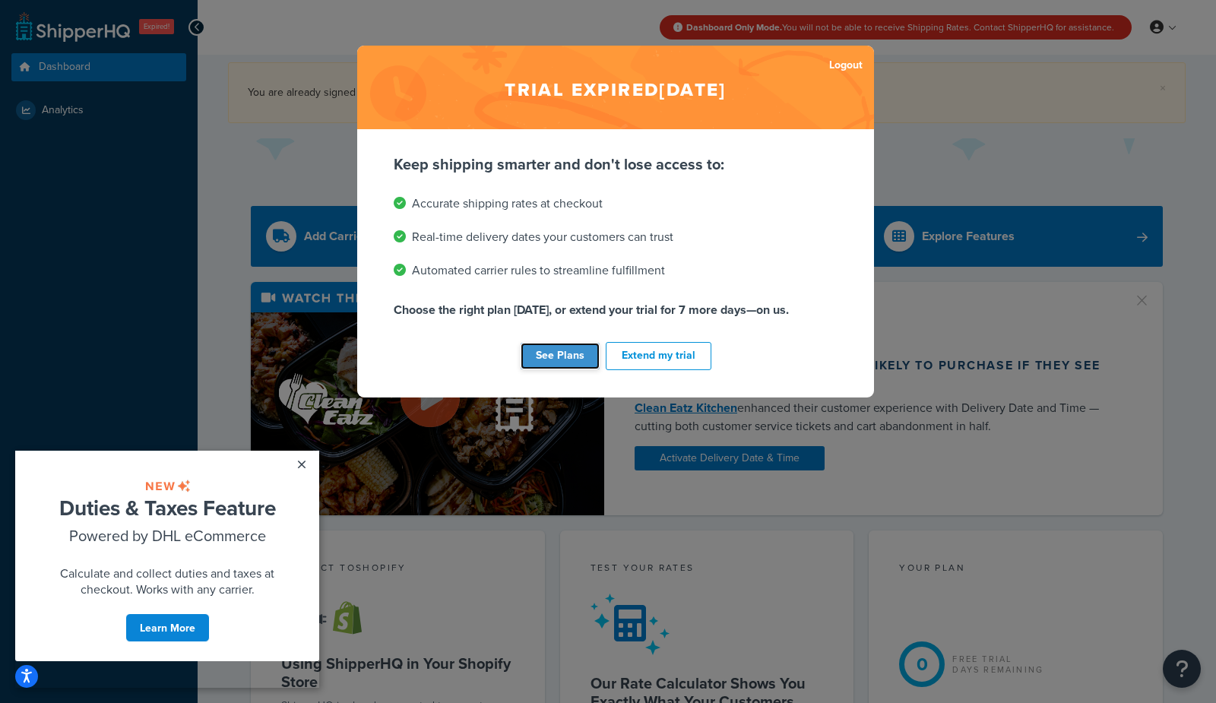
click at [553, 351] on link "See Plans" at bounding box center [560, 356] width 79 height 27
